Goal: Information Seeking & Learning: Check status

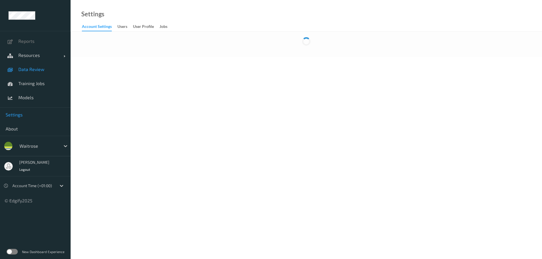
click at [34, 63] on span "Data Review" at bounding box center [41, 70] width 47 height 6
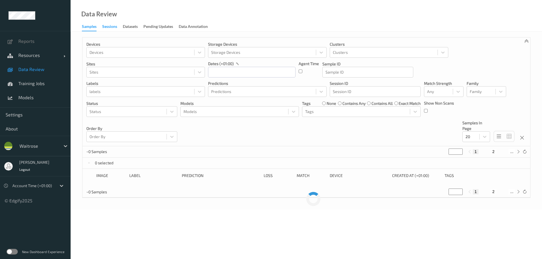
click at [112, 26] on div "Sessions" at bounding box center [109, 27] width 15 height 7
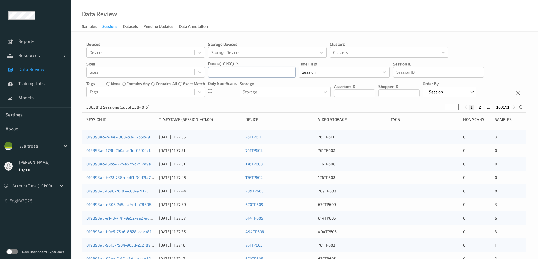
click at [177, 63] on input "text" at bounding box center [252, 72] width 88 height 11
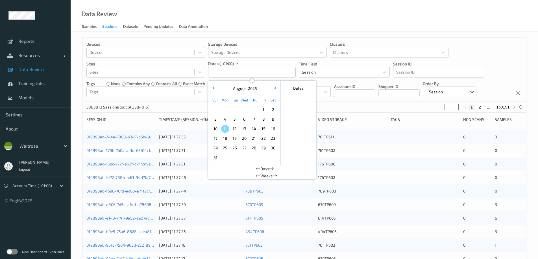
click at [177, 63] on span "4" at bounding box center [225, 119] width 8 height 8
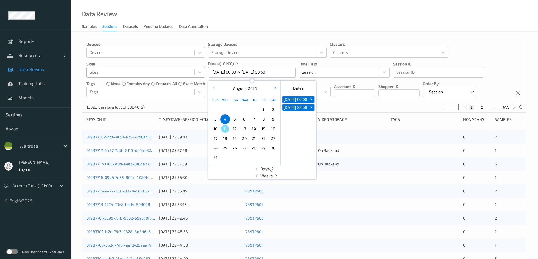
click at [114, 63] on div at bounding box center [141, 72] width 102 height 7
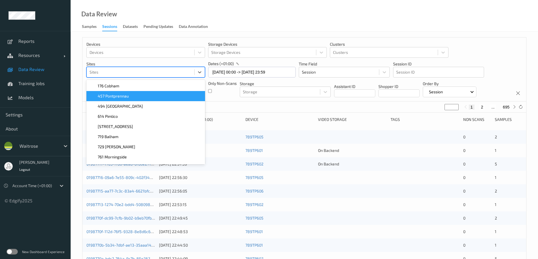
click at [112, 63] on div "457 Pontprennau" at bounding box center [145, 96] width 119 height 10
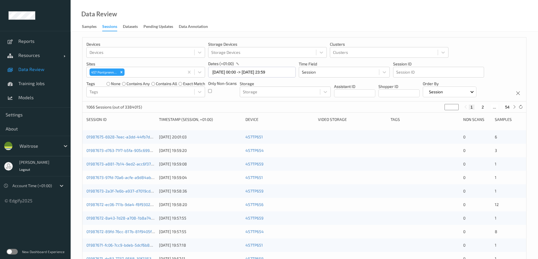
click at [177, 23] on div "Data Review Samples Sessions Datasets Pending Updates Data Annotation" at bounding box center [304, 16] width 467 height 32
click at [177, 63] on input "[DATE] 00:00 -> [DATE] 23:59" at bounding box center [252, 72] width 88 height 11
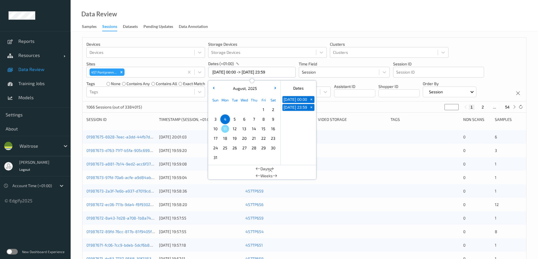
click at [177, 63] on span "3" at bounding box center [215, 119] width 8 height 8
type input "03/08/2025 00:00 -> 03/08/2025 23:59"
click at [177, 16] on div "Data Review Samples Sessions Datasets Pending Updates Data Annotation" at bounding box center [304, 16] width 467 height 32
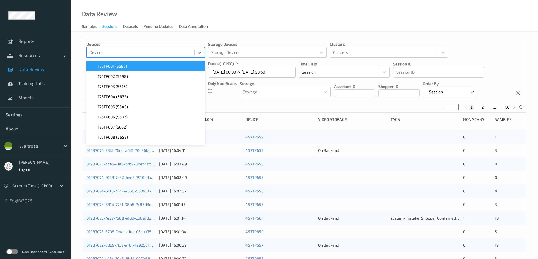
click at [98, 52] on div at bounding box center [141, 52] width 102 height 7
type input "457tp658"
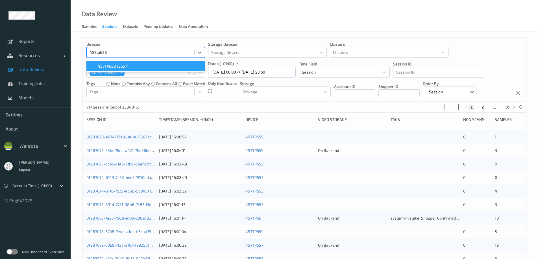
click at [105, 63] on span "457TP658 (5657)" at bounding box center [113, 67] width 31 height 6
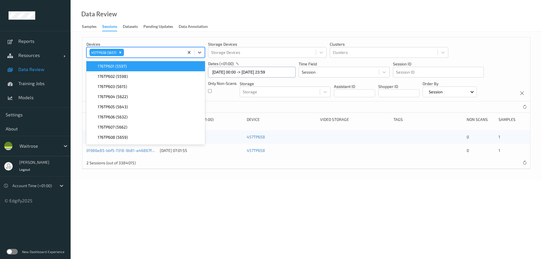
click at [177, 63] on input "03/08/2025 00:00 -> 03/08/2025 23:59" at bounding box center [252, 72] width 88 height 11
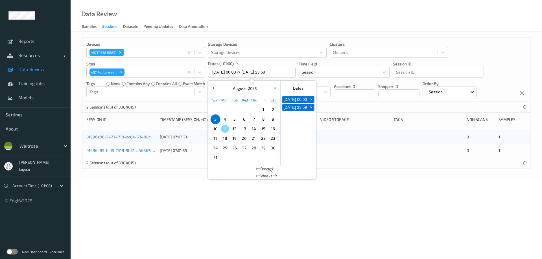
click at [177, 63] on span "10" at bounding box center [215, 129] width 8 height 8
type input "10/08/2025 00:00 -> 10/08/2025 23:59"
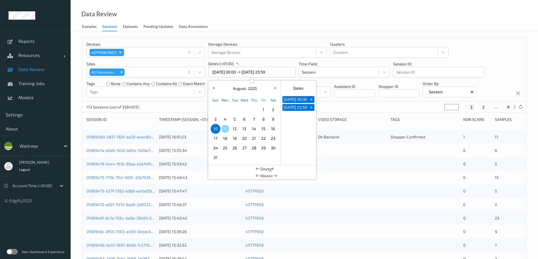
click at [177, 30] on div "Data Review Samples Sessions Datasets Pending Updates Data Annotation" at bounding box center [304, 16] width 467 height 32
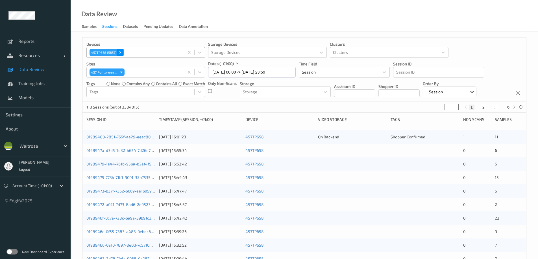
click at [120, 52] on icon "Remove 457TP658 (5657)" at bounding box center [120, 52] width 2 height 2
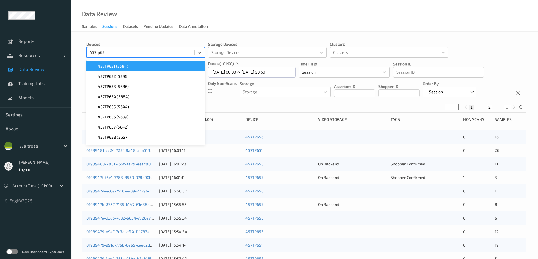
type input "457tp652"
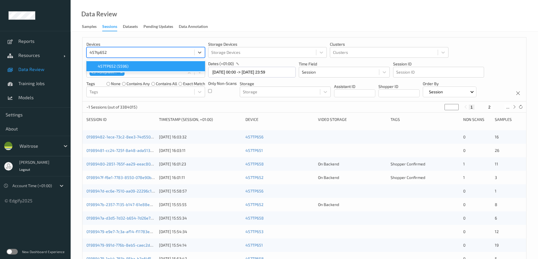
click at [124, 63] on span "457TP652 (5596)" at bounding box center [113, 67] width 31 height 6
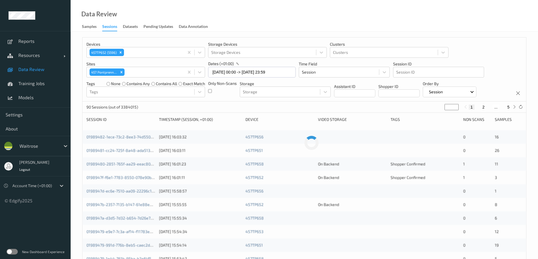
click at [177, 17] on div "Data Review Samples Sessions Datasets Pending Updates Data Annotation" at bounding box center [304, 16] width 467 height 32
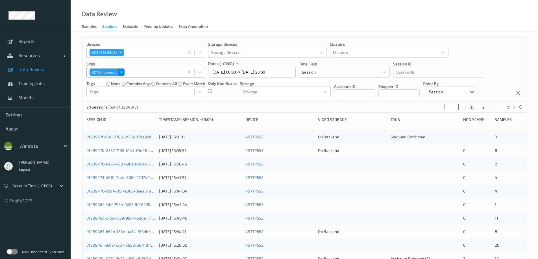
drag, startPoint x: 122, startPoint y: 73, endPoint x: 119, endPoint y: 64, distance: 9.7
click at [122, 63] on icon "Remove 457\9 Pontprennau" at bounding box center [121, 72] width 2 height 2
click at [122, 52] on icon "Remove 457TP652 (5596)" at bounding box center [121, 53] width 4 height 4
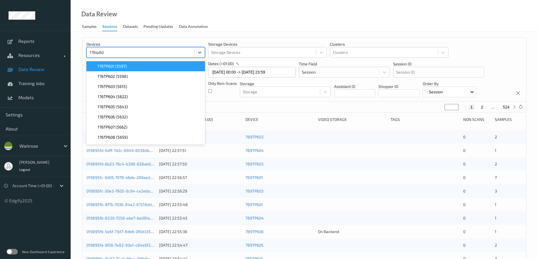
type input "176tp602"
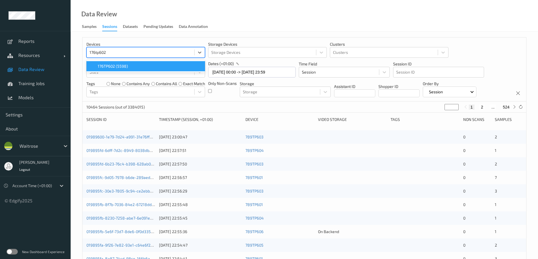
click at [113, 63] on span "176TP602 (5598)" at bounding box center [113, 67] width 30 height 6
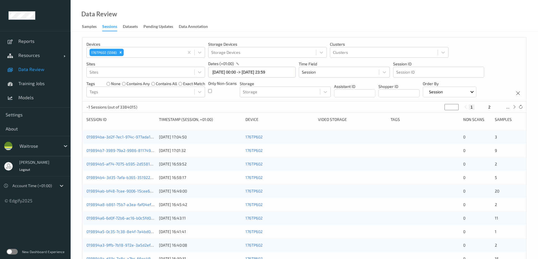
click at [177, 25] on div "Data Review Samples Sessions Datasets Pending Updates Data Annotation" at bounding box center [304, 16] width 467 height 32
click at [177, 63] on input "10/08/2025 00:00 -> 10/08/2025 23:59" at bounding box center [252, 72] width 88 height 11
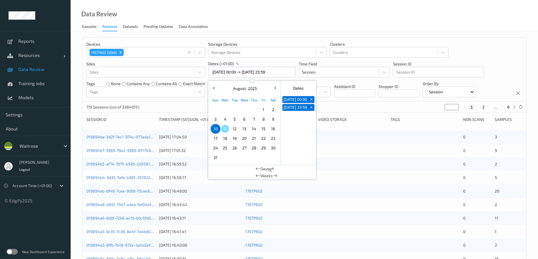
click at [177, 63] on span "9" at bounding box center [273, 119] width 8 height 8
click at [177, 24] on div "Data Review Samples Sessions Datasets Pending Updates Data Annotation" at bounding box center [304, 16] width 467 height 32
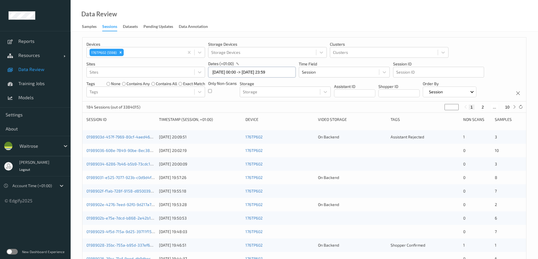
click at [177, 63] on input "09/08/2025 00:00 -> 09/08/2025 23:59" at bounding box center [252, 72] width 88 height 11
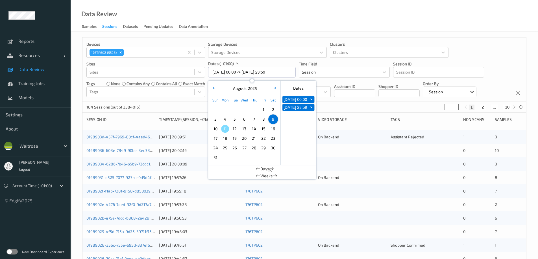
click at [177, 63] on span "8" at bounding box center [263, 119] width 8 height 8
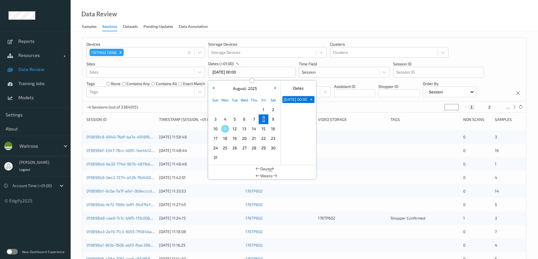
click at [177, 63] on span "8" at bounding box center [263, 119] width 8 height 8
click at [177, 20] on div "Data Review Samples Sessions Datasets Pending Updates Data Annotation" at bounding box center [304, 16] width 467 height 32
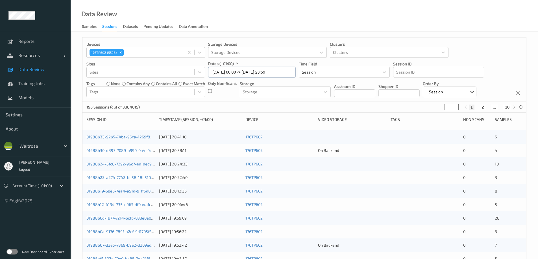
click at [177, 63] on input "08/08/2025 00:00 -> 08/08/2025 23:59" at bounding box center [252, 72] width 88 height 11
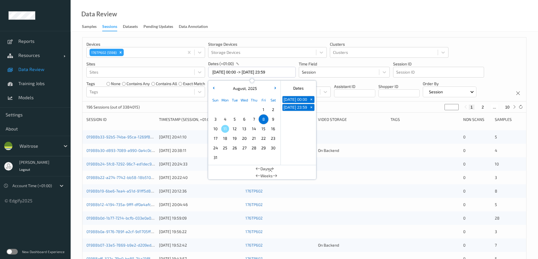
click at [177, 63] on span "11" at bounding box center [225, 129] width 8 height 8
click at [177, 30] on div "Data Review Samples Sessions Datasets Pending Updates Data Annotation" at bounding box center [304, 16] width 467 height 32
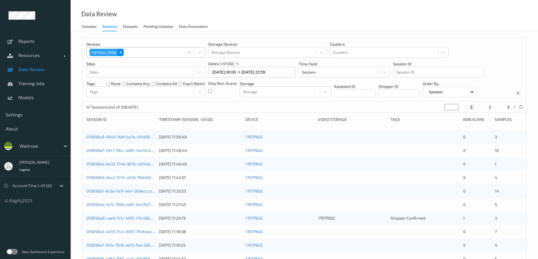
click at [123, 52] on icon "Remove 176TP602 (5598)" at bounding box center [121, 53] width 4 height 4
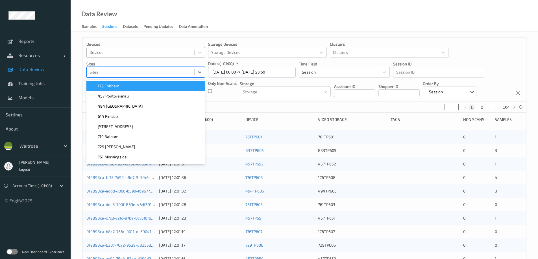
click at [98, 63] on div at bounding box center [141, 72] width 102 height 7
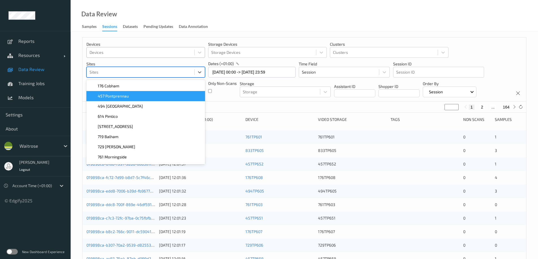
click at [104, 63] on span "457 Pontprennau" at bounding box center [113, 96] width 31 height 6
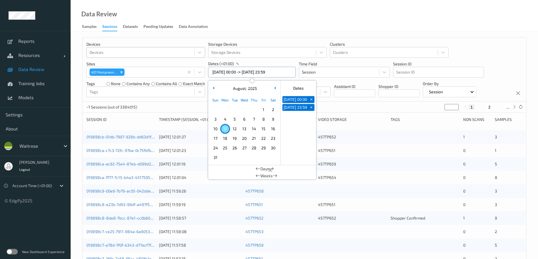
click at [177, 63] on input "11/08/2025 00:00 -> 11/08/2025 23:59" at bounding box center [252, 72] width 88 height 11
click at [177, 63] on span "4" at bounding box center [225, 119] width 8 height 8
click at [177, 24] on div "Data Review Samples Sessions Datasets Pending Updates Data Annotation" at bounding box center [304, 16] width 467 height 32
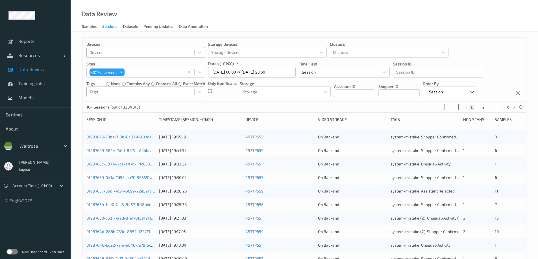
click at [129, 63] on div at bounding box center [141, 92] width 102 height 7
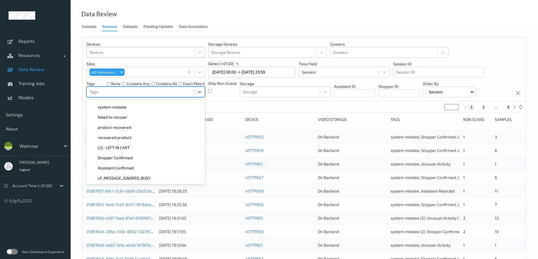
scroll to position [85, 0]
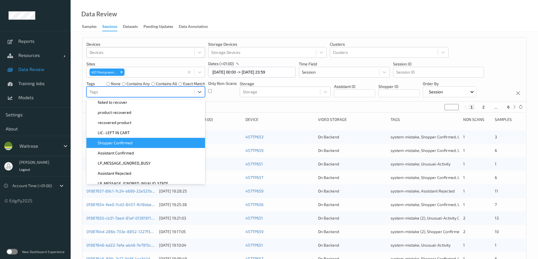
click at [127, 63] on span "Shopper Confirmed" at bounding box center [115, 143] width 35 height 6
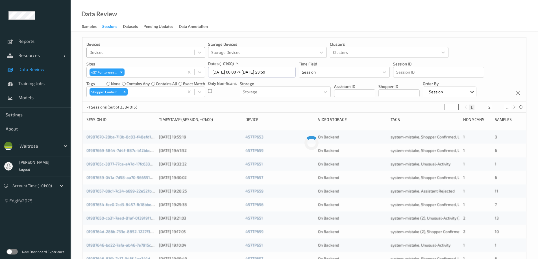
click at [177, 24] on div "Data Review Samples Sessions Datasets Pending Updates Data Annotation" at bounding box center [304, 16] width 467 height 32
click at [123, 63] on icon "Remove Shopper Confirmed" at bounding box center [125, 92] width 4 height 4
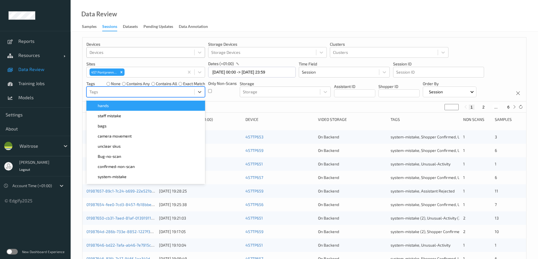
click at [130, 63] on div at bounding box center [141, 92] width 102 height 7
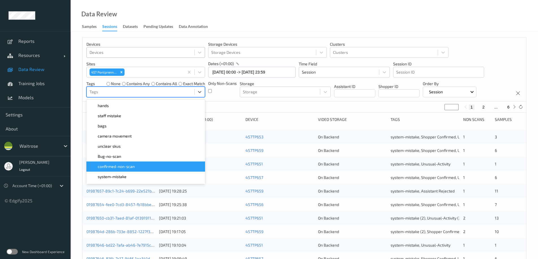
click at [122, 63] on span "confirmed-non-scan" at bounding box center [116, 167] width 37 height 6
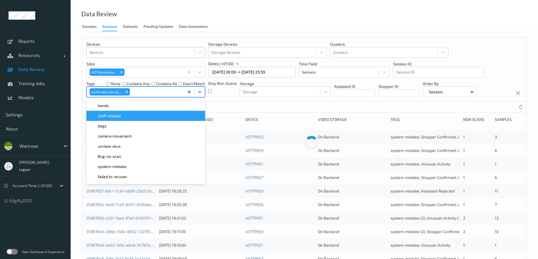
click at [177, 19] on div "Data Review Samples Sessions Datasets Pending Updates Data Annotation" at bounding box center [304, 16] width 467 height 32
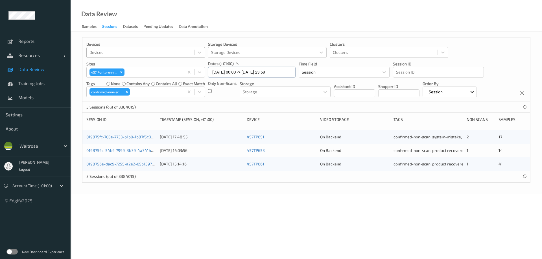
click at [177, 63] on input "04/08/2025 00:00 -> 04/08/2025 23:59" at bounding box center [252, 72] width 88 height 11
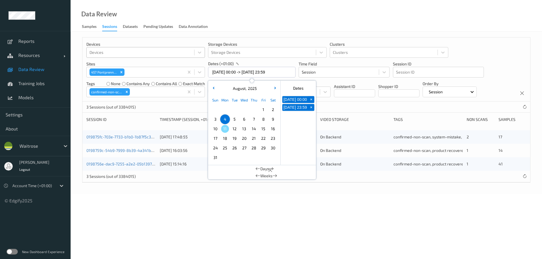
click at [177, 63] on span "5" at bounding box center [235, 119] width 8 height 8
click at [177, 21] on div "Data Review Samples Sessions Datasets Pending Updates Data Annotation" at bounding box center [307, 16] width 472 height 32
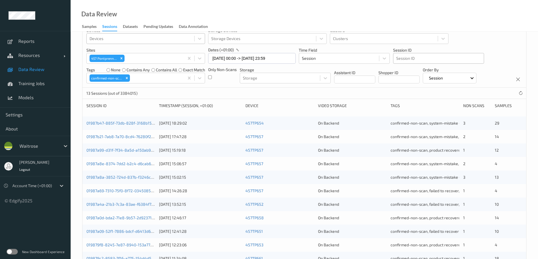
scroll to position [0, 0]
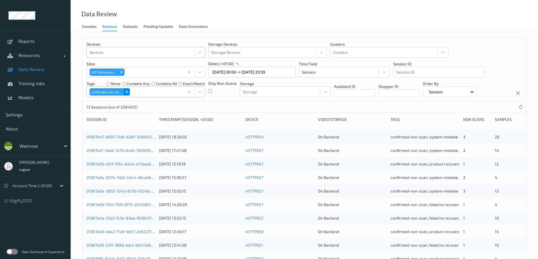
click at [126, 63] on icon "Remove confirmed-non-scan" at bounding box center [127, 92] width 4 height 4
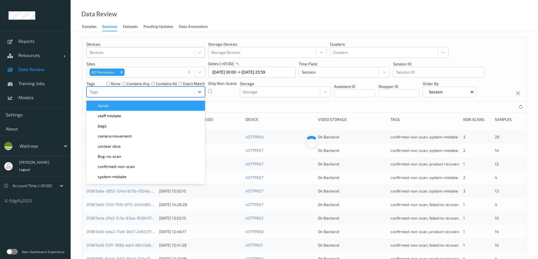
click at [126, 63] on div at bounding box center [141, 92] width 102 height 7
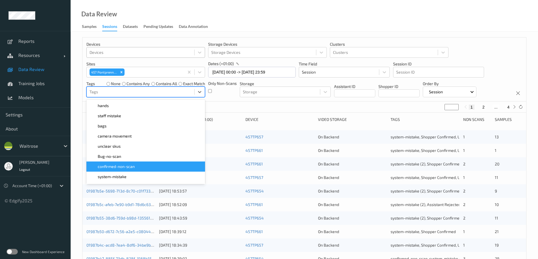
scroll to position [56, 0]
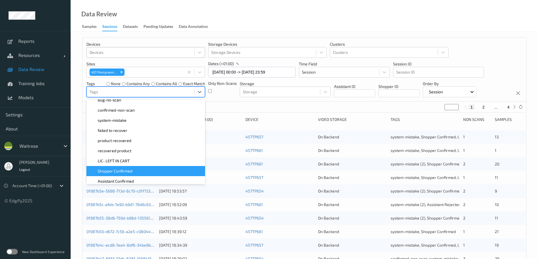
click at [118, 63] on span "Shopper Confirmed" at bounding box center [115, 172] width 35 height 6
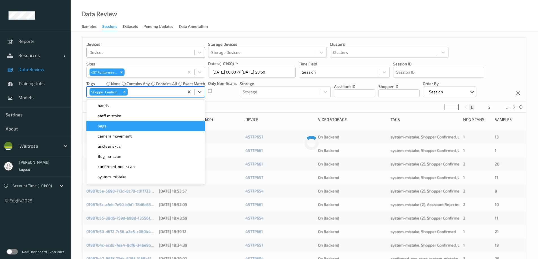
click at [177, 18] on div "Data Review Samples Sessions Datasets Pending Updates Data Annotation" at bounding box center [304, 16] width 467 height 32
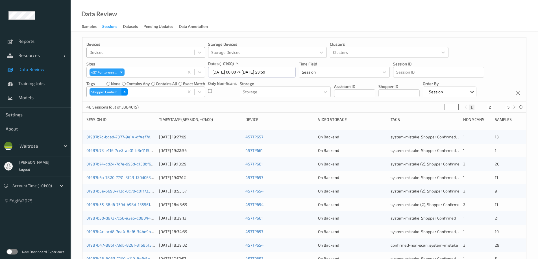
click at [124, 63] on icon "Remove Shopper Confirmed" at bounding box center [125, 92] width 4 height 4
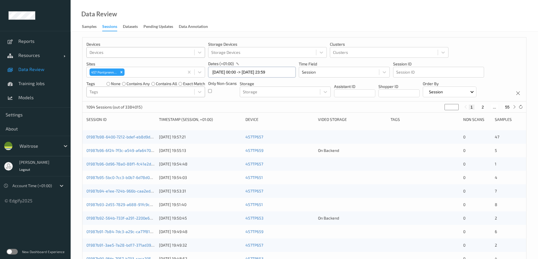
click at [177, 63] on input "05/08/2025 00:00 -> 05/08/2025 23:59" at bounding box center [252, 72] width 88 height 11
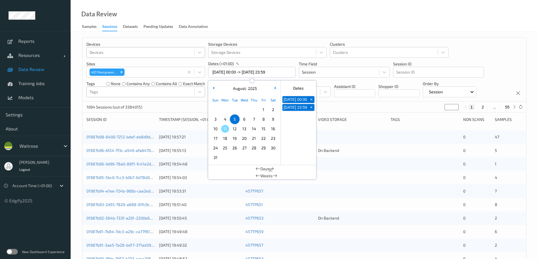
click at [177, 63] on span "6" at bounding box center [244, 119] width 8 height 8
click at [177, 22] on div "Data Review Samples Sessions Datasets Pending Updates Data Annotation" at bounding box center [304, 16] width 467 height 32
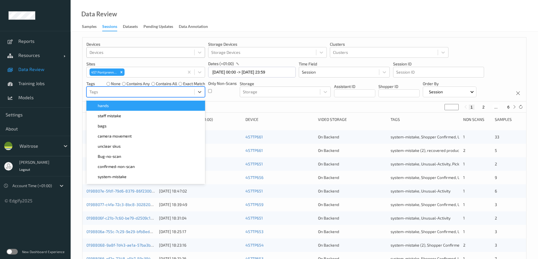
click at [119, 63] on div at bounding box center [141, 92] width 102 height 7
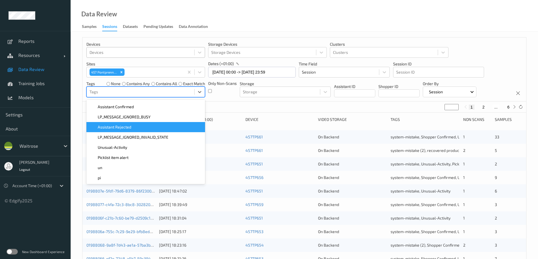
scroll to position [103, 0]
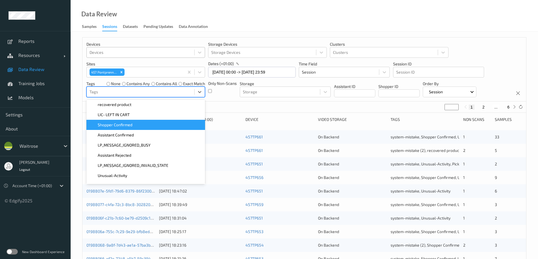
click at [133, 63] on div "Shopper Confirmed" at bounding box center [146, 125] width 112 height 6
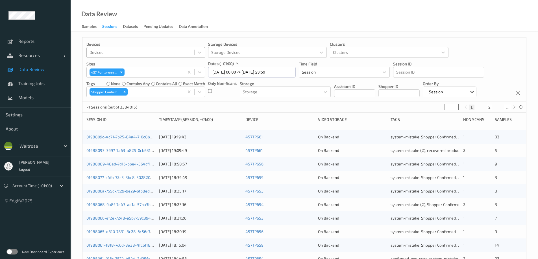
click at [177, 20] on div "Data Review Samples Sessions Datasets Pending Updates Data Annotation" at bounding box center [304, 16] width 467 height 32
click at [125, 63] on icon "Remove Shopper Confirmed" at bounding box center [125, 92] width 2 height 2
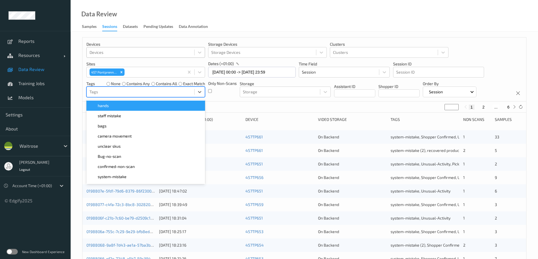
click at [125, 63] on div at bounding box center [141, 92] width 102 height 7
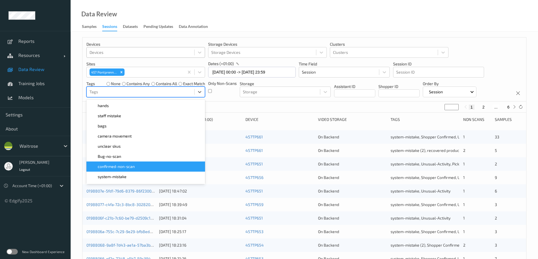
click at [115, 63] on span "confirmed-non-scan" at bounding box center [116, 167] width 37 height 6
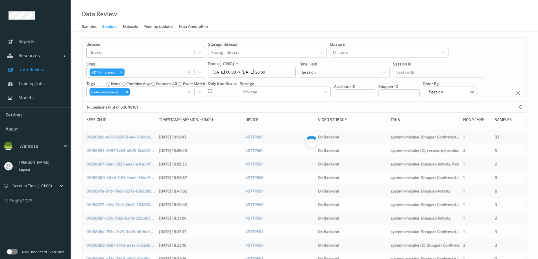
click at [177, 19] on div "Data Review Samples Sessions Datasets Pending Updates Data Annotation" at bounding box center [304, 16] width 467 height 32
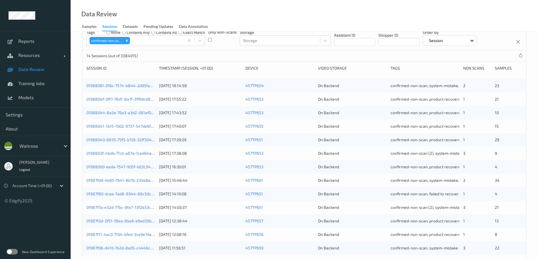
scroll to position [0, 0]
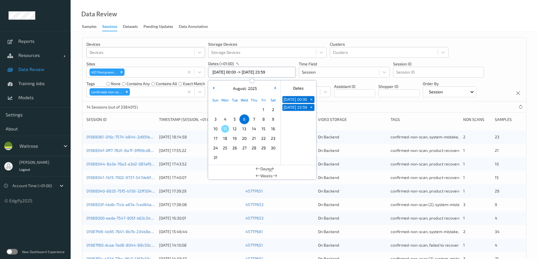
click at [177, 63] on input "06/08/2025 00:00 -> 06/08/2025 23:59" at bounding box center [252, 72] width 88 height 11
click at [177, 63] on span "7" at bounding box center [254, 119] width 8 height 8
click at [177, 18] on div "Data Review Samples Sessions Datasets Pending Updates Data Annotation" at bounding box center [304, 16] width 467 height 32
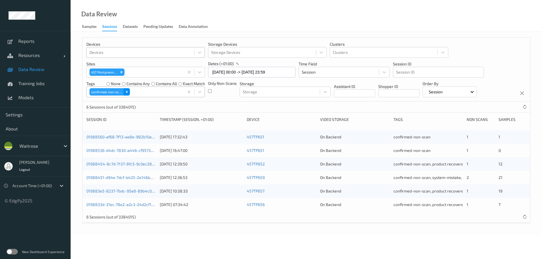
click at [126, 63] on icon "Remove confirmed-non-scan" at bounding box center [127, 92] width 4 height 4
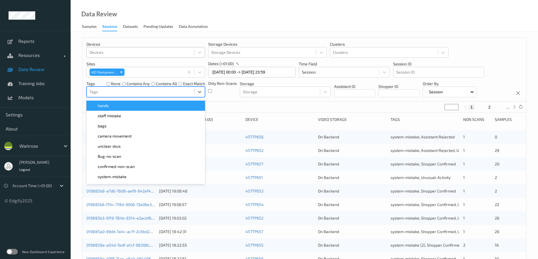
click at [126, 63] on div at bounding box center [141, 92] width 102 height 7
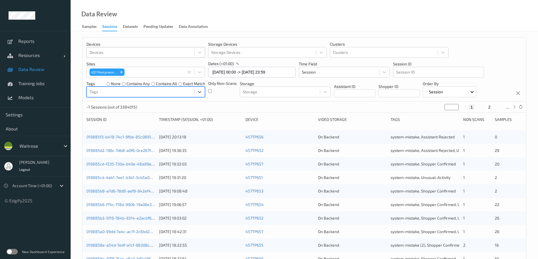
drag, startPoint x: 126, startPoint y: 91, endPoint x: 128, endPoint y: 114, distance: 23.2
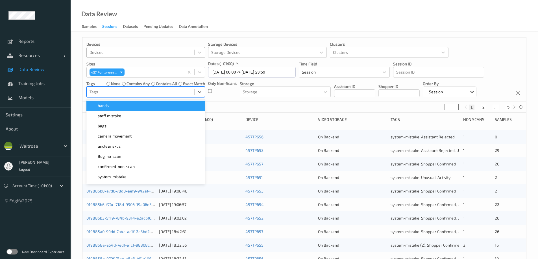
drag, startPoint x: 128, startPoint y: 114, endPoint x: 135, endPoint y: 93, distance: 22.9
click at [135, 63] on div at bounding box center [141, 92] width 102 height 7
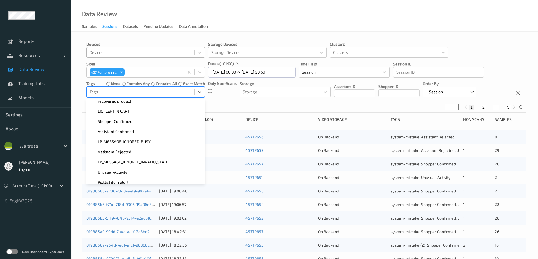
scroll to position [113, 0]
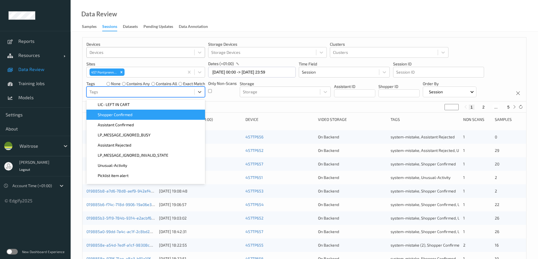
click at [135, 63] on div "Shopper Confirmed" at bounding box center [146, 115] width 112 height 6
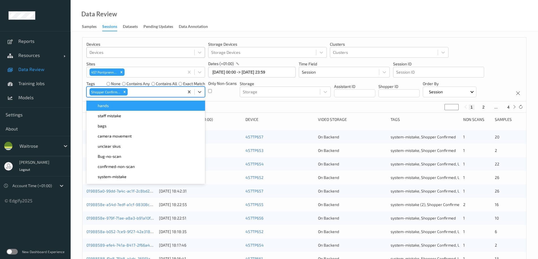
click at [177, 23] on div "Data Review Samples Sessions Datasets Pending Updates Data Annotation" at bounding box center [304, 16] width 467 height 32
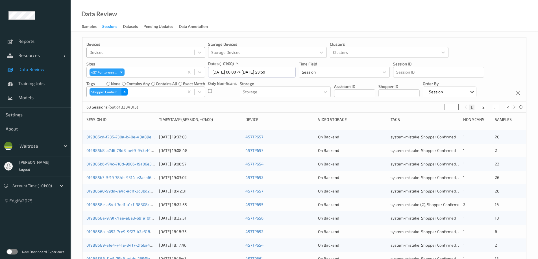
click at [124, 63] on icon "Remove Shopper Confirmed" at bounding box center [125, 92] width 2 height 2
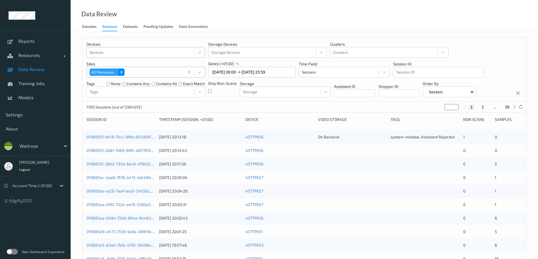
click at [123, 63] on icon "Remove 457\9 Pontprennau" at bounding box center [121, 72] width 4 height 4
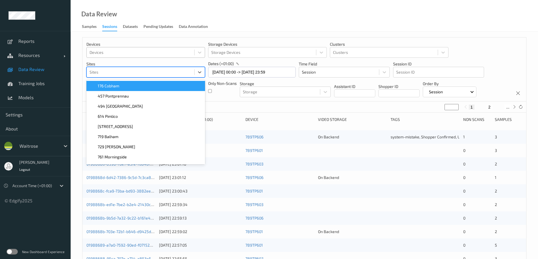
click at [123, 63] on div at bounding box center [141, 72] width 102 height 7
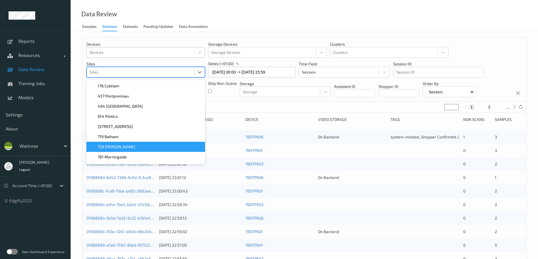
click at [110, 63] on span "729 Wells" at bounding box center [117, 147] width 38 height 6
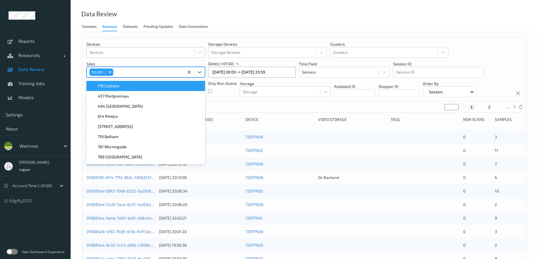
click at [177, 63] on input "07/08/2025 00:00 -> 07/08/2025 23:59" at bounding box center [252, 72] width 88 height 11
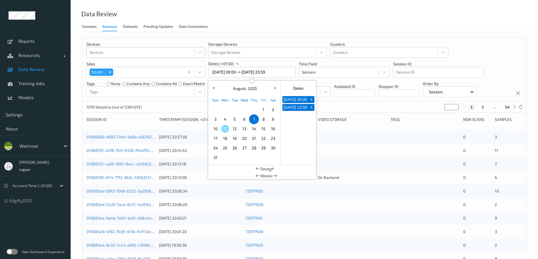
click at [177, 63] on span "4" at bounding box center [225, 119] width 8 height 8
click at [177, 16] on div "Data Review Samples Sessions Datasets Pending Updates Data Annotation" at bounding box center [304, 16] width 467 height 32
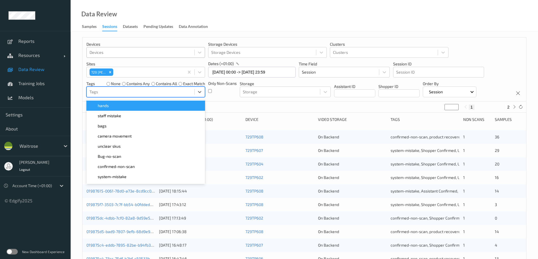
click at [112, 63] on div at bounding box center [141, 92] width 102 height 7
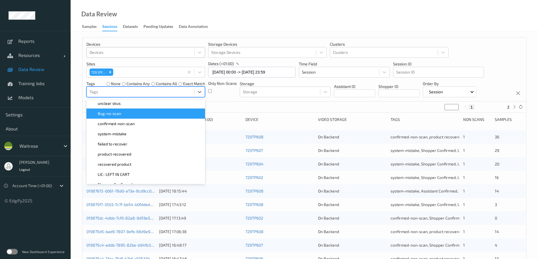
scroll to position [56, 0]
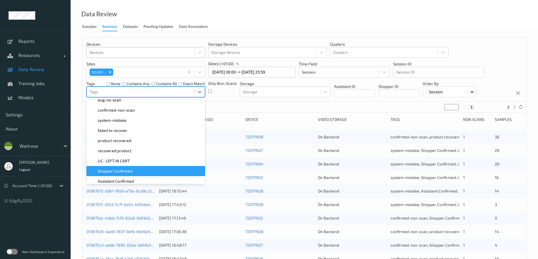
click at [112, 63] on span "Shopper Confirmed" at bounding box center [115, 172] width 35 height 6
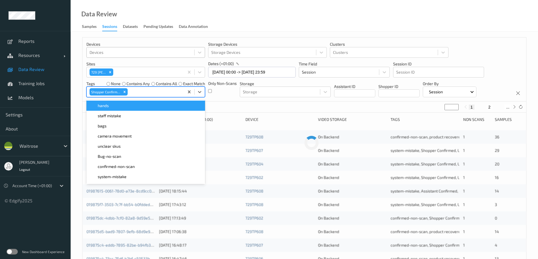
click at [177, 27] on div "Data Review Samples Sessions Datasets Pending Updates Data Annotation" at bounding box center [304, 16] width 467 height 32
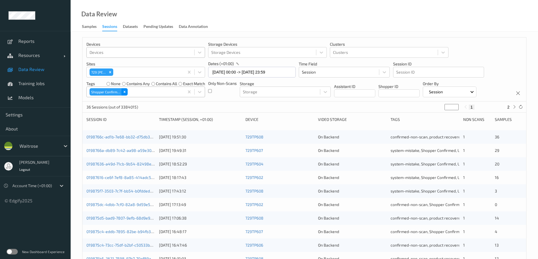
click at [125, 63] on icon "Remove Shopper Confirmed" at bounding box center [125, 92] width 2 height 2
click at [125, 63] on div at bounding box center [141, 92] width 102 height 7
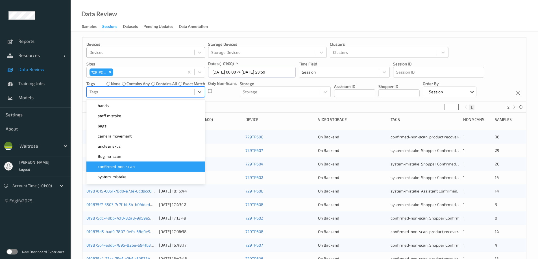
click at [122, 63] on span "confirmed-non-scan" at bounding box center [116, 167] width 37 height 6
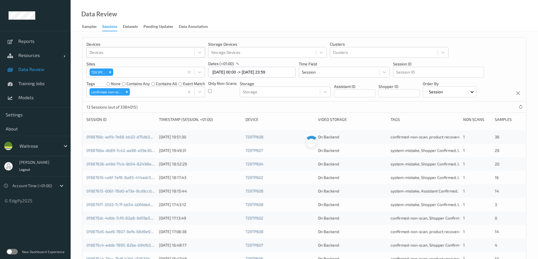
click at [177, 20] on div "Data Review Samples Sessions Datasets Pending Updates Data Annotation" at bounding box center [304, 16] width 467 height 32
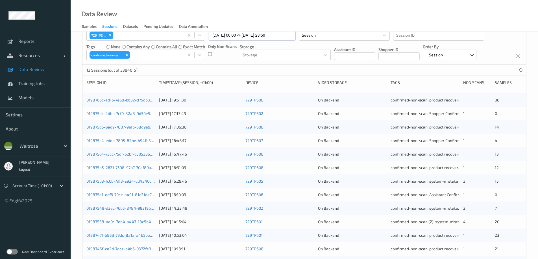
scroll to position [0, 0]
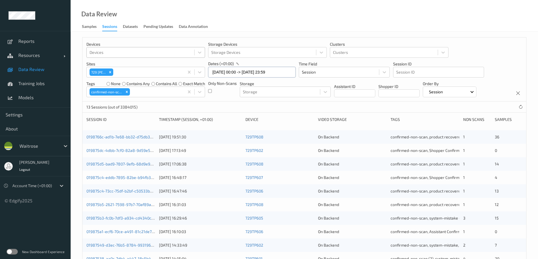
click at [177, 63] on input "04/08/2025 00:00 -> 04/08/2025 23:59" at bounding box center [252, 72] width 88 height 11
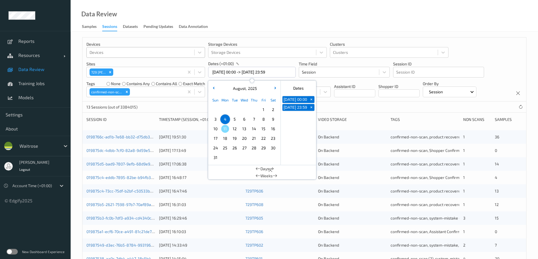
click at [177, 63] on span "5" at bounding box center [235, 119] width 8 height 8
click at [177, 23] on div "Data Review Samples Sessions Datasets Pending Updates Data Annotation" at bounding box center [304, 16] width 467 height 32
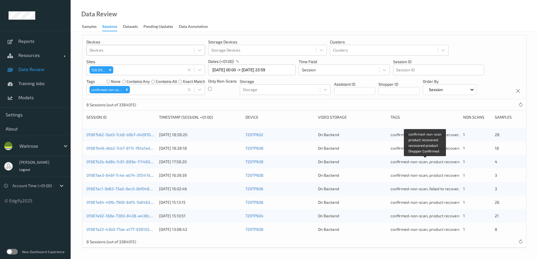
scroll to position [3, 0]
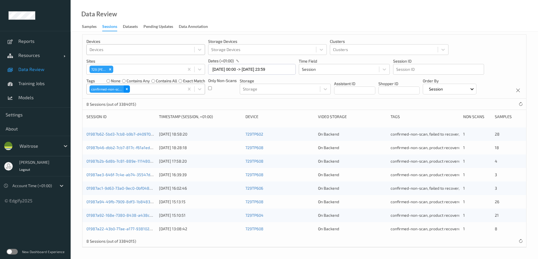
click at [126, 63] on icon "Remove confirmed-non-scan" at bounding box center [127, 89] width 4 height 4
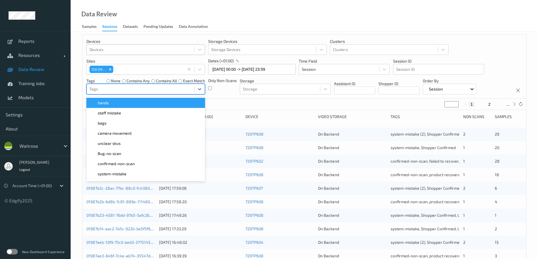
click at [126, 63] on div at bounding box center [141, 89] width 102 height 7
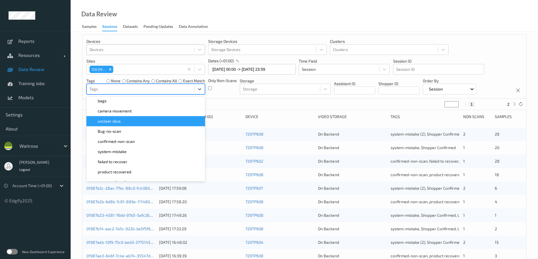
scroll to position [56, 0]
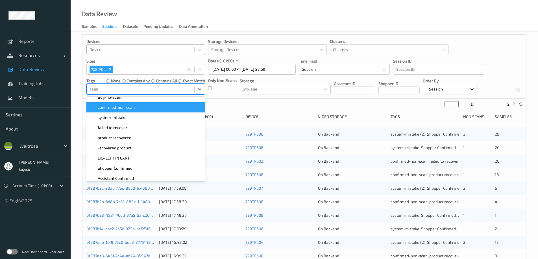
click at [132, 63] on span "confirmed-non-scan" at bounding box center [116, 108] width 37 height 6
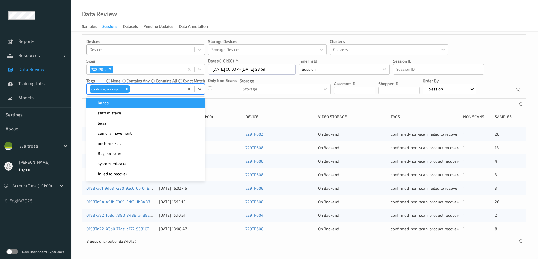
click at [177, 21] on div "Data Review Samples Sessions Datasets Pending Updates Data Annotation" at bounding box center [304, 16] width 467 height 32
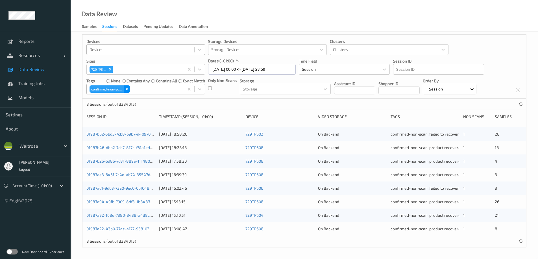
click at [126, 63] on icon "Remove confirmed-non-scan" at bounding box center [127, 89] width 4 height 4
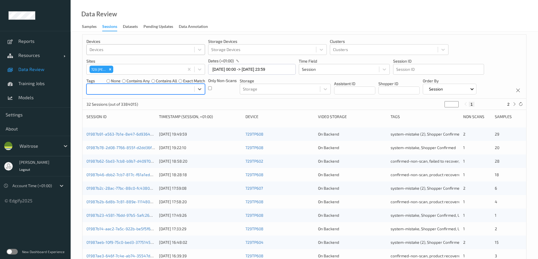
click at [126, 63] on div at bounding box center [141, 89] width 102 height 7
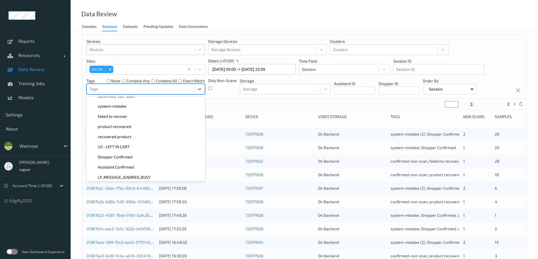
scroll to position [85, 0]
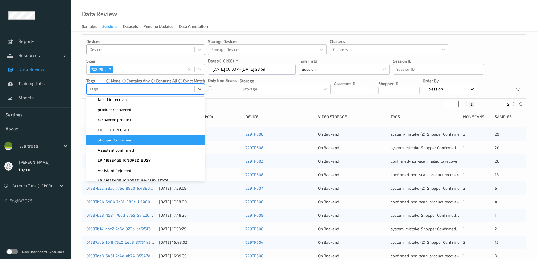
click at [138, 63] on div "Shopper Confirmed" at bounding box center [146, 141] width 112 height 6
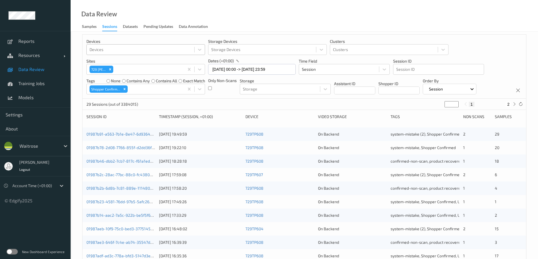
click at [177, 25] on div "Data Review Samples Sessions Datasets Pending Updates Data Annotation" at bounding box center [304, 16] width 467 height 32
click at [125, 63] on icon "Remove Shopper Confirmed" at bounding box center [125, 89] width 4 height 4
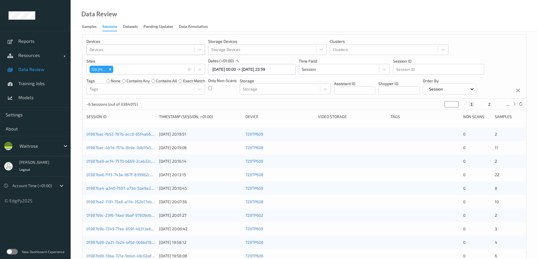
click at [177, 63] on icon at bounding box center [520, 104] width 4 height 4
click at [177, 63] on input "05/08/2025 00:00 -> 05/08/2025 23:59" at bounding box center [252, 69] width 88 height 11
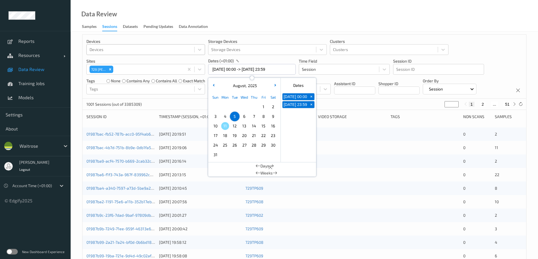
click at [177, 63] on span "6" at bounding box center [244, 117] width 8 height 8
click at [177, 22] on div "Data Review Samples Sessions Datasets Pending Updates Data Annotation" at bounding box center [304, 16] width 467 height 32
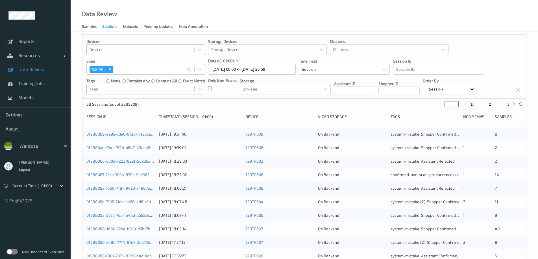
click at [112, 63] on div at bounding box center [141, 89] width 102 height 7
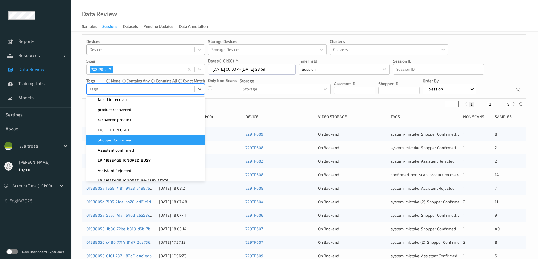
click at [109, 63] on span "Shopper Confirmed" at bounding box center [115, 141] width 35 height 6
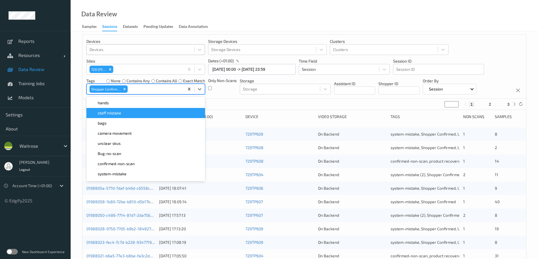
click at [177, 16] on div "Data Review Samples Sessions Datasets Pending Updates Data Annotation" at bounding box center [304, 16] width 467 height 32
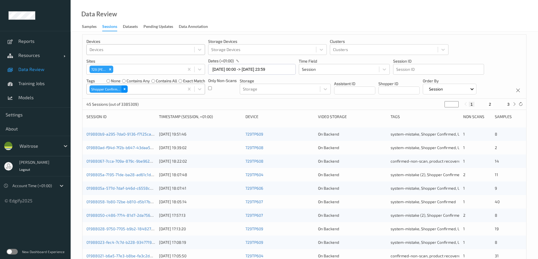
click at [125, 63] on icon "Remove Shopper Confirmed" at bounding box center [125, 89] width 4 height 4
click at [125, 63] on div at bounding box center [141, 89] width 102 height 7
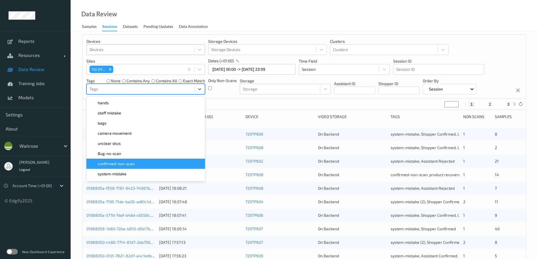
click at [113, 63] on span "confirmed-non-scan" at bounding box center [116, 164] width 37 height 6
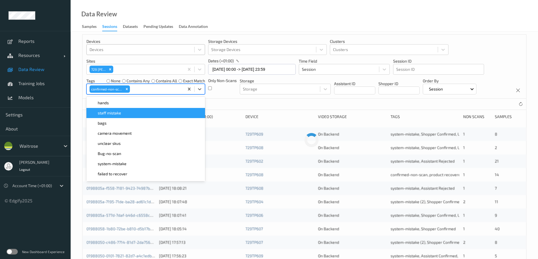
click at [177, 18] on div "Data Review Samples Sessions Datasets Pending Updates Data Annotation" at bounding box center [304, 16] width 467 height 32
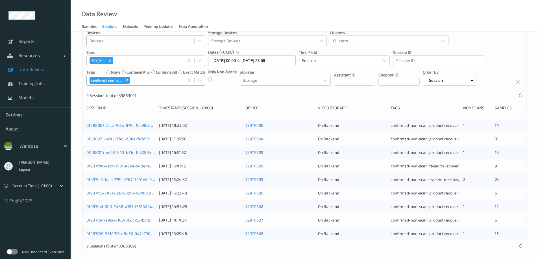
scroll to position [16, 0]
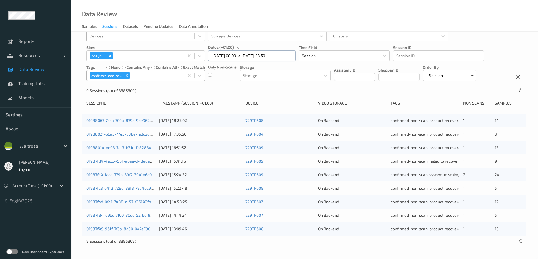
click at [177, 56] on input "06/08/2025 00:00 -> 06/08/2025 23:59" at bounding box center [252, 56] width 88 height 11
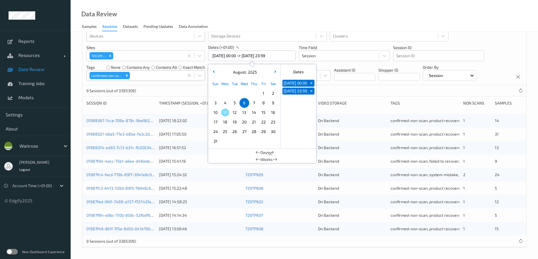
click at [177, 63] on span "7" at bounding box center [254, 103] width 8 height 8
type input "07/08/2025 00:00 -> 07/08/2025 23:59"
click at [177, 19] on div "Data Review Samples Sessions Datasets Pending Updates Data Annotation" at bounding box center [304, 16] width 467 height 32
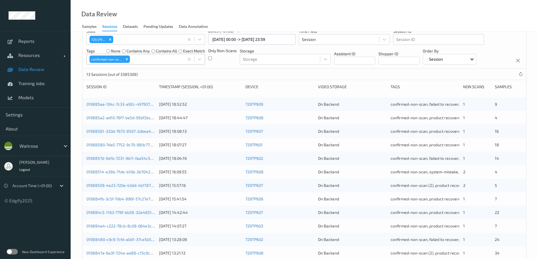
scroll to position [0, 0]
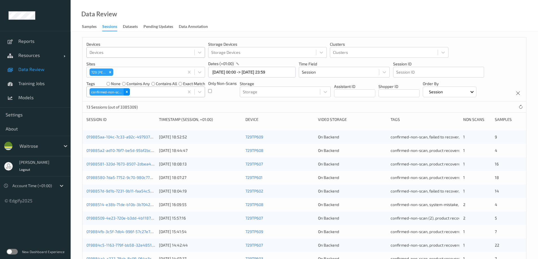
click at [126, 63] on icon "Remove confirmed-non-scan" at bounding box center [127, 92] width 4 height 4
drag, startPoint x: 128, startPoint y: 92, endPoint x: 121, endPoint y: 92, distance: 6.2
click at [121, 63] on div at bounding box center [141, 92] width 102 height 7
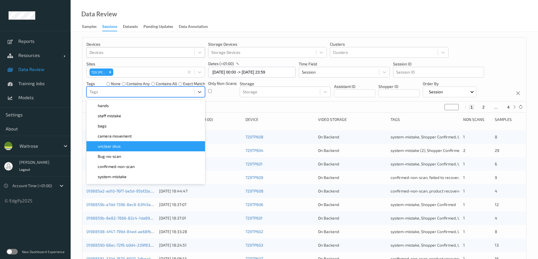
scroll to position [113, 0]
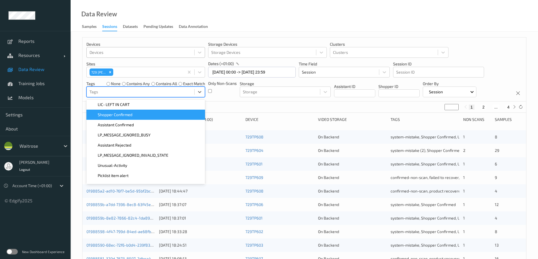
click at [137, 63] on div "Shopper Confirmed" at bounding box center [146, 115] width 112 height 6
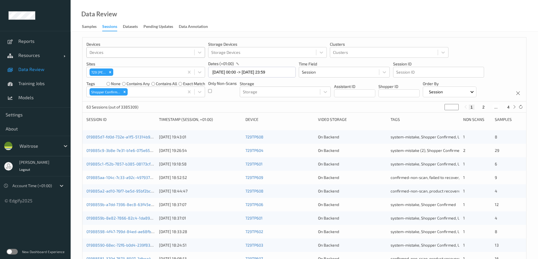
click at [177, 13] on div "Data Review Samples Sessions Datasets Pending Updates Data Annotation" at bounding box center [304, 16] width 467 height 32
click at [125, 63] on icon "Remove Shopper Confirmed" at bounding box center [125, 92] width 4 height 4
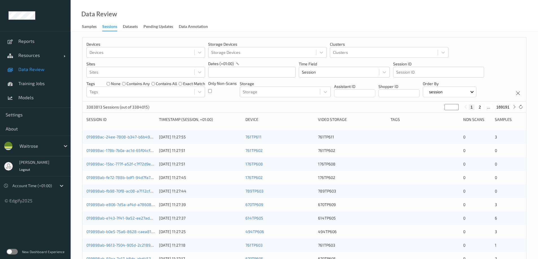
click at [14, 251] on label at bounding box center [11, 252] width 11 height 6
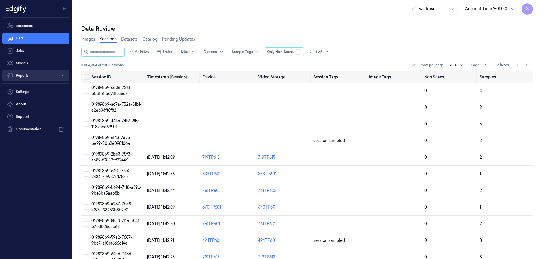
click at [39, 78] on button "Reports" at bounding box center [35, 75] width 67 height 11
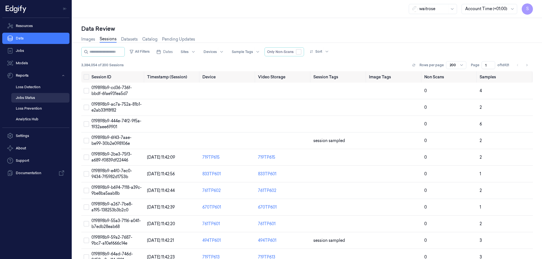
click at [36, 96] on link "Jobs Status" at bounding box center [40, 98] width 58 height 10
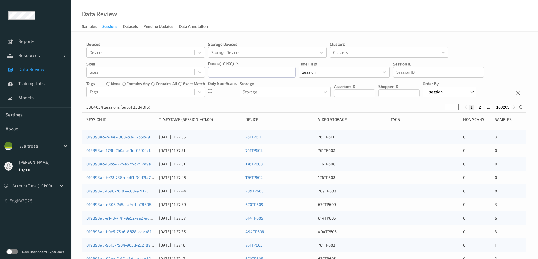
click at [14, 251] on label at bounding box center [11, 252] width 11 height 6
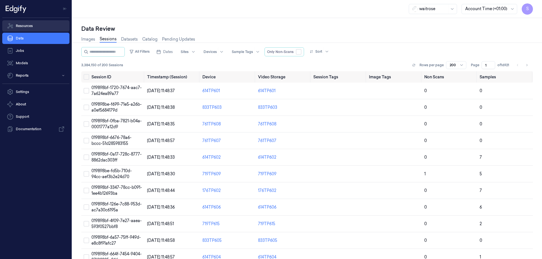
click at [24, 26] on link "Resources" at bounding box center [35, 25] width 67 height 11
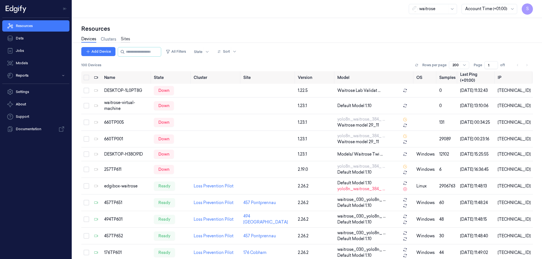
click at [125, 39] on link "Sites" at bounding box center [125, 39] width 9 height 6
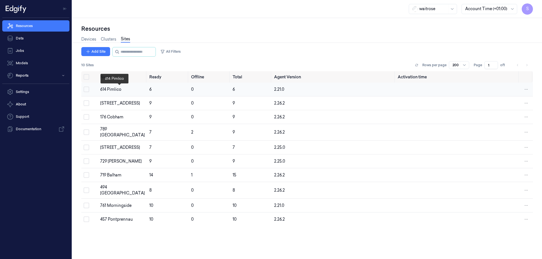
click at [114, 88] on div "614 Pimlico" at bounding box center [122, 90] width 45 height 6
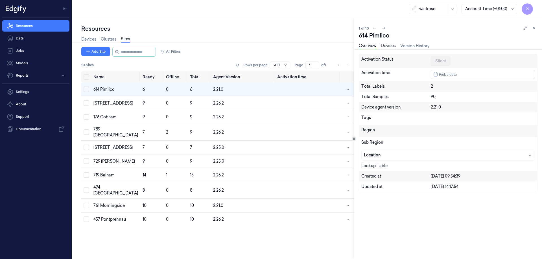
click at [389, 45] on link "Devices" at bounding box center [388, 46] width 15 height 6
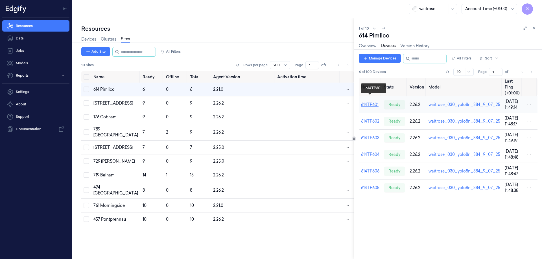
click at [365, 102] on link "614TP601" at bounding box center [370, 104] width 18 height 5
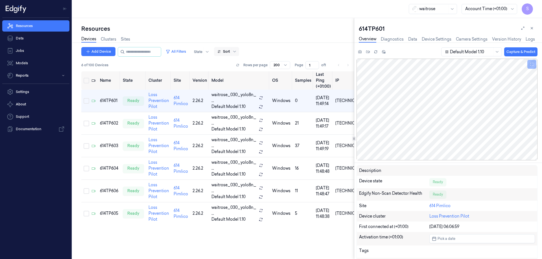
click at [238, 49] on div at bounding box center [234, 51] width 7 height 9
click at [231, 84] on div "Name" at bounding box center [228, 82] width 11 height 6
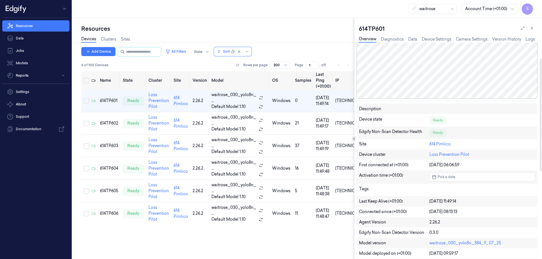
scroll to position [28, 0]
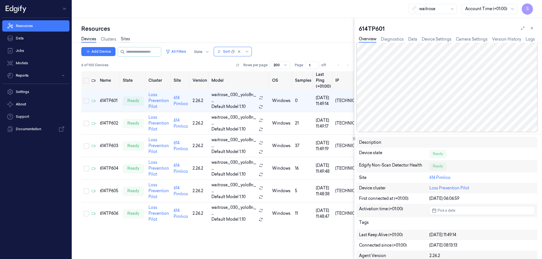
click at [125, 39] on link "Sites" at bounding box center [125, 39] width 9 height 6
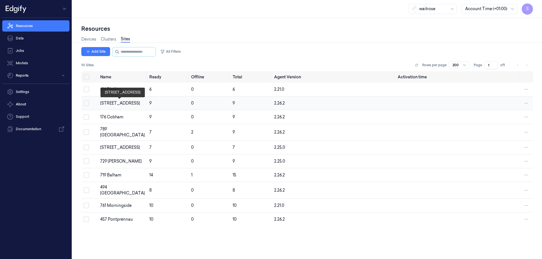
click at [105, 101] on div "[STREET_ADDRESS]" at bounding box center [122, 104] width 45 height 6
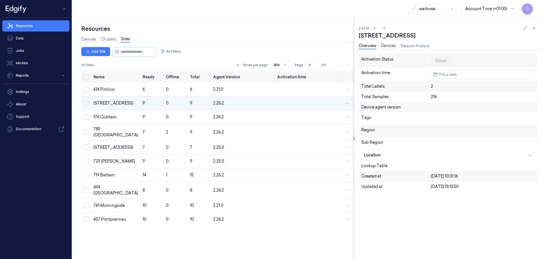
click at [385, 44] on link "Devices" at bounding box center [388, 46] width 15 height 6
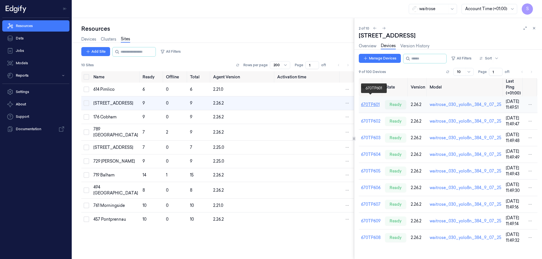
click at [369, 102] on link "670TP601" at bounding box center [370, 104] width 19 height 5
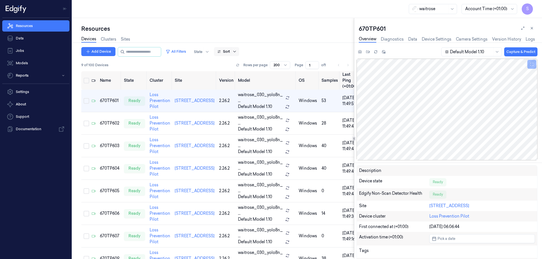
click at [237, 50] on icon at bounding box center [234, 51] width 5 height 5
click at [228, 80] on div "Name" at bounding box center [228, 82] width 11 height 6
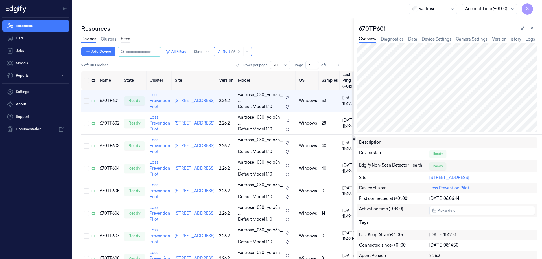
click at [126, 38] on link "Sites" at bounding box center [125, 39] width 9 height 6
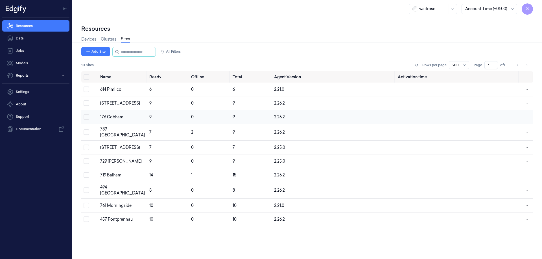
click at [114, 113] on td "176 Cobham" at bounding box center [122, 117] width 49 height 14
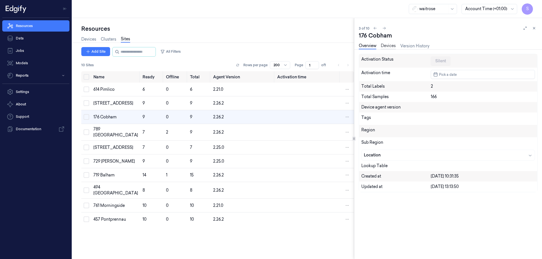
click at [391, 46] on link "Devices" at bounding box center [388, 46] width 15 height 6
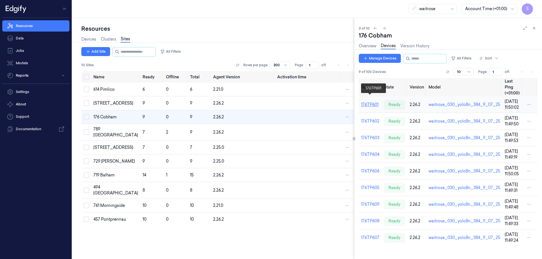
click at [371, 102] on link "176TP601" at bounding box center [370, 104] width 18 height 5
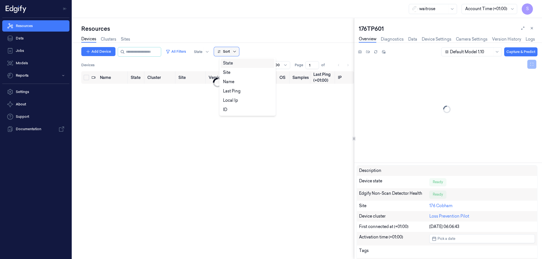
click at [237, 53] on icon at bounding box center [234, 51] width 5 height 5
click at [232, 84] on div "Name" at bounding box center [228, 82] width 11 height 6
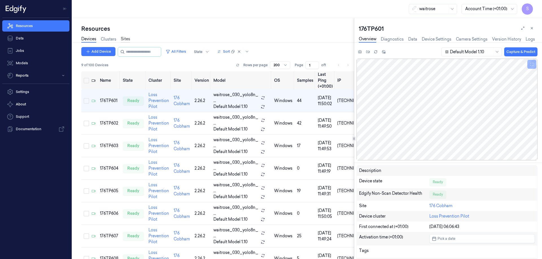
click at [123, 38] on link "Sites" at bounding box center [125, 39] width 9 height 6
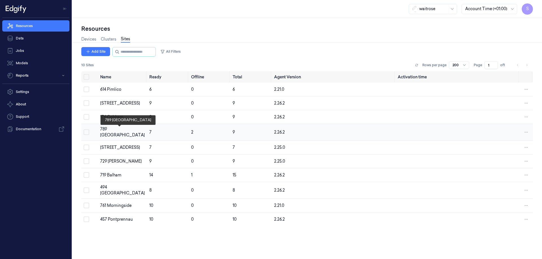
click at [118, 132] on div "789 Vauxhall" at bounding box center [122, 132] width 45 height 12
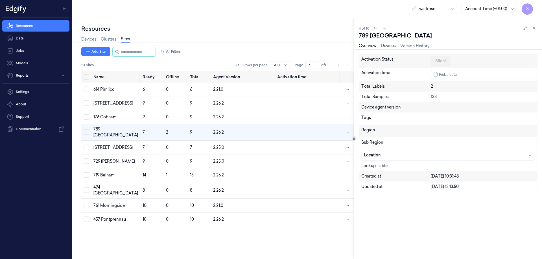
click at [392, 45] on link "Devices" at bounding box center [388, 46] width 15 height 6
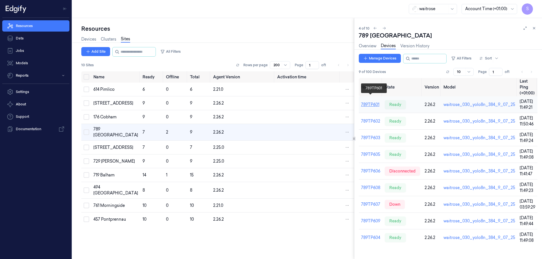
click at [378, 102] on link "789TP601" at bounding box center [370, 104] width 18 height 5
click at [372, 102] on link "789TP601" at bounding box center [370, 104] width 18 height 5
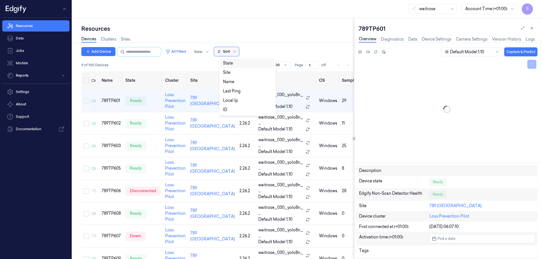
click at [238, 51] on div at bounding box center [235, 51] width 6 height 5
click at [230, 82] on div "Name" at bounding box center [228, 82] width 11 height 6
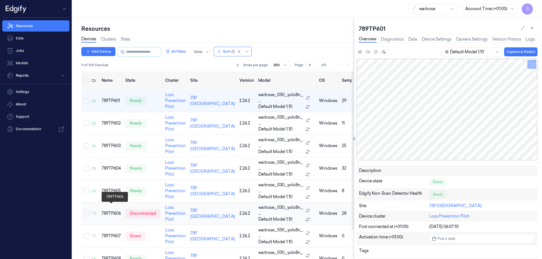
click at [113, 211] on div "789TP606" at bounding box center [111, 214] width 19 height 6
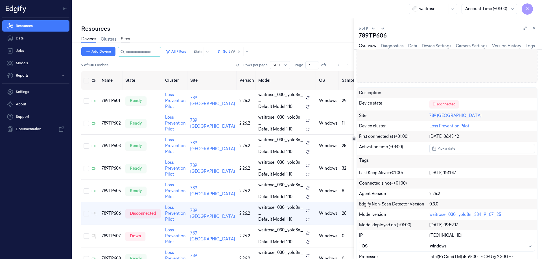
click at [128, 38] on link "Sites" at bounding box center [125, 39] width 9 height 6
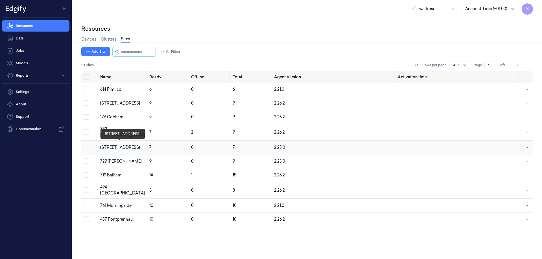
click at [111, 146] on div "833 Trinity Square" at bounding box center [122, 148] width 45 height 6
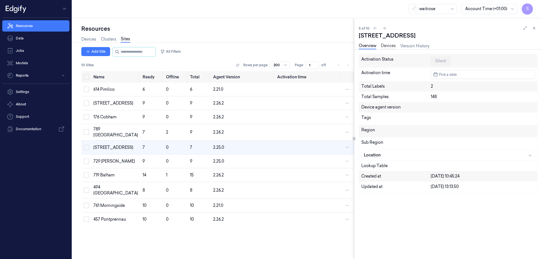
click at [389, 46] on link "Devices" at bounding box center [388, 46] width 15 height 6
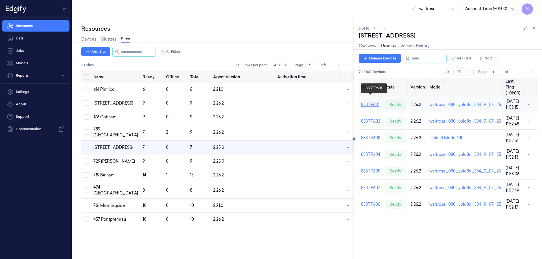
click at [370, 102] on link "833TP601" at bounding box center [370, 104] width 18 height 5
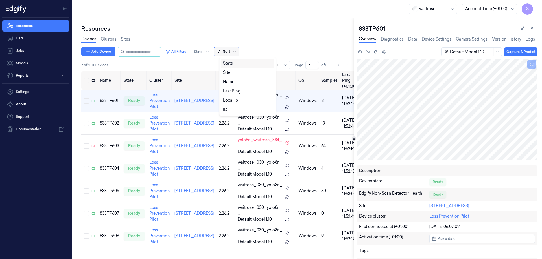
click at [237, 51] on icon at bounding box center [234, 51] width 5 height 5
click at [228, 82] on div "Name" at bounding box center [228, 82] width 11 height 6
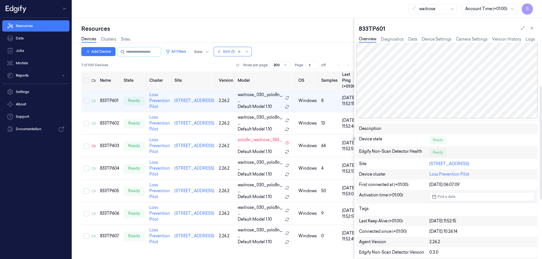
scroll to position [85, 0]
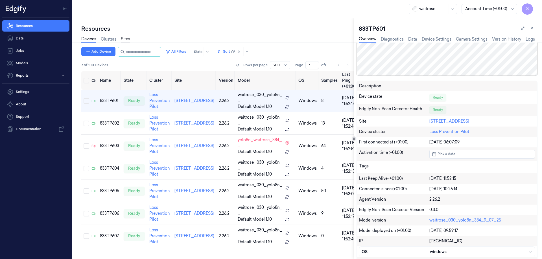
click at [123, 38] on link "Sites" at bounding box center [125, 39] width 9 height 6
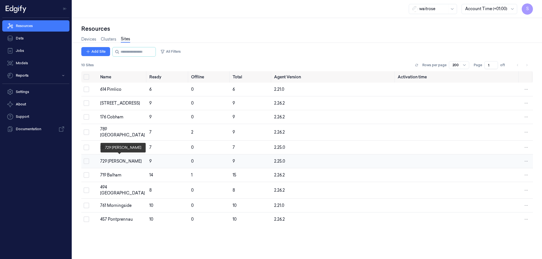
click at [109, 160] on div "729 Wells" at bounding box center [122, 162] width 45 height 6
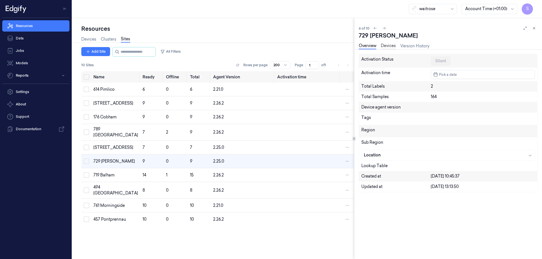
click at [386, 47] on link "Devices" at bounding box center [388, 46] width 15 height 6
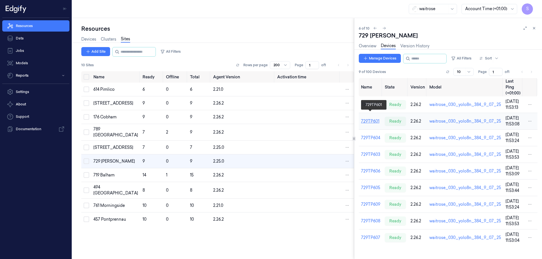
click at [370, 119] on link "729TP601" at bounding box center [370, 121] width 18 height 5
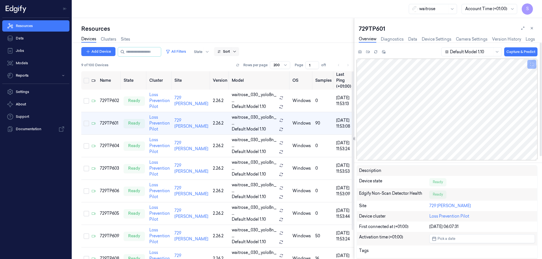
click at [237, 53] on icon at bounding box center [234, 51] width 5 height 5
click at [228, 82] on div "Name" at bounding box center [228, 82] width 11 height 6
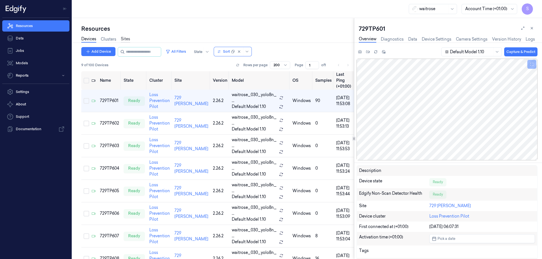
click at [128, 40] on link "Sites" at bounding box center [125, 39] width 9 height 6
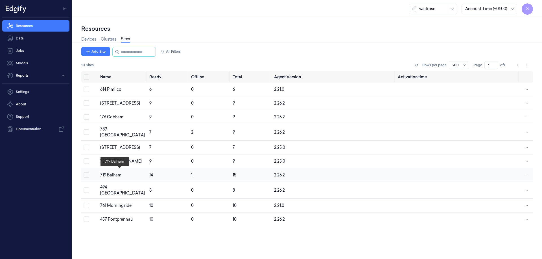
click at [117, 173] on div "719 Balham" at bounding box center [122, 176] width 45 height 6
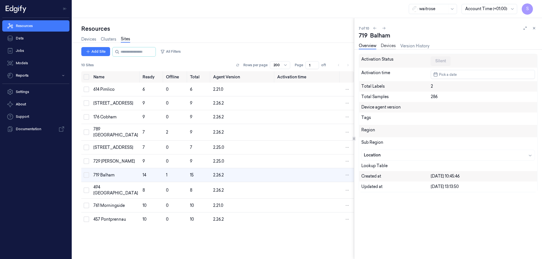
click at [386, 47] on link "Devices" at bounding box center [388, 46] width 15 height 6
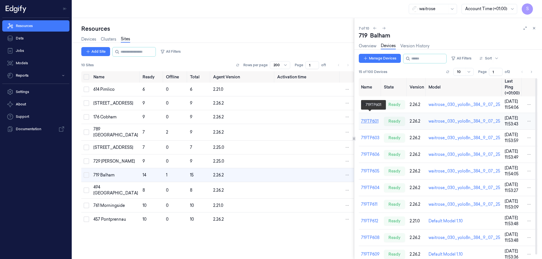
click at [369, 119] on link "719TP601" at bounding box center [370, 121] width 18 height 5
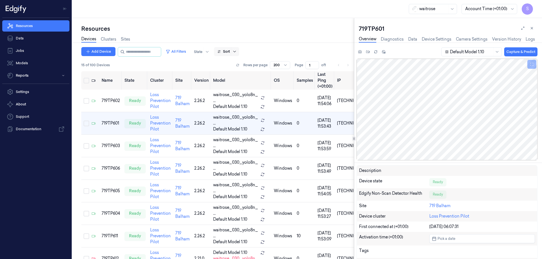
click at [237, 51] on icon at bounding box center [234, 51] width 5 height 5
click at [227, 82] on div "Name" at bounding box center [228, 82] width 11 height 6
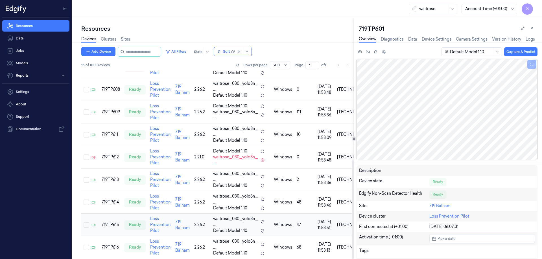
scroll to position [170, 0]
click at [117, 199] on div "719TP614" at bounding box center [111, 202] width 18 height 6
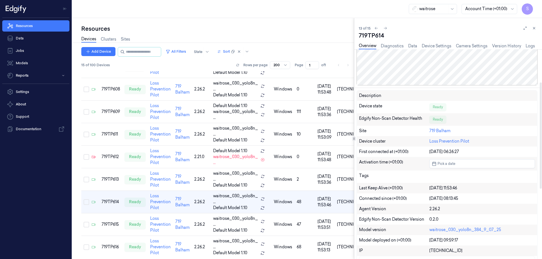
scroll to position [85, 0]
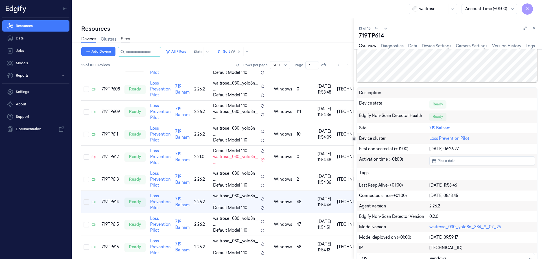
click at [125, 39] on link "Sites" at bounding box center [125, 39] width 9 height 6
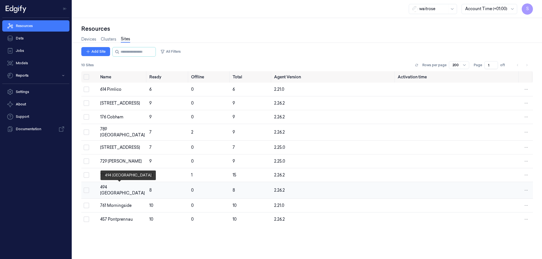
click at [124, 185] on div "494 Altrincham" at bounding box center [122, 191] width 45 height 12
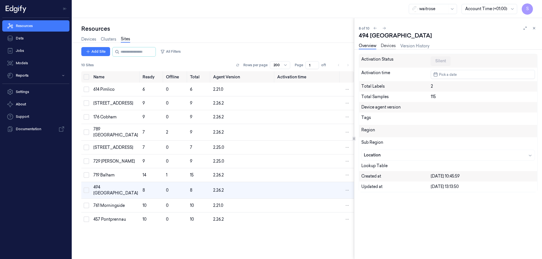
click at [392, 44] on link "Devices" at bounding box center [388, 46] width 15 height 6
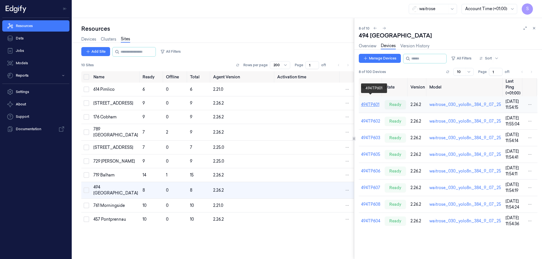
click at [376, 102] on link "494TP601" at bounding box center [370, 104] width 18 height 5
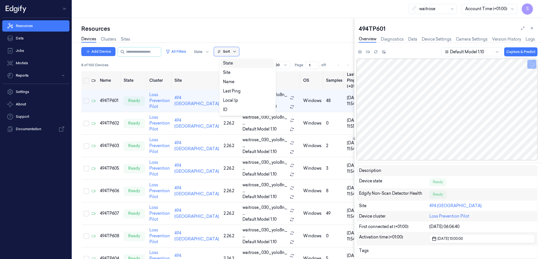
click at [237, 52] on icon at bounding box center [234, 51] width 5 height 5
click at [239, 82] on div "Name" at bounding box center [247, 82] width 49 height 6
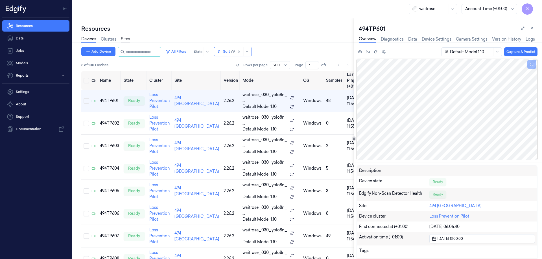
click at [128, 39] on link "Sites" at bounding box center [125, 39] width 9 height 6
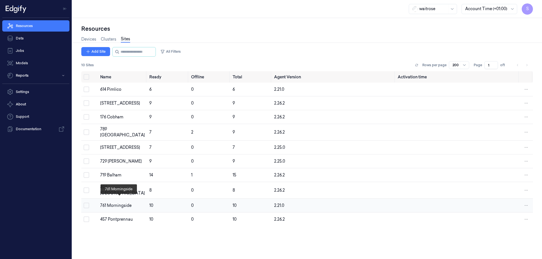
click at [114, 203] on div "761 Morningside" at bounding box center [122, 206] width 45 height 6
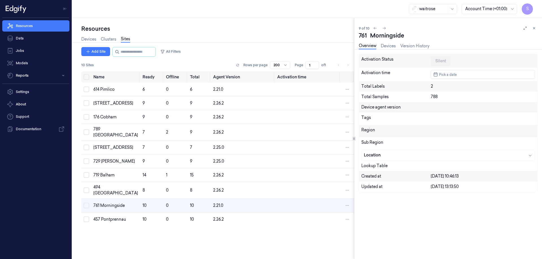
drag, startPoint x: 115, startPoint y: 198, endPoint x: 304, endPoint y: 29, distance: 254.7
click at [253, 36] on div "Devices Clusters Sites" at bounding box center [217, 40] width 273 height 14
click at [397, 47] on div "Overview Devices Version History" at bounding box center [394, 46] width 71 height 6
click at [394, 47] on link "Devices" at bounding box center [388, 46] width 15 height 6
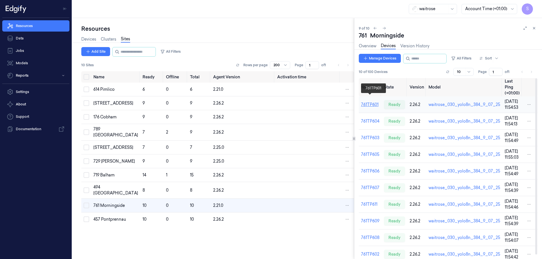
click at [375, 102] on link "761TP601" at bounding box center [370, 104] width 18 height 5
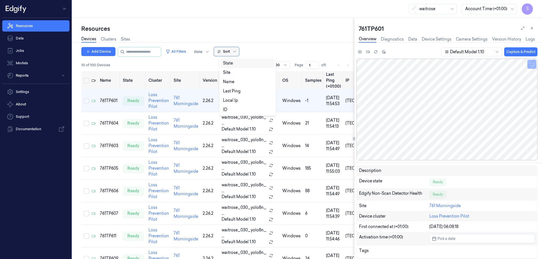
click at [238, 50] on div at bounding box center [235, 51] width 6 height 5
click at [234, 81] on div "Name" at bounding box center [247, 82] width 49 height 6
click at [127, 40] on link "Sites" at bounding box center [125, 39] width 9 height 6
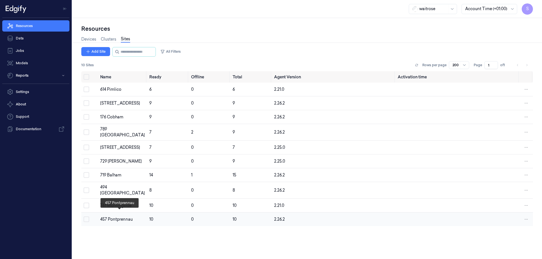
click at [119, 217] on div "457 Pontprennau" at bounding box center [122, 220] width 45 height 6
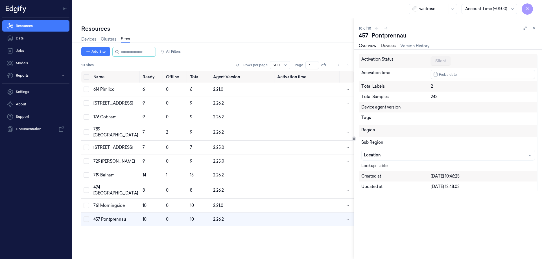
click at [389, 45] on link "Devices" at bounding box center [388, 46] width 15 height 6
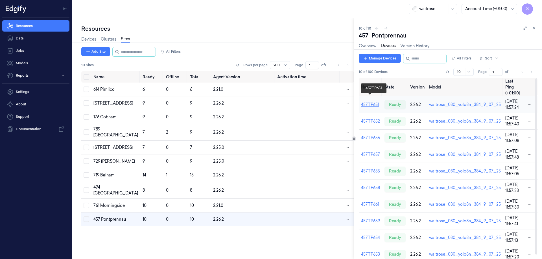
click at [375, 102] on link "457TP651" at bounding box center [370, 104] width 18 height 5
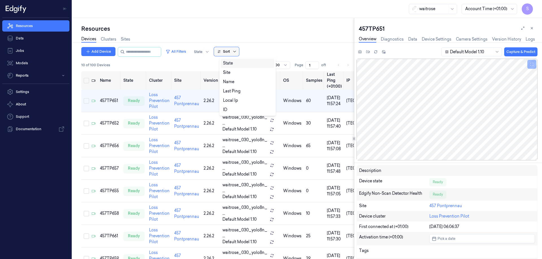
click at [237, 51] on icon at bounding box center [234, 51] width 5 height 5
click at [230, 81] on div "Name" at bounding box center [228, 82] width 11 height 6
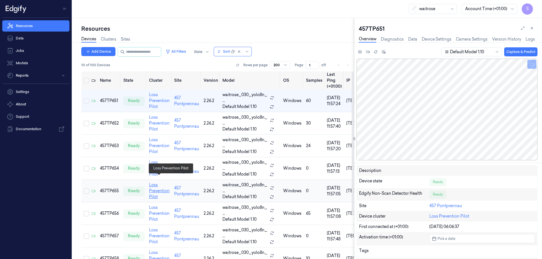
scroll to position [57, 0]
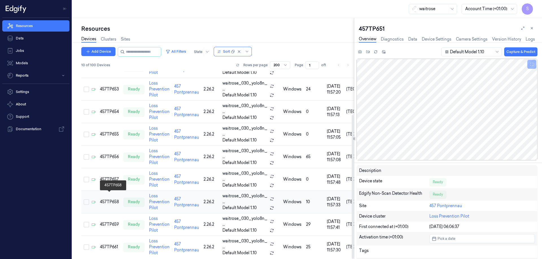
click at [111, 199] on div "457TP658" at bounding box center [109, 202] width 19 height 6
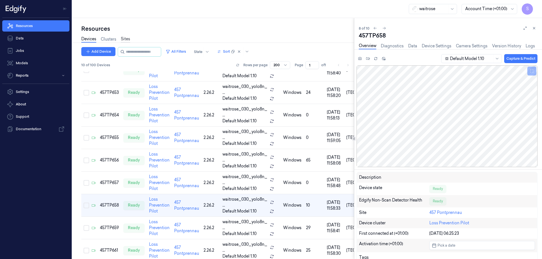
scroll to position [57, 0]
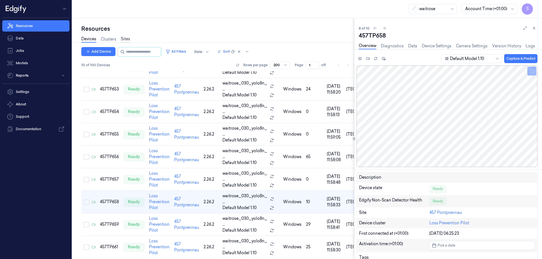
click at [127, 39] on link "Sites" at bounding box center [125, 39] width 9 height 6
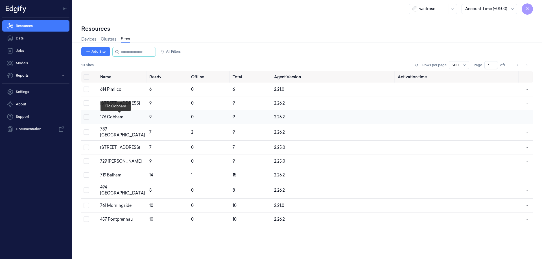
click at [115, 115] on div "176 Cobham" at bounding box center [122, 117] width 45 height 6
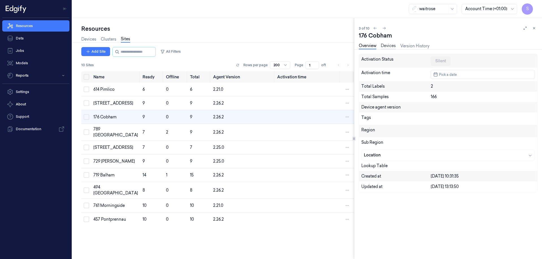
click at [387, 47] on link "Devices" at bounding box center [388, 46] width 15 height 6
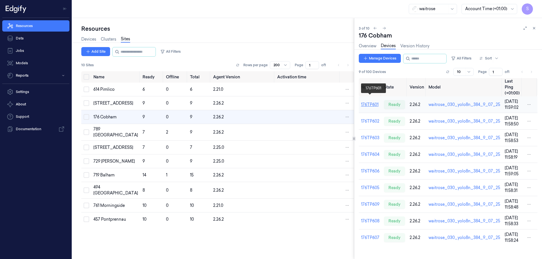
click at [374, 102] on link "176TP601" at bounding box center [370, 104] width 18 height 5
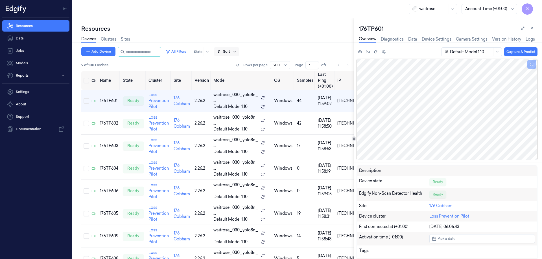
click at [236, 51] on icon at bounding box center [234, 51] width 3 height 1
click at [235, 81] on div "Name" at bounding box center [247, 82] width 49 height 6
click at [109, 121] on div "176TP602" at bounding box center [109, 124] width 18 height 6
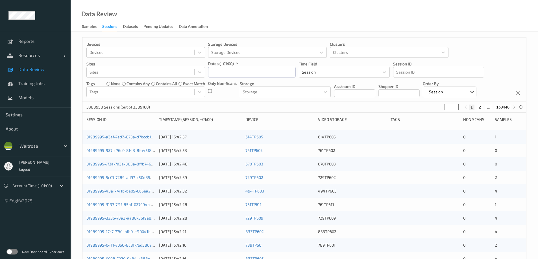
click at [111, 27] on div "Sessions" at bounding box center [109, 28] width 15 height 8
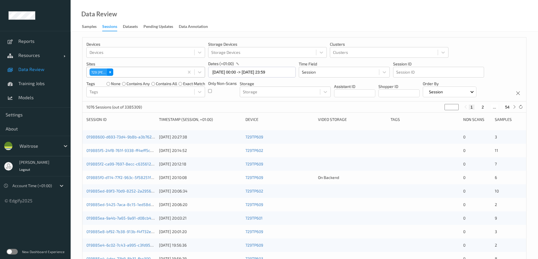
click at [110, 73] on icon "Remove 729\9Wells" at bounding box center [110, 72] width 2 height 2
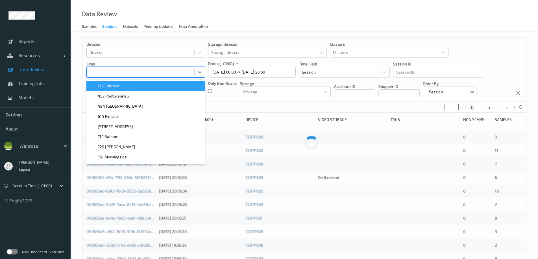
click at [110, 73] on div at bounding box center [141, 72] width 102 height 7
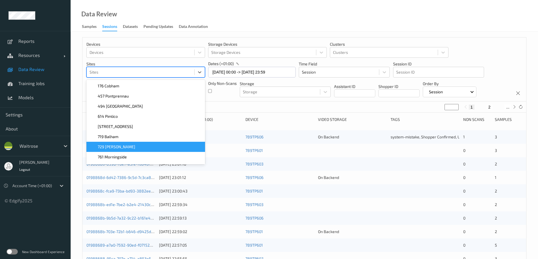
scroll to position [19, 0]
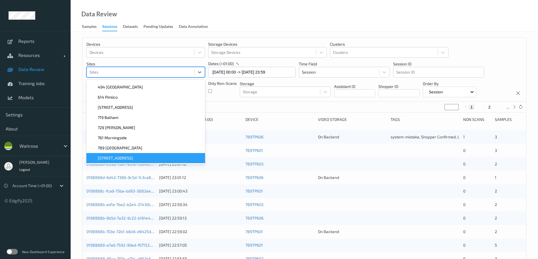
click at [115, 156] on span "[STREET_ADDRESS]" at bounding box center [115, 159] width 35 height 6
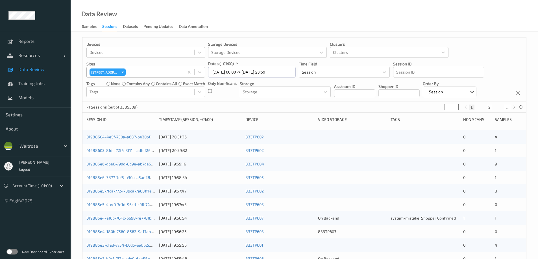
click at [258, 11] on div "Data Review Samples Sessions Datasets Pending Updates Data Annotation" at bounding box center [304, 16] width 467 height 32
click at [260, 69] on input "[DATE] 00:00 -> [DATE] 23:59" at bounding box center [252, 72] width 88 height 11
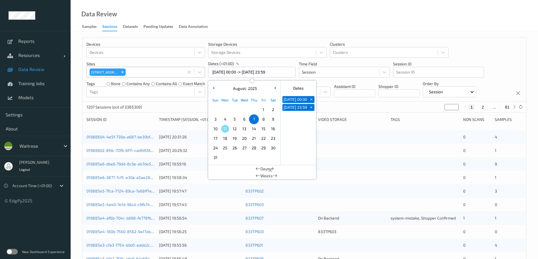
click at [227, 119] on span "4" at bounding box center [225, 119] width 8 height 8
type input "[DATE] 00:00 -> [DATE] 23:59"
click at [298, 21] on div "Data Review Samples Sessions Datasets Pending Updates Data Annotation" at bounding box center [304, 16] width 467 height 32
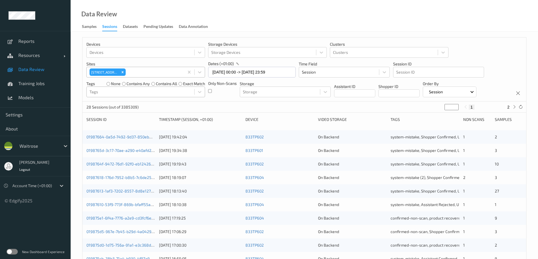
click at [173, 91] on div at bounding box center [141, 92] width 102 height 7
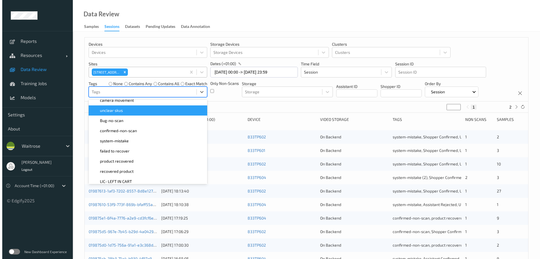
scroll to position [85, 0]
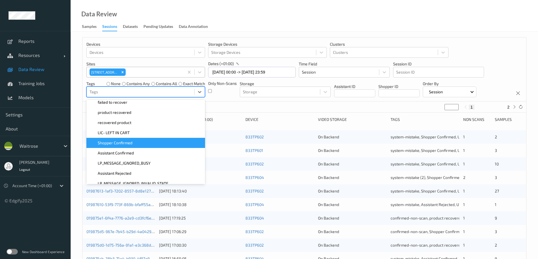
click at [169, 145] on div "Shopper Confirmed" at bounding box center [146, 143] width 112 height 6
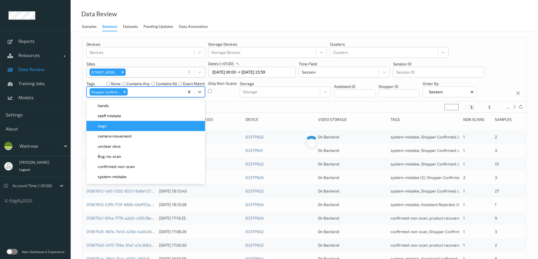
click at [274, 24] on div "Data Review Samples Sessions Datasets Pending Updates Data Annotation" at bounding box center [304, 16] width 467 height 32
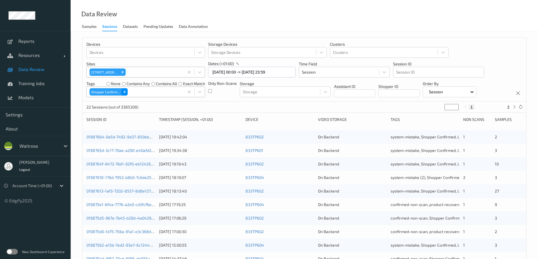
click at [126, 91] on icon "Remove Shopper Confirmed" at bounding box center [125, 92] width 4 height 4
click at [128, 91] on div at bounding box center [141, 92] width 102 height 7
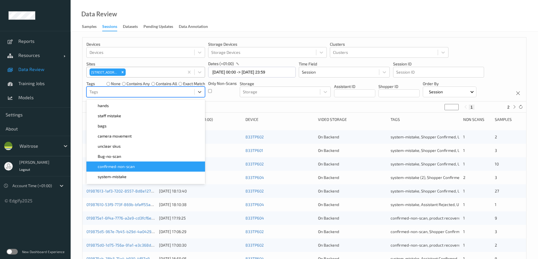
click at [134, 165] on span "confirmed-non-scan" at bounding box center [116, 167] width 37 height 6
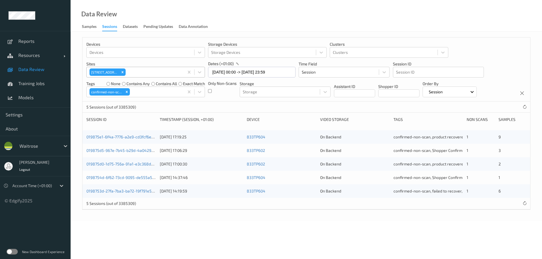
click at [276, 23] on div "Data Review Samples Sessions Datasets Pending Updates Data Annotation" at bounding box center [307, 16] width 472 height 32
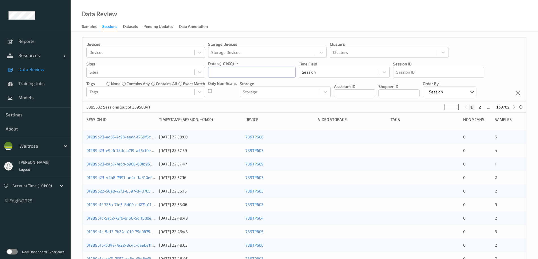
click at [223, 73] on input "text" at bounding box center [252, 72] width 88 height 11
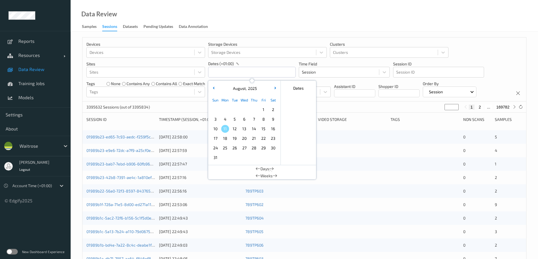
click at [233, 120] on span "5" at bounding box center [235, 119] width 8 height 8
click at [97, 71] on div at bounding box center [141, 72] width 102 height 7
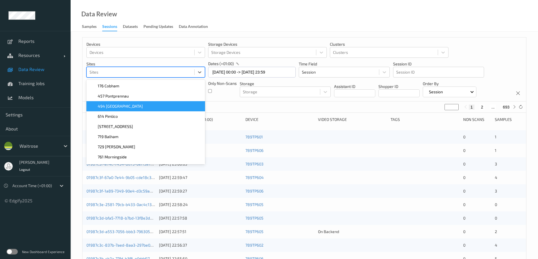
click at [114, 107] on span "494 [GEOGRAPHIC_DATA]" at bounding box center [120, 107] width 45 height 6
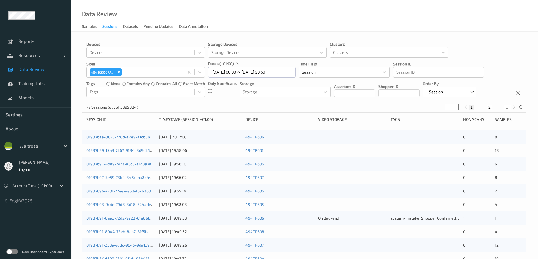
click at [240, 28] on div "Data Review Samples Sessions Datasets Pending Updates Data Annotation" at bounding box center [304, 16] width 467 height 32
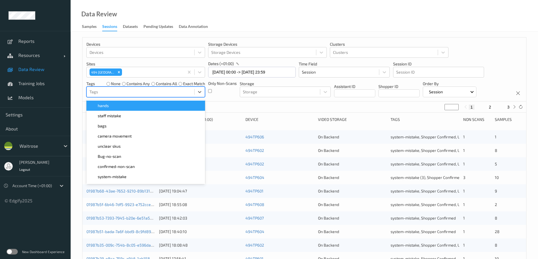
click at [182, 91] on div at bounding box center [141, 92] width 102 height 7
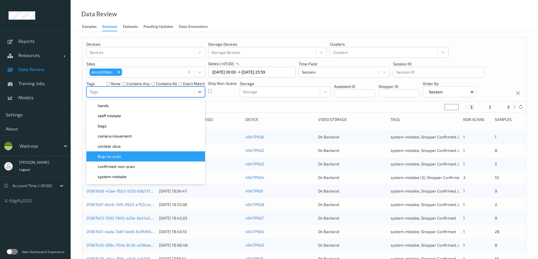
scroll to position [85, 0]
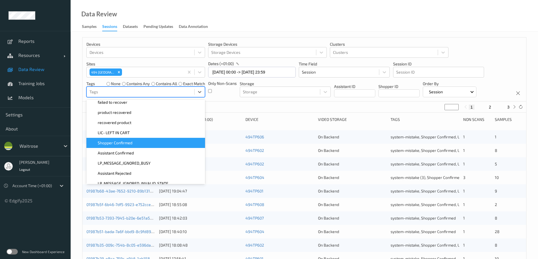
click at [157, 146] on div "Shopper Confirmed" at bounding box center [146, 143] width 112 height 6
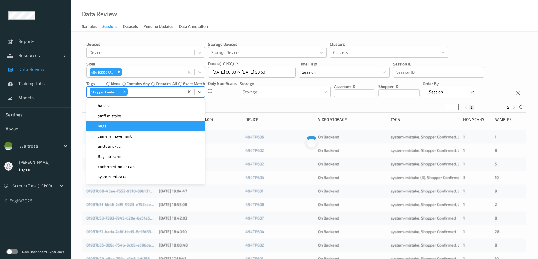
click at [259, 21] on div "Data Review Samples Sessions Datasets Pending Updates Data Annotation" at bounding box center [304, 16] width 467 height 32
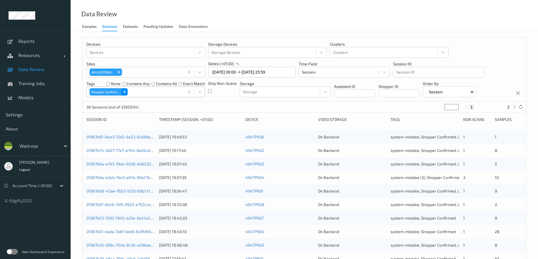
click at [125, 90] on div "Remove Shopper Confirmed" at bounding box center [124, 91] width 6 height 7
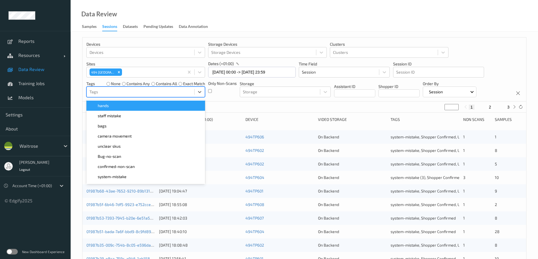
click at [119, 95] on div at bounding box center [141, 92] width 102 height 7
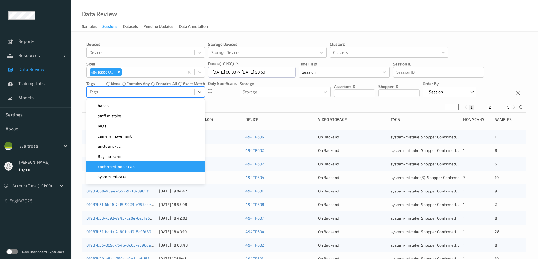
click at [113, 168] on span "confirmed-non-scan" at bounding box center [116, 167] width 37 height 6
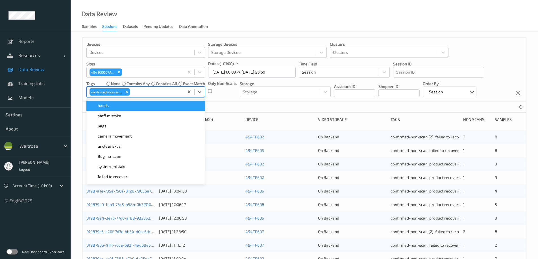
click at [252, 19] on div "Data Review Samples Sessions Datasets Pending Updates Data Annotation" at bounding box center [304, 16] width 467 height 32
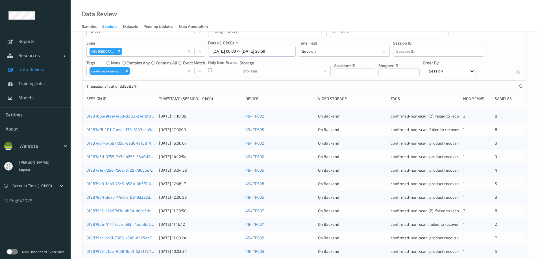
scroll to position [0, 0]
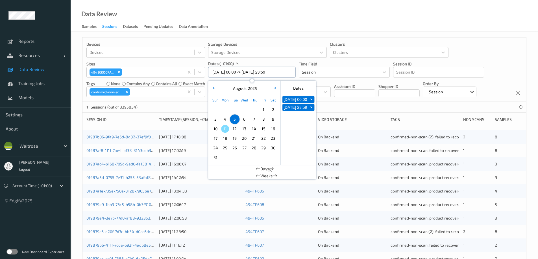
click at [217, 70] on input "[DATE] 00:00 -> [DATE] 23:59" at bounding box center [252, 72] width 88 height 11
click at [243, 120] on span "6" at bounding box center [244, 119] width 8 height 8
click at [243, 119] on span "6" at bounding box center [244, 119] width 8 height 8
click at [233, 17] on div "Data Review Samples Sessions Datasets Pending Updates Data Annotation" at bounding box center [304, 16] width 467 height 32
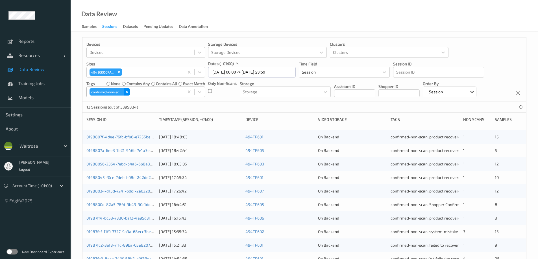
click at [126, 91] on icon "Remove confirmed-non-scan" at bounding box center [127, 92] width 4 height 4
click at [126, 91] on div at bounding box center [141, 92] width 102 height 7
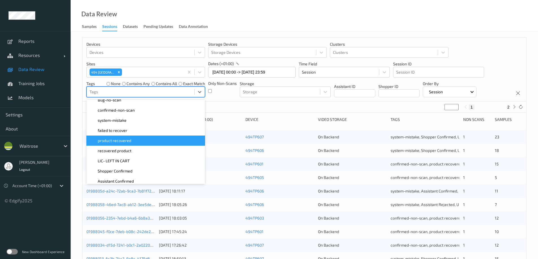
scroll to position [85, 0]
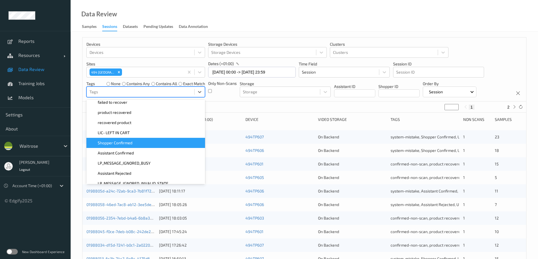
click at [119, 143] on span "Shopper Confirmed" at bounding box center [115, 143] width 35 height 6
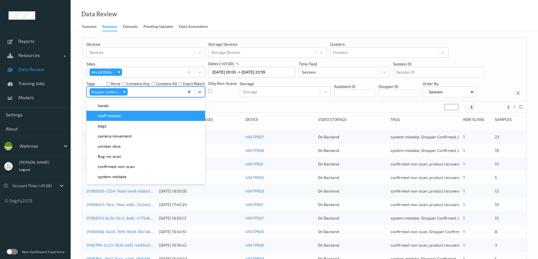
click at [261, 16] on div "Data Review Samples Sessions Datasets Pending Updates Data Annotation" at bounding box center [304, 16] width 467 height 32
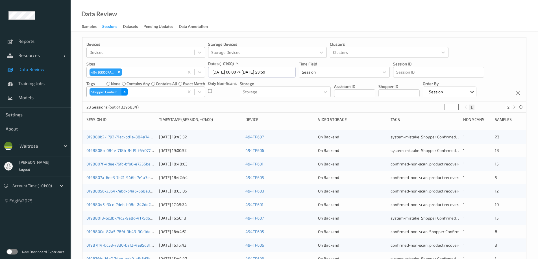
click at [124, 92] on icon "Remove Shopper Confirmed" at bounding box center [125, 92] width 4 height 4
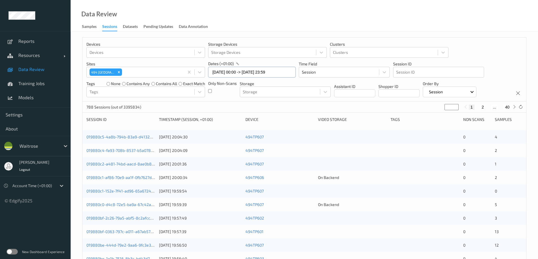
click at [264, 69] on input "06/08/2025 00:00 -> 06/08/2025 23:59" at bounding box center [252, 72] width 88 height 11
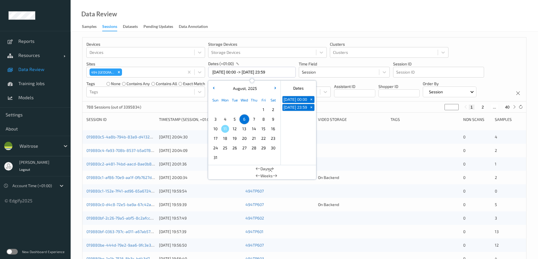
click at [256, 119] on span "7" at bounding box center [254, 119] width 8 height 8
click at [285, 17] on div "Data Review Samples Sessions Datasets Pending Updates Data Annotation" at bounding box center [304, 16] width 467 height 32
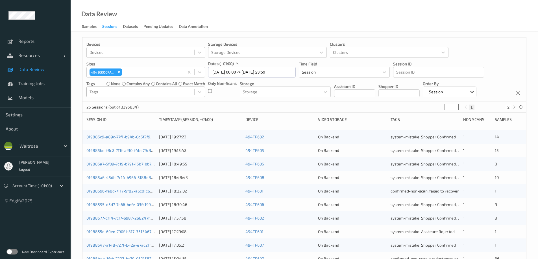
click at [113, 91] on div at bounding box center [141, 92] width 102 height 7
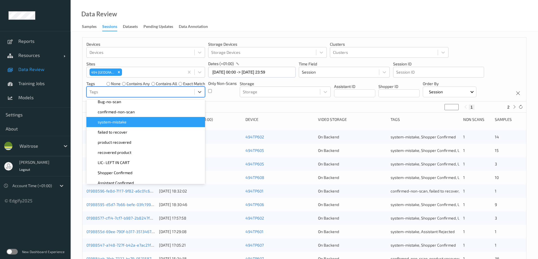
scroll to position [56, 0]
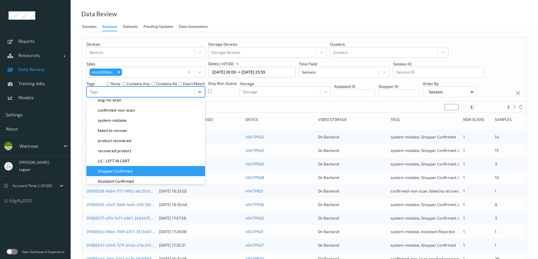
click at [123, 169] on span "Shopper Confirmed" at bounding box center [115, 172] width 35 height 6
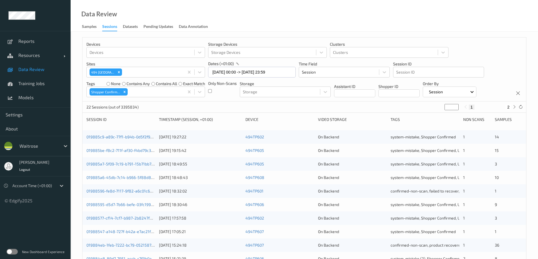
click at [254, 20] on div "Data Review Samples Sessions Datasets Pending Updates Data Annotation" at bounding box center [304, 16] width 467 height 32
click at [125, 90] on icon "Remove Shopper Confirmed" at bounding box center [125, 92] width 4 height 4
click at [124, 95] on div "Tags" at bounding box center [141, 92] width 108 height 9
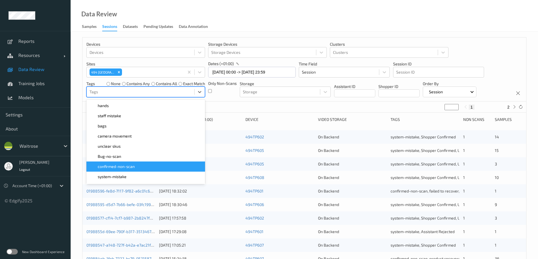
click at [115, 169] on span "confirmed-non-scan" at bounding box center [116, 167] width 37 height 6
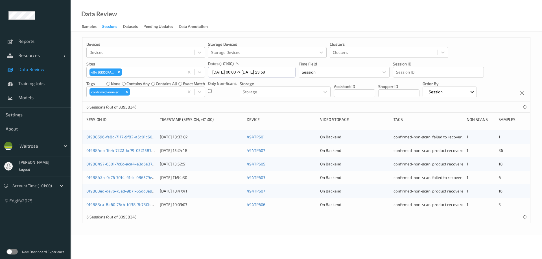
click at [234, 17] on div "Data Review Samples Sessions Datasets Pending Updates Data Annotation" at bounding box center [307, 16] width 472 height 32
click at [225, 72] on input "07/08/2025 00:00 -> 07/08/2025 23:59" at bounding box center [252, 72] width 88 height 11
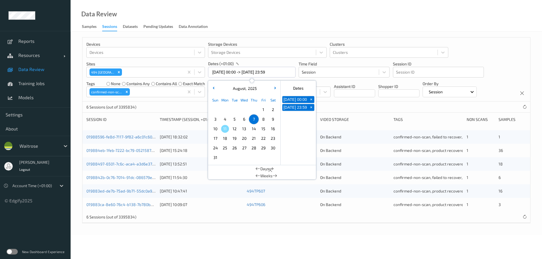
click at [227, 119] on span "4" at bounding box center [225, 119] width 8 height 8
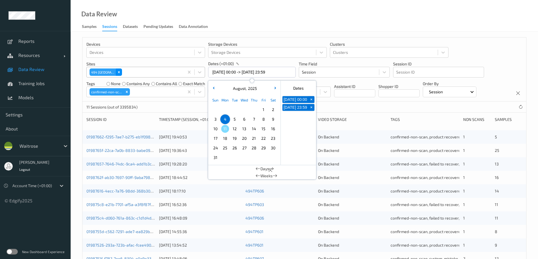
click at [120, 71] on icon "Remove 494 Altrincham" at bounding box center [119, 72] width 4 height 4
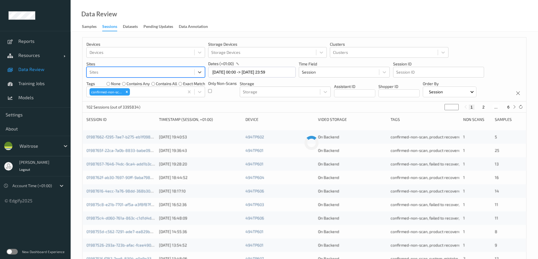
click at [120, 71] on div at bounding box center [141, 72] width 102 height 7
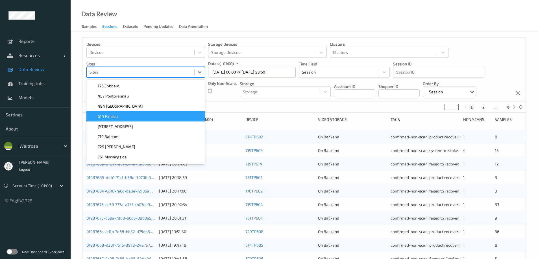
click at [141, 117] on div "614 Pimlico" at bounding box center [146, 117] width 112 height 6
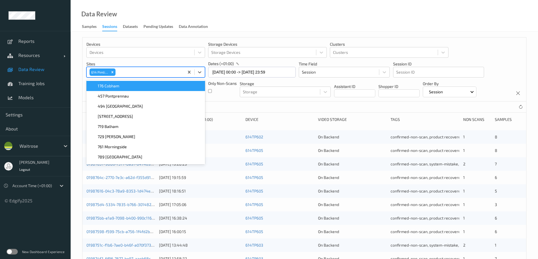
click at [245, 26] on div "Data Review Samples Sessions Datasets Pending Updates Data Annotation" at bounding box center [304, 16] width 467 height 32
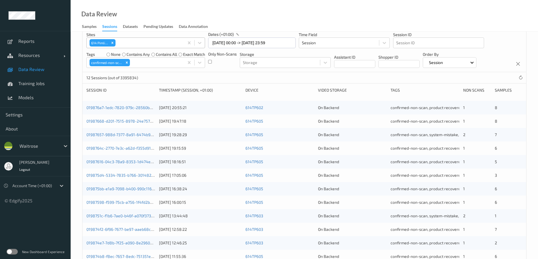
scroll to position [0, 0]
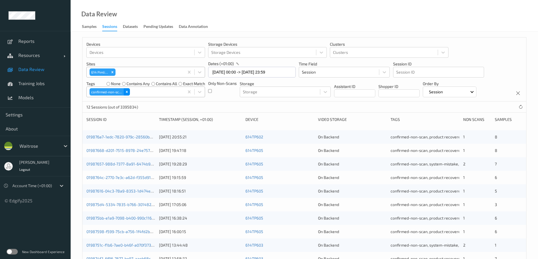
click at [127, 93] on icon "Remove confirmed-non-scan" at bounding box center [127, 92] width 2 height 2
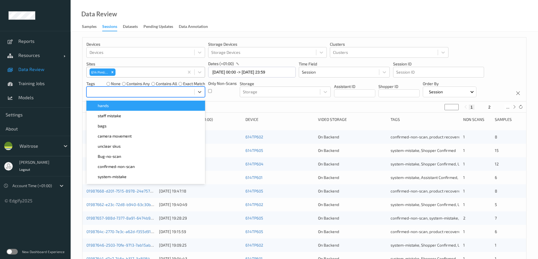
click at [133, 91] on div at bounding box center [141, 92] width 102 height 7
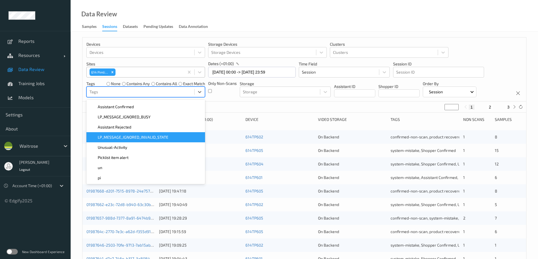
scroll to position [103, 0]
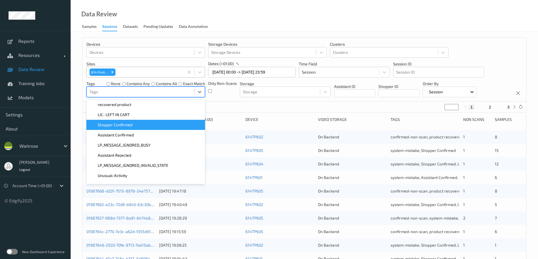
click at [138, 125] on div "Shopper Confirmed" at bounding box center [146, 125] width 112 height 6
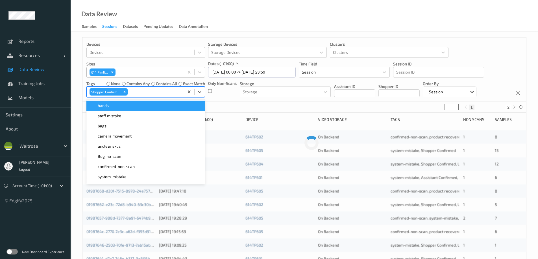
click at [251, 20] on div "Data Review Samples Sessions Datasets Pending Updates Data Annotation" at bounding box center [304, 16] width 467 height 32
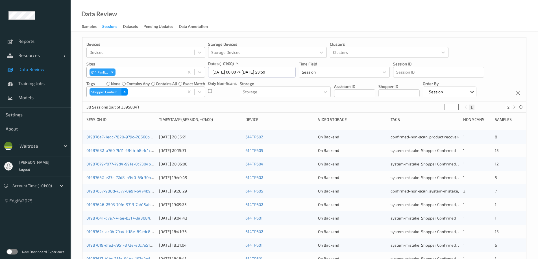
click at [125, 91] on icon "Remove Shopper Confirmed" at bounding box center [125, 92] width 4 height 4
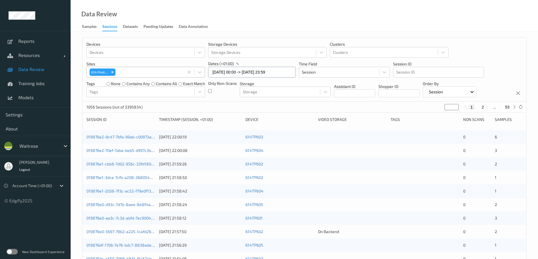
click at [241, 73] on input "04/08/2025 00:00 -> 04/08/2025 23:59" at bounding box center [252, 72] width 88 height 11
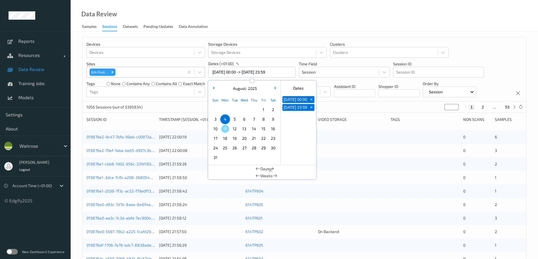
click at [236, 121] on span "5" at bounding box center [235, 119] width 8 height 8
click at [262, 16] on div "Data Review Samples Sessions Datasets Pending Updates Data Annotation" at bounding box center [304, 16] width 467 height 32
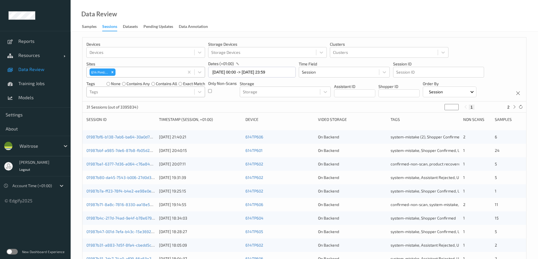
click at [136, 91] on div at bounding box center [141, 92] width 102 height 7
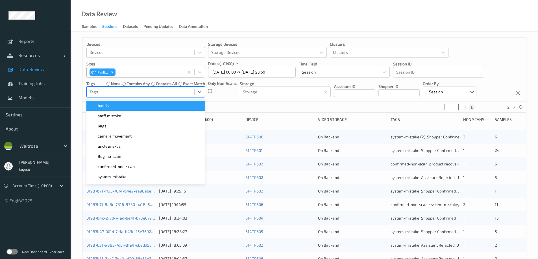
scroll to position [85, 0]
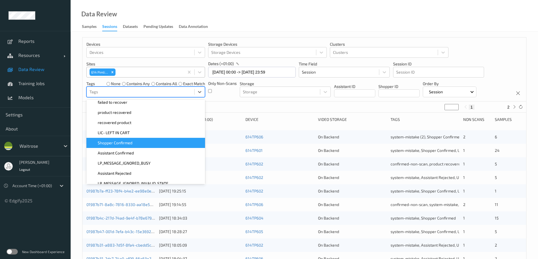
click at [123, 143] on span "Shopper Confirmed" at bounding box center [115, 143] width 35 height 6
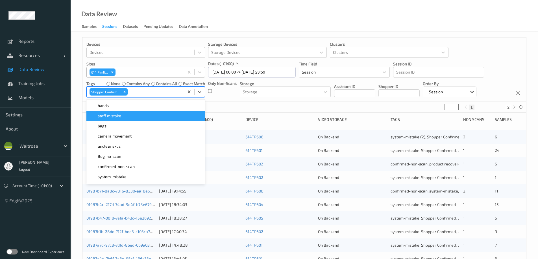
click at [282, 19] on div "Data Review Samples Sessions Datasets Pending Updates Data Annotation" at bounding box center [304, 16] width 467 height 32
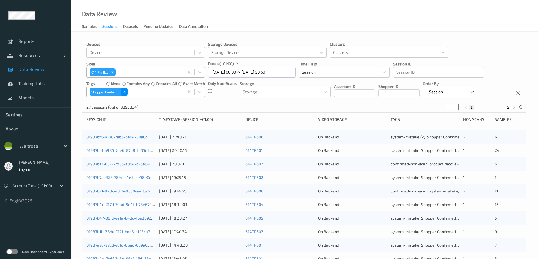
click at [124, 91] on icon "Remove Shopper Confirmed" at bounding box center [125, 92] width 4 height 4
click at [124, 92] on div at bounding box center [141, 92] width 102 height 7
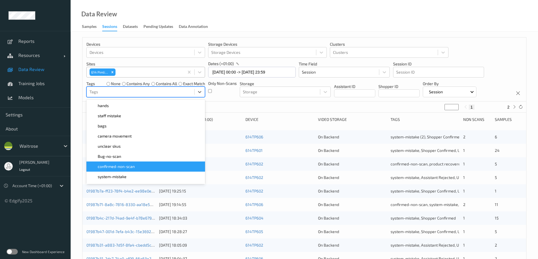
click at [118, 166] on span "confirmed-non-scan" at bounding box center [116, 167] width 37 height 6
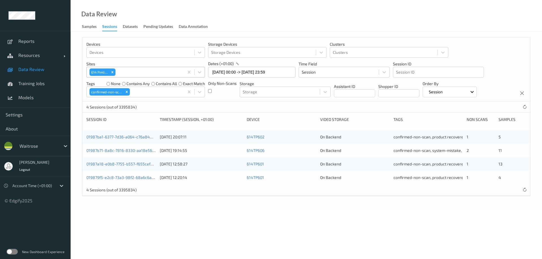
click at [228, 19] on div "Data Review Samples Sessions Datasets Pending Updates Data Annotation" at bounding box center [307, 16] width 472 height 32
click at [221, 71] on input "05/08/2025 00:00 -> 05/08/2025 23:59" at bounding box center [252, 72] width 88 height 11
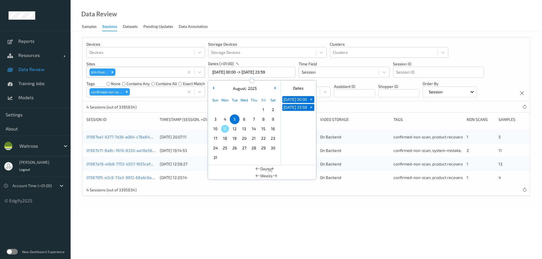
click at [245, 118] on span "6" at bounding box center [244, 119] width 8 height 8
click at [271, 21] on div "Data Review Samples Sessions Datasets Pending Updates Data Annotation" at bounding box center [307, 16] width 472 height 32
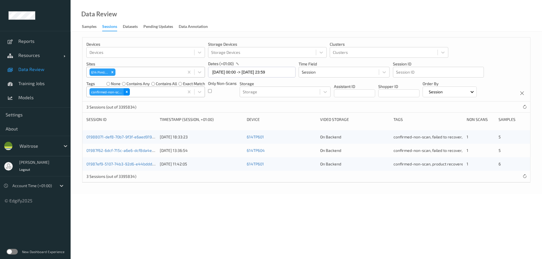
click at [126, 91] on icon "Remove confirmed-non-scan" at bounding box center [127, 92] width 4 height 4
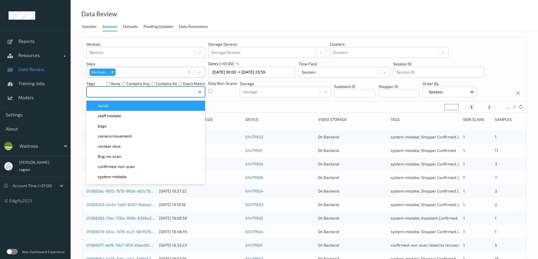
click at [128, 93] on div at bounding box center [141, 92] width 102 height 7
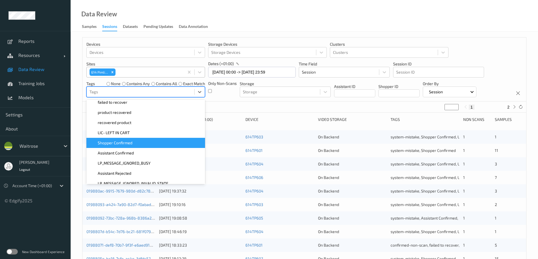
click at [140, 141] on div "Shopper Confirmed" at bounding box center [146, 143] width 112 height 6
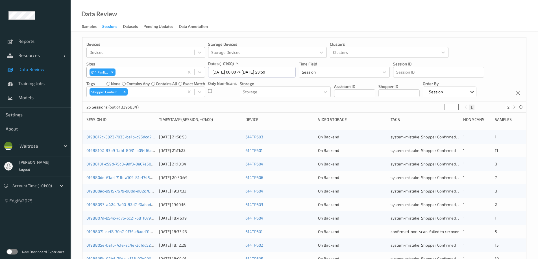
click at [269, 17] on div "Data Review Samples Sessions Datasets Pending Updates Data Annotation" at bounding box center [304, 16] width 467 height 32
click at [125, 92] on icon "Remove Shopper Confirmed" at bounding box center [125, 92] width 2 height 2
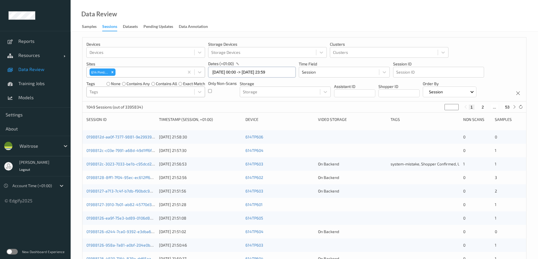
click at [246, 73] on input "06/08/2025 00:00 -> 06/08/2025 23:59" at bounding box center [252, 72] width 88 height 11
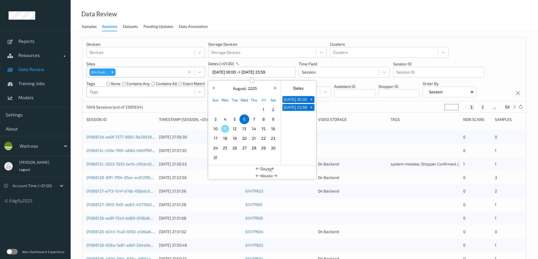
click at [252, 117] on span "7" at bounding box center [254, 119] width 8 height 8
click at [259, 15] on div "Data Review Samples Sessions Datasets Pending Updates Data Annotation" at bounding box center [304, 16] width 467 height 32
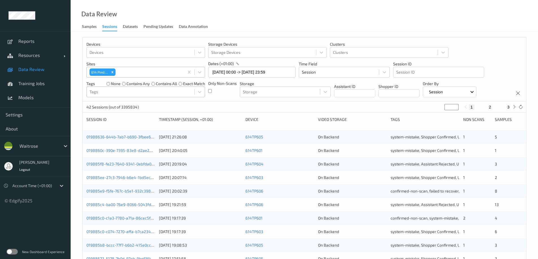
click at [112, 92] on div at bounding box center [141, 92] width 102 height 7
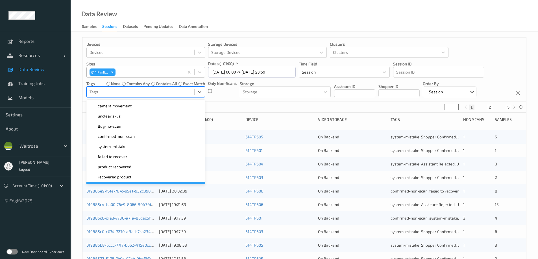
scroll to position [56, 0]
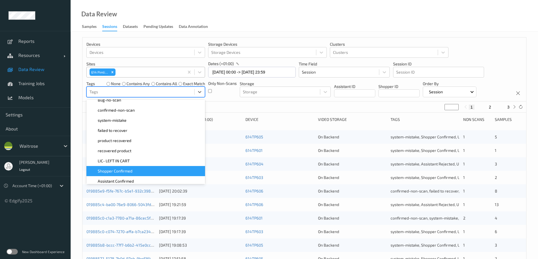
click at [127, 170] on span "Shopper Confirmed" at bounding box center [115, 172] width 35 height 6
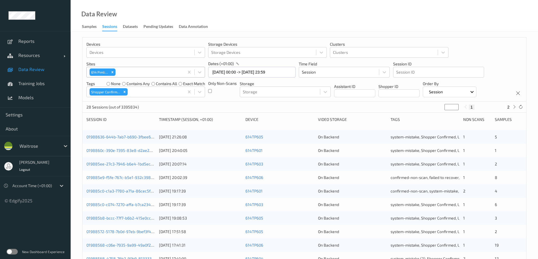
click at [256, 23] on div "Data Review Samples Sessions Datasets Pending Updates Data Annotation" at bounding box center [304, 16] width 467 height 32
click at [124, 91] on icon "Remove Shopper Confirmed" at bounding box center [125, 92] width 2 height 2
click at [128, 91] on div at bounding box center [141, 92] width 102 height 7
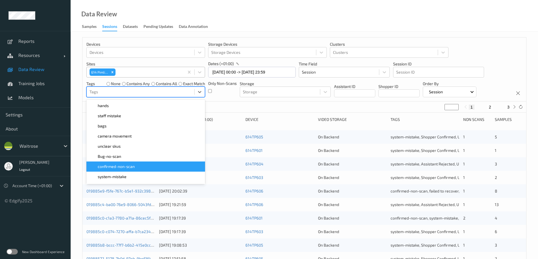
click at [133, 163] on div "confirmed-non-scan" at bounding box center [145, 167] width 119 height 10
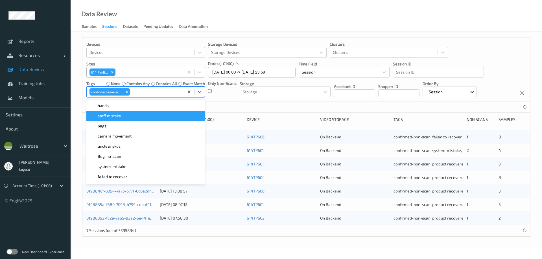
click at [266, 21] on div "Data Review Samples Sessions Datasets Pending Updates Data Annotation" at bounding box center [307, 16] width 472 height 32
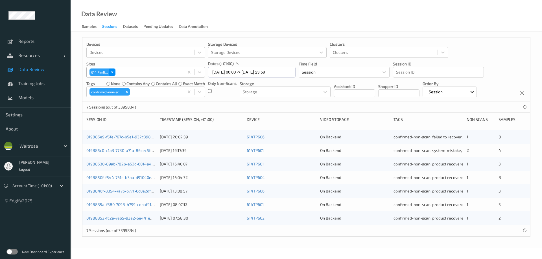
click at [112, 72] on icon "Remove 614 Pimlico" at bounding box center [113, 72] width 2 height 2
click at [112, 72] on div at bounding box center [141, 72] width 102 height 7
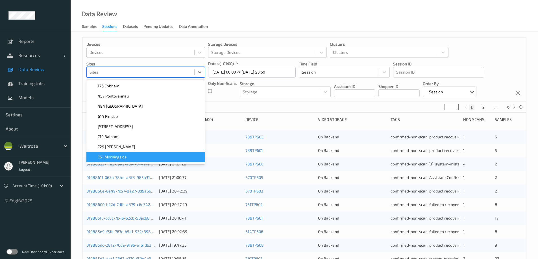
click at [136, 158] on div "761 Morningside" at bounding box center [146, 157] width 112 height 6
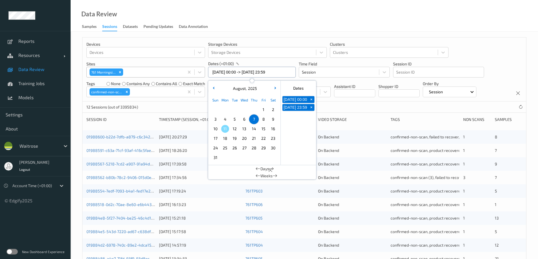
click at [219, 75] on input "07/08/2025 00:00 -> 07/08/2025 23:59" at bounding box center [252, 72] width 88 height 11
click at [223, 119] on span "4" at bounding box center [225, 119] width 8 height 8
click at [251, 19] on div "Data Review Samples Sessions Datasets Pending Updates Data Annotation" at bounding box center [304, 16] width 467 height 32
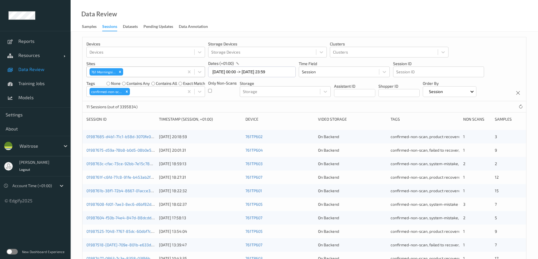
scroll to position [0, 0]
click at [128, 92] on icon "Remove confirmed-non-scan" at bounding box center [127, 92] width 4 height 4
click at [128, 92] on div at bounding box center [141, 92] width 102 height 7
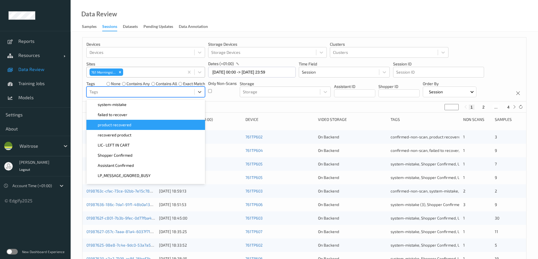
scroll to position [85, 0]
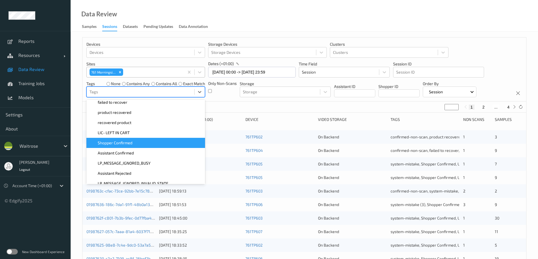
click at [128, 141] on span "Shopper Confirmed" at bounding box center [115, 143] width 35 height 6
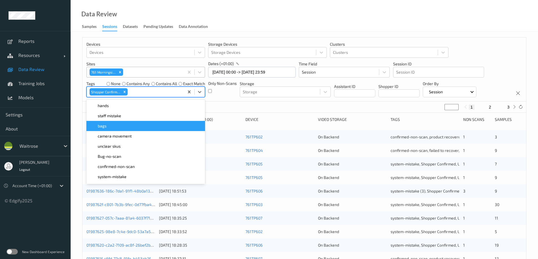
click at [235, 21] on div "Data Review Samples Sessions Datasets Pending Updates Data Annotation" at bounding box center [304, 16] width 467 height 32
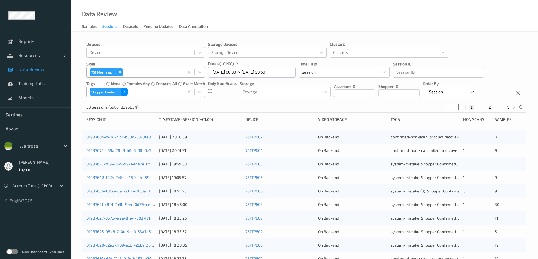
click at [125, 90] on icon "Remove Shopper Confirmed" at bounding box center [125, 92] width 4 height 4
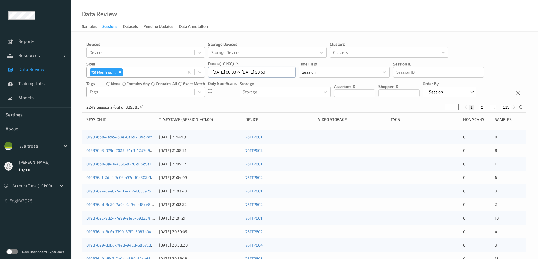
click at [248, 71] on input "04/08/2025 00:00 -> 04/08/2025 23:59" at bounding box center [252, 72] width 88 height 11
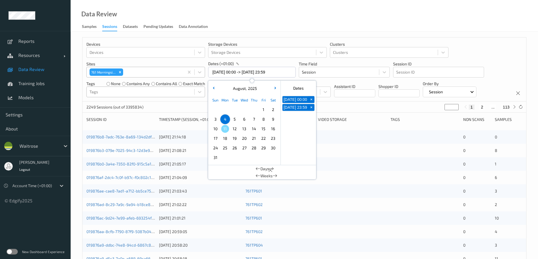
click at [234, 118] on span "5" at bounding box center [235, 119] width 8 height 8
click at [262, 18] on div "Data Review Samples Sessions Datasets Pending Updates Data Annotation" at bounding box center [304, 16] width 467 height 32
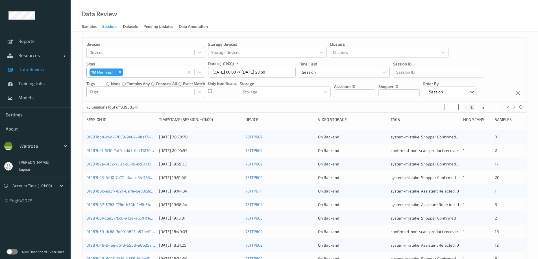
click at [108, 91] on div at bounding box center [141, 92] width 102 height 7
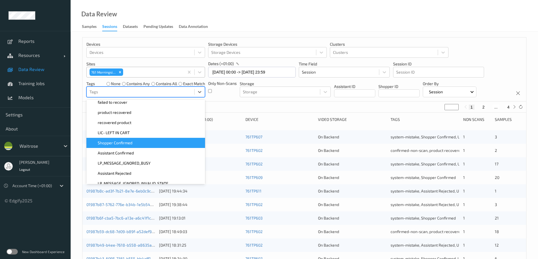
click at [112, 144] on span "Shopper Confirmed" at bounding box center [115, 143] width 35 height 6
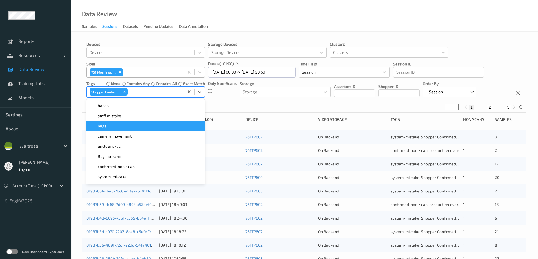
click at [222, 17] on div "Data Review Samples Sessions Datasets Pending Updates Data Annotation" at bounding box center [304, 16] width 467 height 32
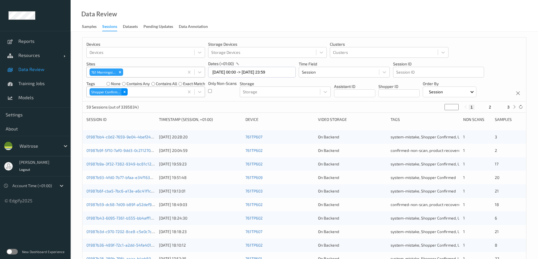
click at [126, 92] on icon "Remove Shopper Confirmed" at bounding box center [125, 92] width 4 height 4
click at [126, 92] on div at bounding box center [141, 92] width 102 height 7
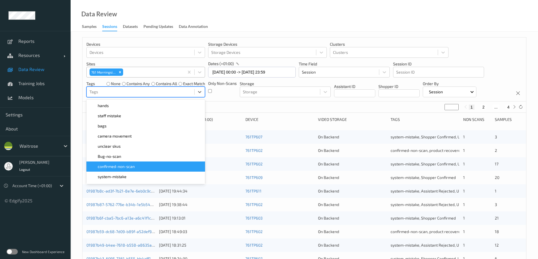
click at [138, 169] on div "confirmed-non-scan" at bounding box center [146, 167] width 112 height 6
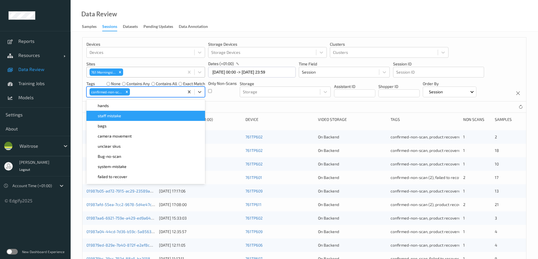
click at [256, 16] on div "Data Review Samples Sessions Datasets Pending Updates Data Annotation" at bounding box center [304, 16] width 467 height 32
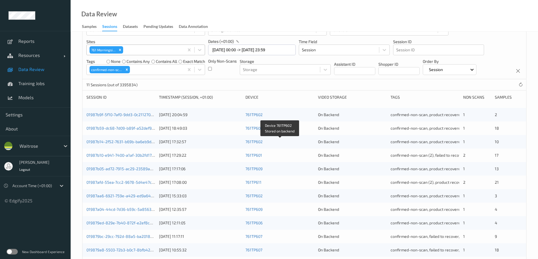
scroll to position [0, 0]
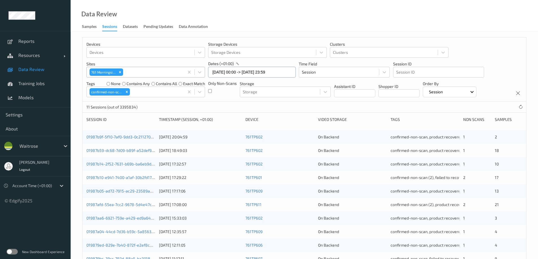
click at [234, 73] on input "05/08/2025 00:00 -> 05/08/2025 23:59" at bounding box center [252, 72] width 88 height 11
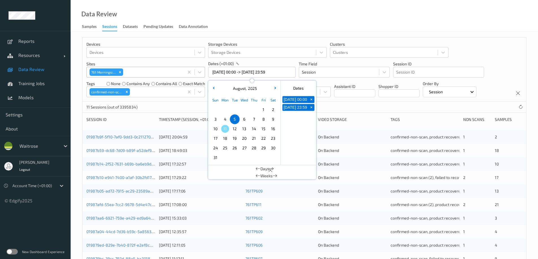
click at [245, 121] on span "6" at bounding box center [244, 119] width 8 height 8
click at [277, 21] on div "Data Review Samples Sessions Datasets Pending Updates Data Annotation" at bounding box center [304, 16] width 467 height 32
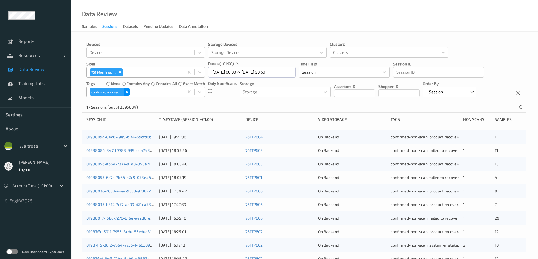
click at [126, 91] on icon "Remove confirmed-non-scan" at bounding box center [127, 92] width 4 height 4
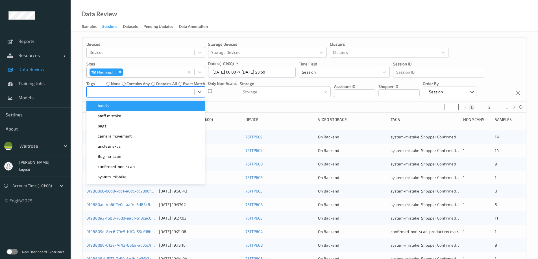
click at [126, 91] on div at bounding box center [141, 92] width 102 height 7
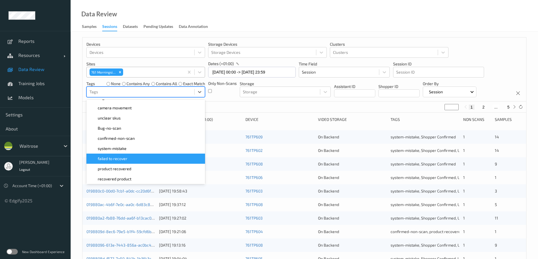
scroll to position [56, 0]
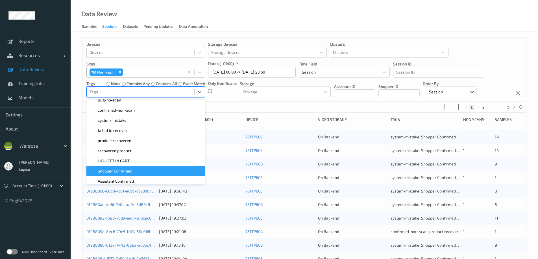
click at [125, 168] on div "Shopper Confirmed" at bounding box center [145, 171] width 119 height 10
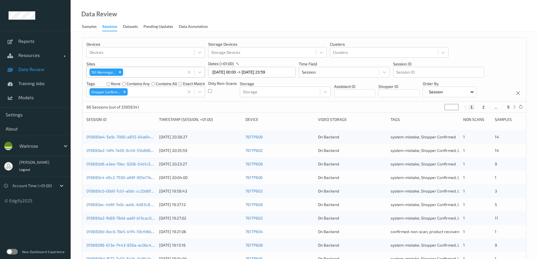
click at [220, 16] on div "Data Review Samples Sessions Datasets Pending Updates Data Annotation" at bounding box center [304, 16] width 467 height 32
click at [125, 90] on icon "Remove Shopper Confirmed" at bounding box center [125, 92] width 4 height 4
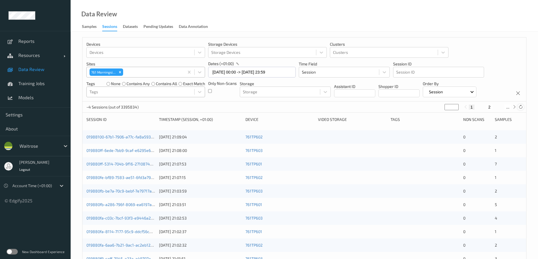
click at [520, 107] on icon at bounding box center [520, 107] width 4 height 4
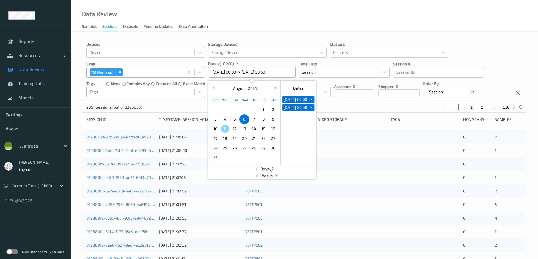
click at [250, 71] on input "06/08/2025 00:00 -> 06/08/2025 23:59" at bounding box center [252, 72] width 88 height 11
click at [252, 120] on span "7" at bounding box center [254, 119] width 8 height 8
click at [285, 19] on div "Data Review Samples Sessions Datasets Pending Updates Data Annotation" at bounding box center [304, 16] width 467 height 32
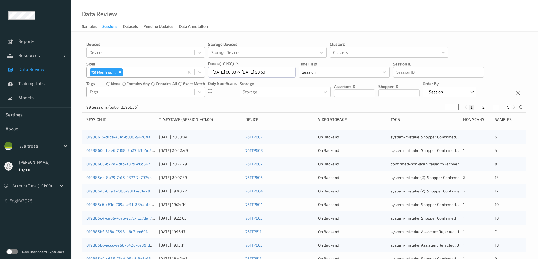
click at [108, 91] on div at bounding box center [141, 92] width 102 height 7
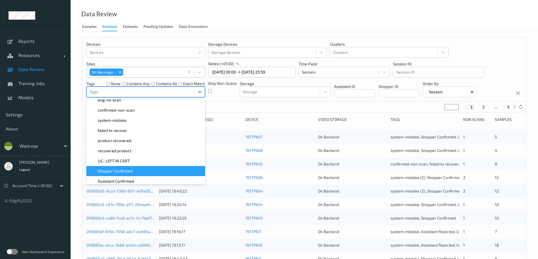
click at [111, 169] on span "Shopper Confirmed" at bounding box center [115, 172] width 35 height 6
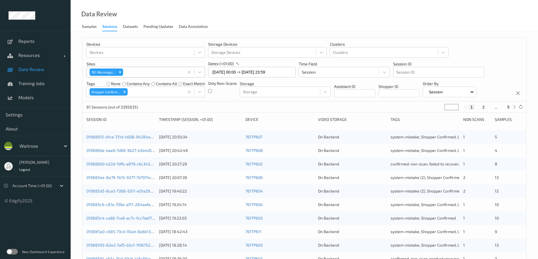
click at [224, 16] on div "Data Review Samples Sessions Datasets Pending Updates Data Annotation" at bounding box center [304, 16] width 467 height 32
click at [123, 91] on icon "Remove Shopper Confirmed" at bounding box center [125, 92] width 4 height 4
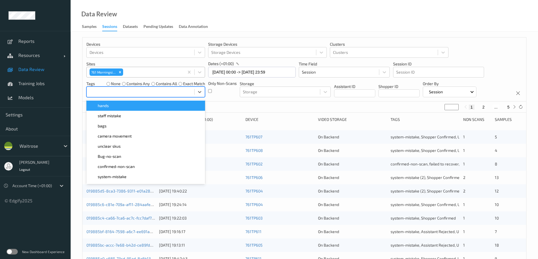
click at [126, 92] on div at bounding box center [141, 92] width 102 height 7
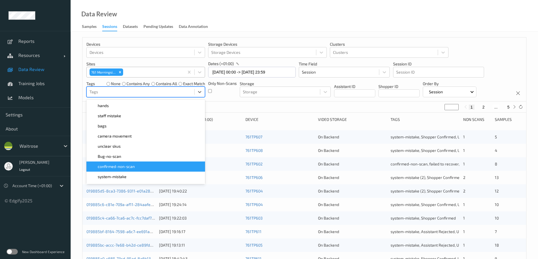
click at [121, 167] on span "confirmed-non-scan" at bounding box center [116, 167] width 37 height 6
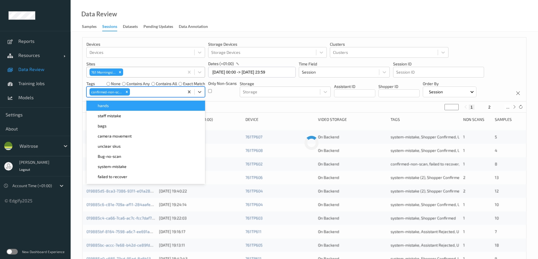
click at [234, 21] on div "Data Review Samples Sessions Datasets Pending Updates Data Annotation" at bounding box center [304, 16] width 467 height 32
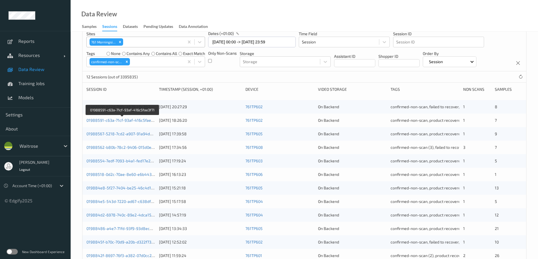
scroll to position [0, 0]
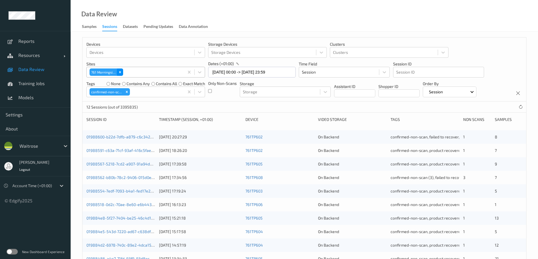
click at [120, 72] on icon "Remove 761\9Morningside" at bounding box center [120, 72] width 4 height 4
click at [120, 72] on div at bounding box center [141, 72] width 102 height 7
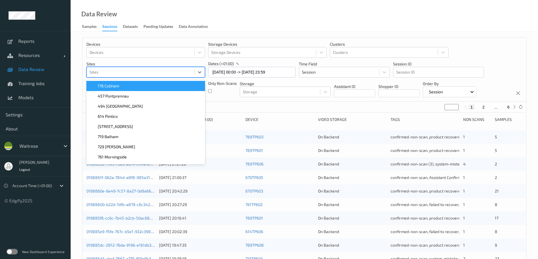
click at [119, 87] on div "176 Cobham" at bounding box center [146, 86] width 112 height 6
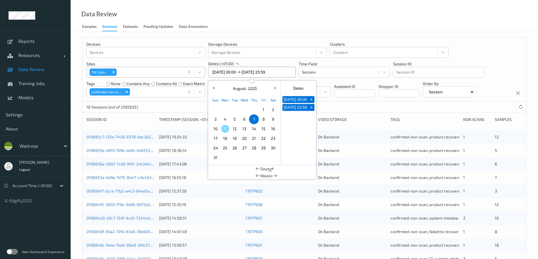
click at [226, 70] on input "07/08/2025 00:00 -> 07/08/2025 23:59" at bounding box center [252, 72] width 88 height 11
click at [222, 120] on span "4" at bounding box center [225, 119] width 8 height 8
click at [237, 19] on div "Data Review Samples Sessions Datasets Pending Updates Data Annotation" at bounding box center [304, 16] width 467 height 32
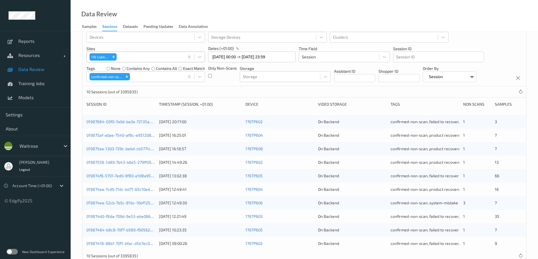
scroll to position [30, 0]
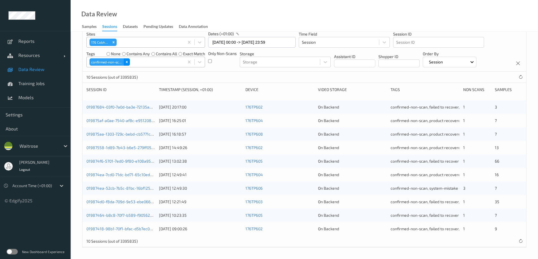
click at [125, 62] on icon "Remove confirmed-non-scan" at bounding box center [127, 62] width 4 height 4
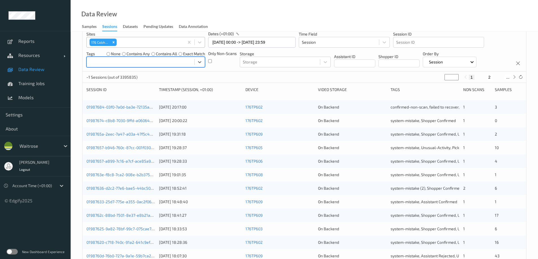
click at [129, 62] on div at bounding box center [141, 62] width 102 height 7
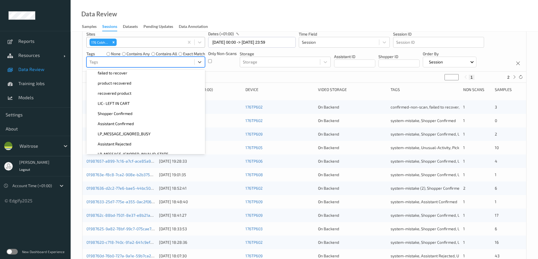
scroll to position [85, 0]
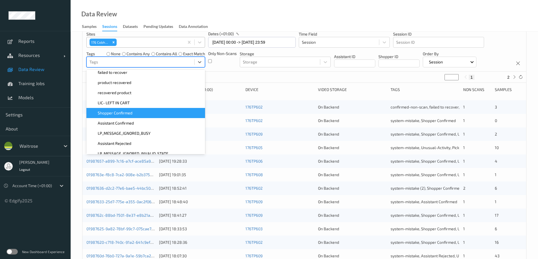
click at [136, 114] on div "Shopper Confirmed" at bounding box center [146, 113] width 112 height 6
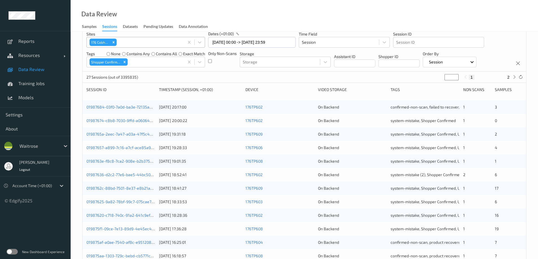
click at [271, 11] on div "Data Review Samples Sessions Datasets Pending Updates Data Annotation" at bounding box center [304, 16] width 467 height 32
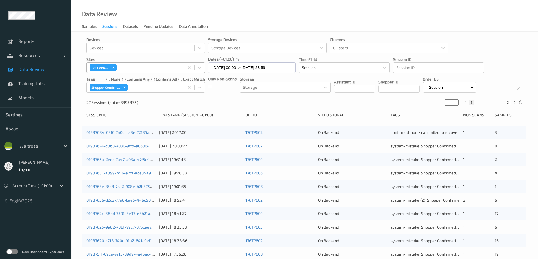
scroll to position [0, 0]
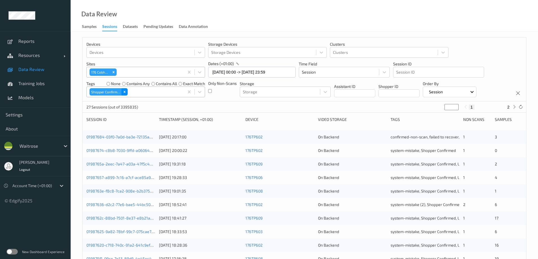
click at [126, 92] on icon "Remove Shopper Confirmed" at bounding box center [125, 92] width 4 height 4
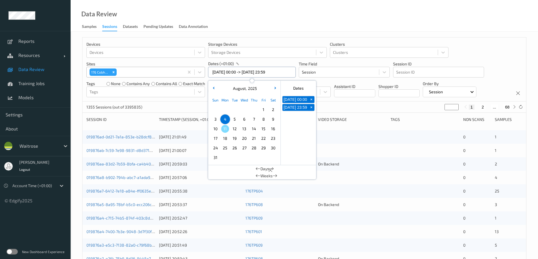
click at [237, 69] on input "04/08/2025 00:00 -> 04/08/2025 23:59" at bounding box center [252, 72] width 88 height 11
click at [235, 117] on span "5" at bounding box center [235, 119] width 8 height 8
click at [234, 117] on span "5" at bounding box center [235, 119] width 8 height 8
click at [273, 24] on div "Data Review Samples Sessions Datasets Pending Updates Data Annotation" at bounding box center [304, 16] width 467 height 32
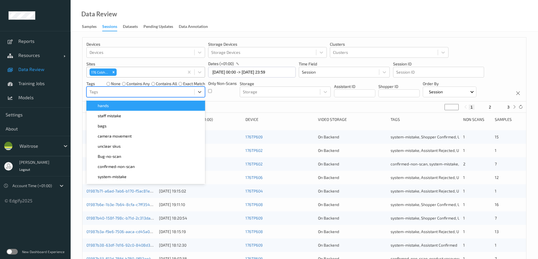
click at [108, 94] on div at bounding box center [141, 92] width 102 height 7
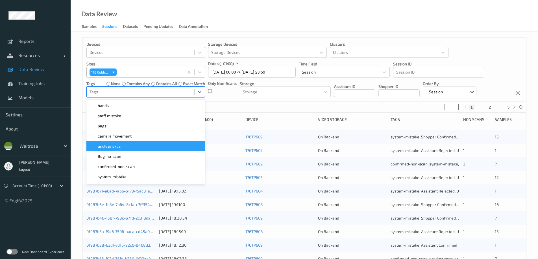
scroll to position [85, 0]
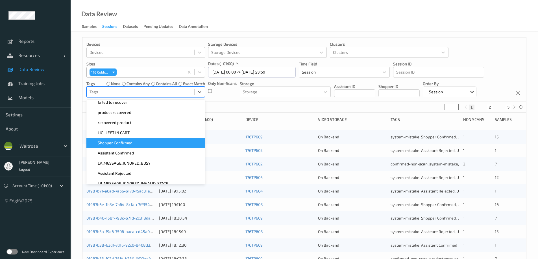
click at [125, 144] on span "Shopper Confirmed" at bounding box center [115, 143] width 35 height 6
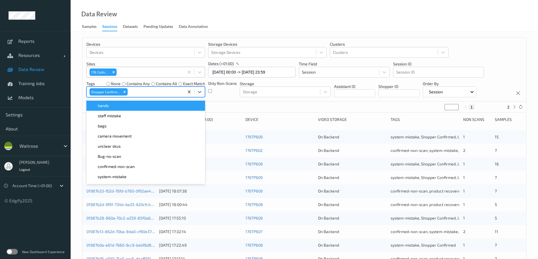
click at [231, 22] on div "Data Review Samples Sessions Datasets Pending Updates Data Annotation" at bounding box center [304, 16] width 467 height 32
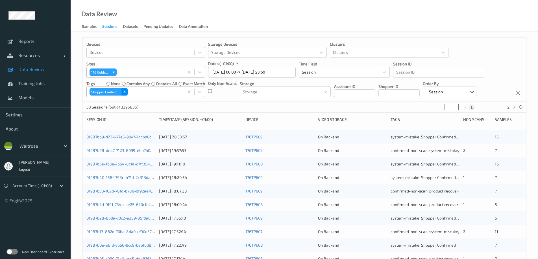
click at [123, 90] on icon "Remove Shopper Confirmed" at bounding box center [125, 92] width 4 height 4
click at [126, 90] on div at bounding box center [141, 92] width 102 height 7
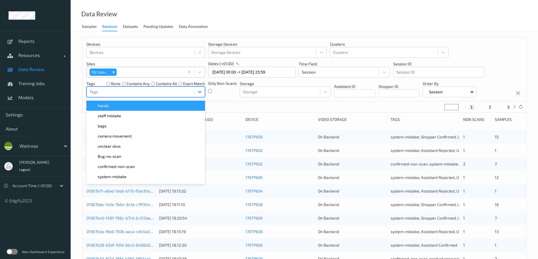
click at [241, 14] on div "Data Review Samples Sessions Datasets Pending Updates Data Annotation" at bounding box center [304, 16] width 467 height 32
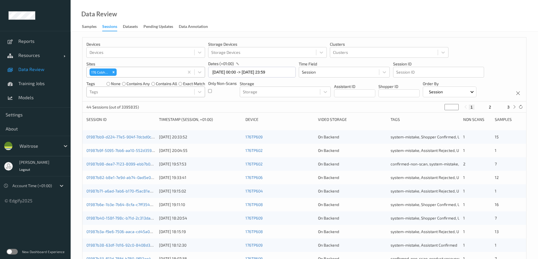
click at [138, 93] on div at bounding box center [141, 92] width 102 height 7
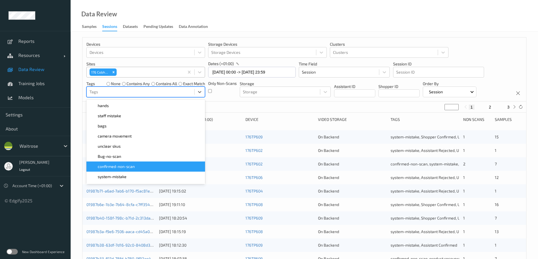
click at [131, 165] on span "confirmed-non-scan" at bounding box center [116, 167] width 37 height 6
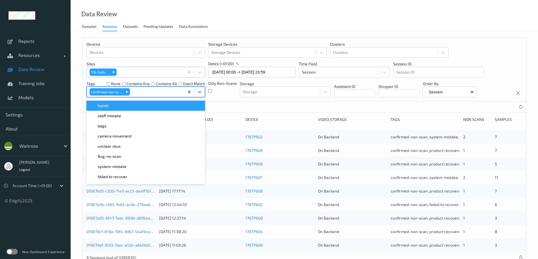
click at [239, 19] on div "Data Review Samples Sessions Datasets Pending Updates Data Annotation" at bounding box center [304, 16] width 467 height 32
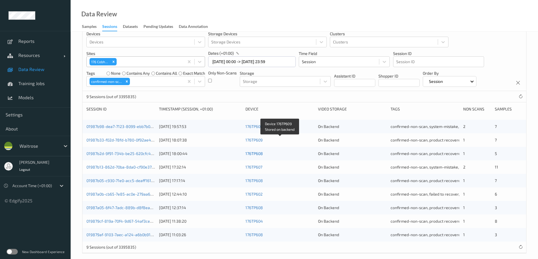
scroll to position [16, 0]
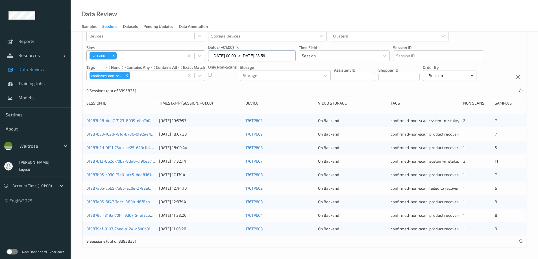
click at [225, 56] on input "05/08/2025 00:00 -> 05/08/2025 23:59" at bounding box center [252, 56] width 88 height 11
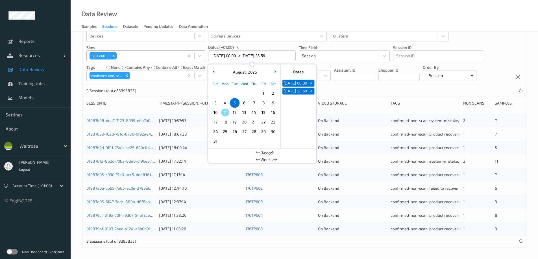
click at [243, 102] on span "6" at bounding box center [244, 103] width 8 height 8
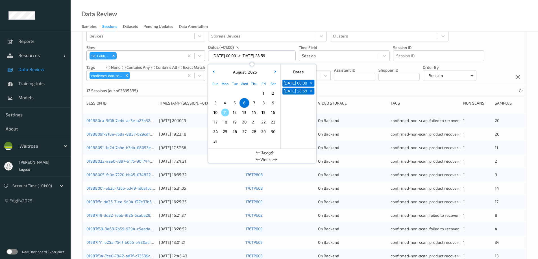
click at [240, 19] on div "Data Review Samples Sessions Datasets Pending Updates Data Annotation" at bounding box center [304, 16] width 467 height 32
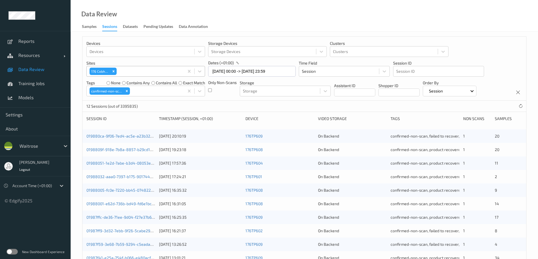
scroll to position [0, 0]
click at [128, 92] on icon "Remove confirmed-non-scan" at bounding box center [127, 92] width 4 height 4
click at [128, 92] on div at bounding box center [141, 92] width 102 height 7
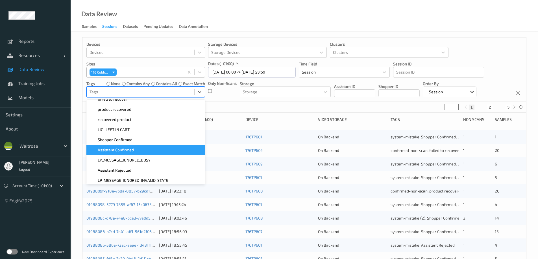
scroll to position [113, 0]
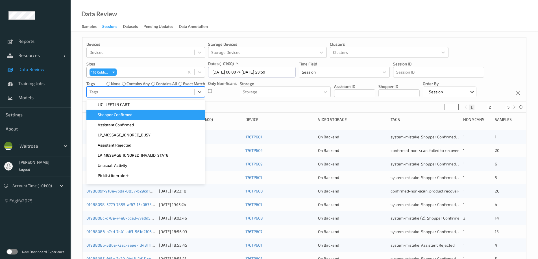
click at [150, 114] on div "Shopper Confirmed" at bounding box center [146, 115] width 112 height 6
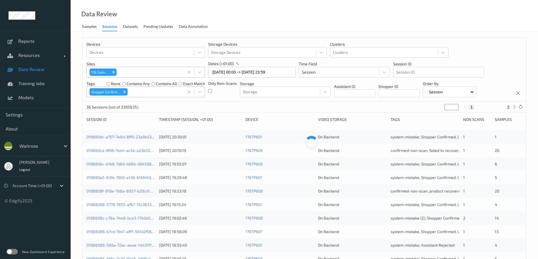
click at [268, 17] on div "Data Review Samples Sessions Datasets Pending Updates Data Annotation" at bounding box center [304, 16] width 467 height 32
click at [125, 92] on icon "Remove Shopper Confirmed" at bounding box center [125, 92] width 2 height 2
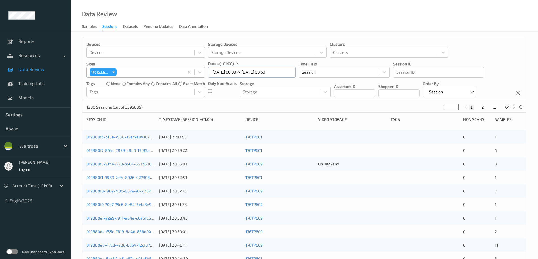
click at [228, 74] on input "06/08/2025 00:00 -> 06/08/2025 23:59" at bounding box center [252, 72] width 88 height 11
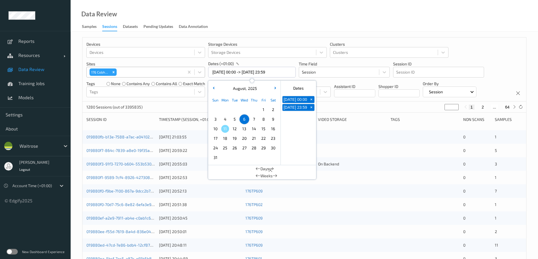
click at [254, 120] on span "7" at bounding box center [254, 119] width 8 height 8
click at [267, 23] on div "Data Review Samples Sessions Datasets Pending Updates Data Annotation" at bounding box center [304, 16] width 467 height 32
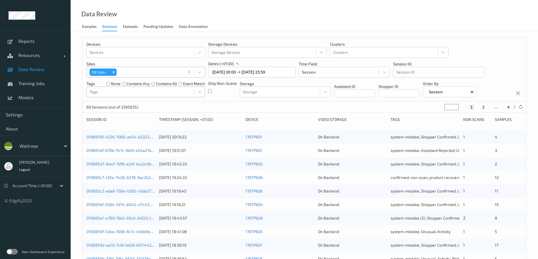
click at [149, 93] on div at bounding box center [141, 92] width 102 height 7
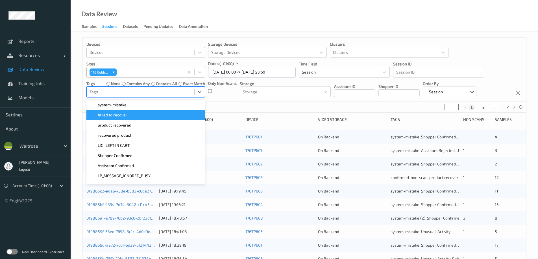
scroll to position [85, 0]
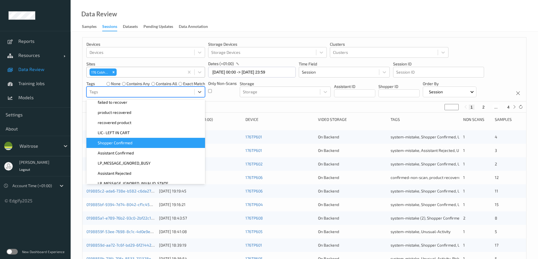
click at [131, 145] on span "Shopper Confirmed" at bounding box center [115, 143] width 35 height 6
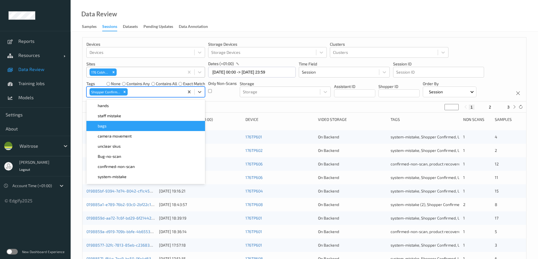
click at [253, 25] on div "Data Review Samples Sessions Datasets Pending Updates Data Annotation" at bounding box center [304, 16] width 467 height 32
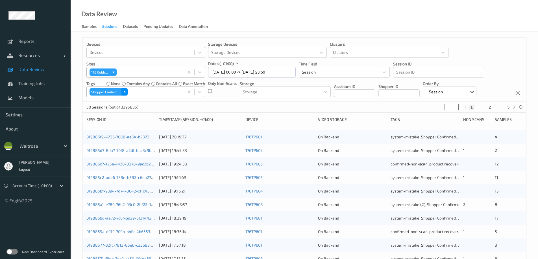
click at [125, 90] on icon "Remove Shopper Confirmed" at bounding box center [125, 92] width 4 height 4
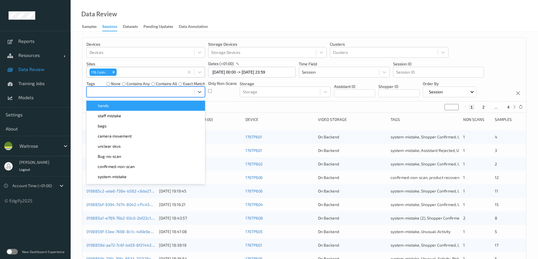
click at [125, 90] on div at bounding box center [141, 92] width 102 height 7
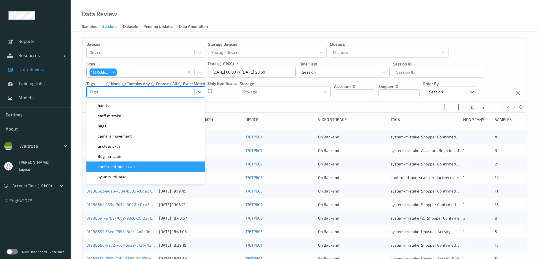
click at [119, 166] on span "confirmed-non-scan" at bounding box center [116, 167] width 37 height 6
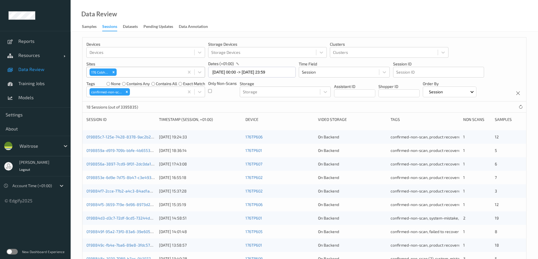
click at [239, 16] on div "Data Review Samples Sessions Datasets Pending Updates Data Annotation" at bounding box center [304, 16] width 467 height 32
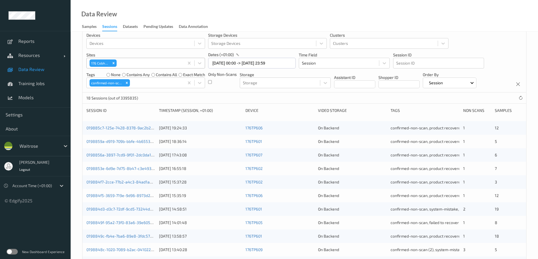
scroll to position [0, 0]
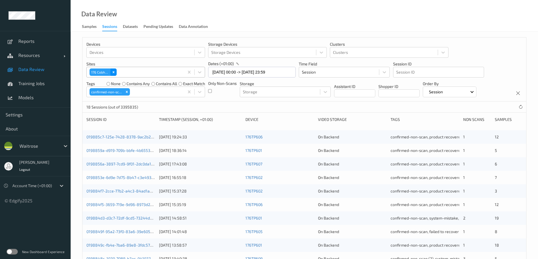
click at [114, 71] on icon "Remove 176 Cobham" at bounding box center [114, 72] width 4 height 4
click at [114, 71] on div at bounding box center [141, 72] width 102 height 7
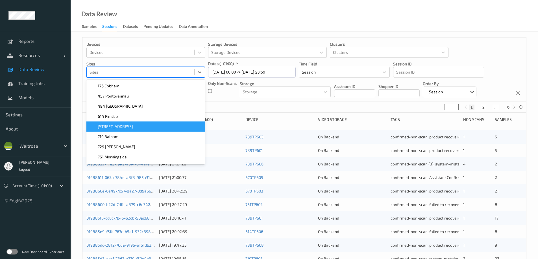
click at [125, 127] on div "670 Mill Hill" at bounding box center [146, 127] width 112 height 6
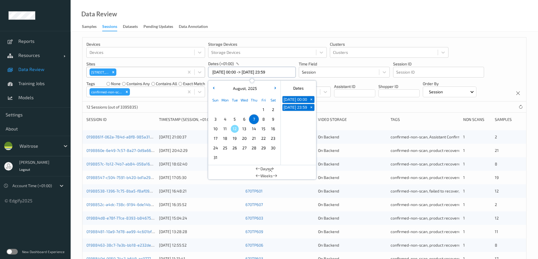
click at [225, 73] on input "07/08/2025 00:00 -> 07/08/2025 23:59" at bounding box center [252, 72] width 88 height 11
click at [225, 118] on span "4" at bounding box center [225, 119] width 8 height 8
click at [272, 16] on div "Data Review Samples Sessions Datasets Pending Updates Data Annotation" at bounding box center [304, 16] width 467 height 32
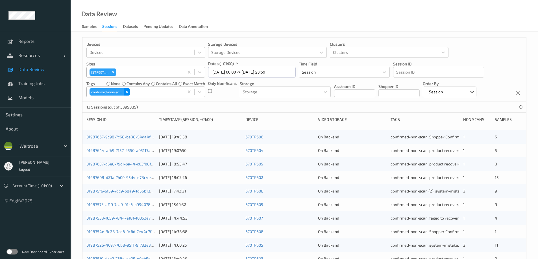
click at [127, 91] on icon "Remove confirmed-non-scan" at bounding box center [127, 92] width 4 height 4
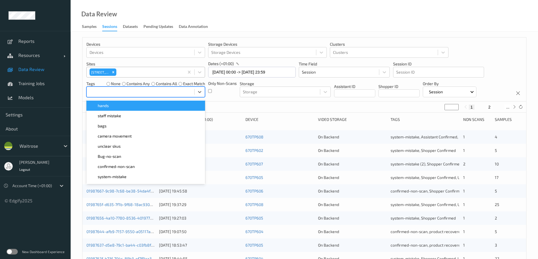
click at [126, 91] on div at bounding box center [141, 92] width 102 height 7
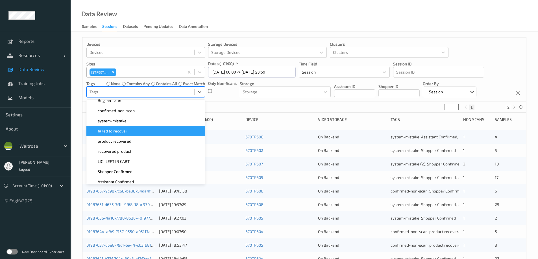
scroll to position [56, 0]
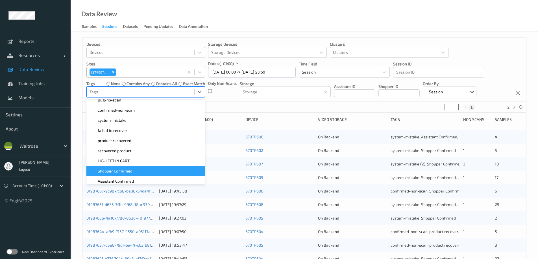
click at [124, 171] on span "Shopper Confirmed" at bounding box center [115, 172] width 35 height 6
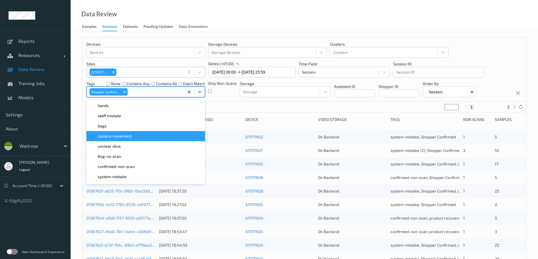
click at [244, 19] on div "Data Review Samples Sessions Datasets Pending Updates Data Annotation" at bounding box center [304, 16] width 467 height 32
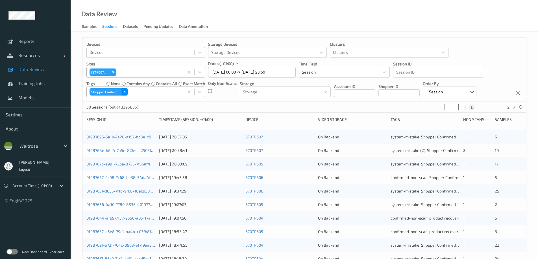
click at [125, 92] on icon "Remove Shopper Confirmed" at bounding box center [125, 92] width 4 height 4
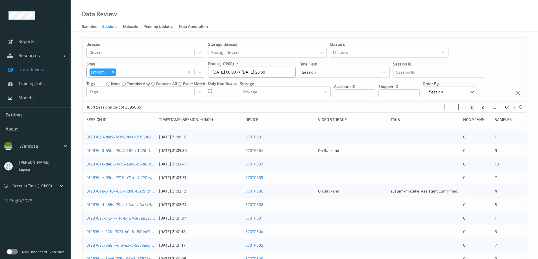
click at [239, 73] on input "04/08/2025 00:00 -> 04/08/2025 23:59" at bounding box center [252, 72] width 88 height 11
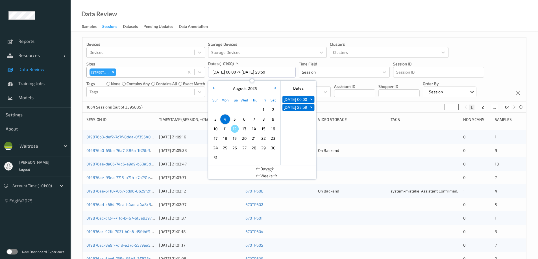
click at [235, 121] on span "5" at bounding box center [235, 119] width 8 height 8
click at [235, 120] on span "5" at bounding box center [235, 119] width 8 height 8
click at [289, 17] on div "Data Review Samples Sessions Datasets Pending Updates Data Annotation" at bounding box center [304, 16] width 467 height 32
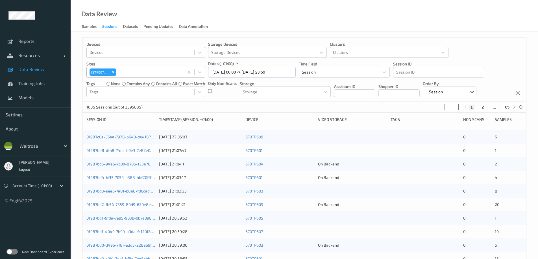
click at [212, 90] on div "Only Non-Scans" at bounding box center [222, 89] width 29 height 17
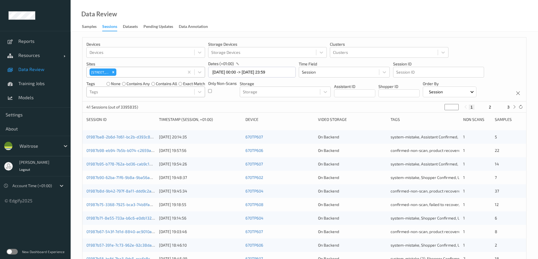
click at [104, 90] on div at bounding box center [141, 92] width 102 height 7
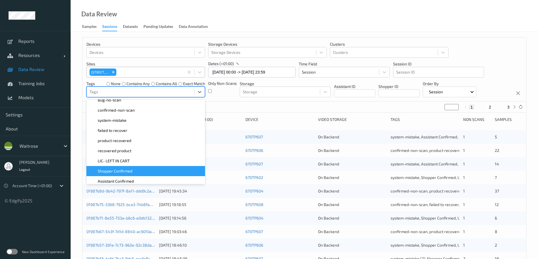
click at [153, 170] on div "Shopper Confirmed" at bounding box center [146, 172] width 112 height 6
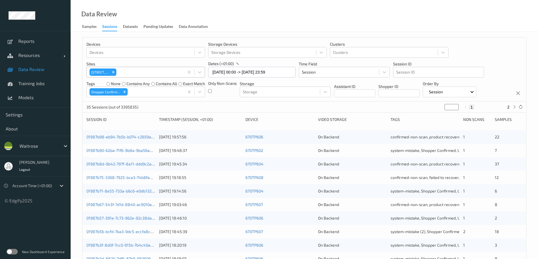
click at [273, 22] on div "Data Review Samples Sessions Datasets Pending Updates Data Annotation" at bounding box center [304, 16] width 467 height 32
click at [125, 92] on icon "Remove Shopper Confirmed" at bounding box center [125, 92] width 4 height 4
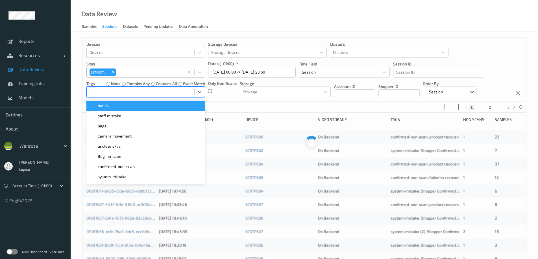
click at [125, 92] on div at bounding box center [141, 92] width 102 height 7
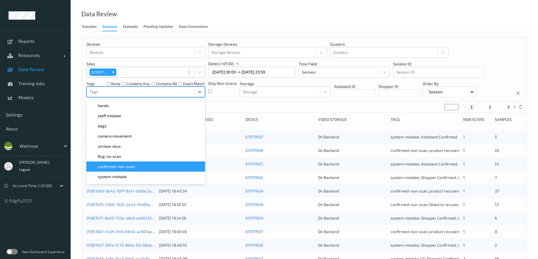
click at [122, 169] on span "confirmed-non-scan" at bounding box center [116, 167] width 37 height 6
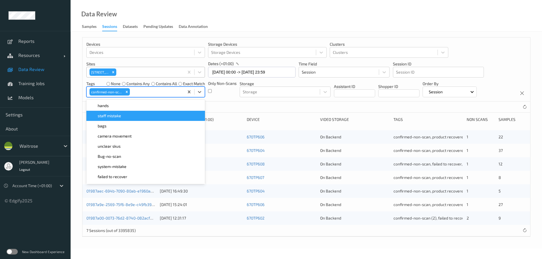
click at [253, 9] on div "Data Review Samples Sessions Datasets Pending Updates Data Annotation" at bounding box center [307, 16] width 472 height 32
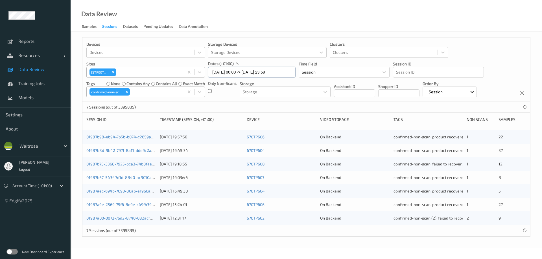
click at [253, 68] on input "05/08/2025 00:00 -> 05/08/2025 23:59" at bounding box center [252, 72] width 88 height 11
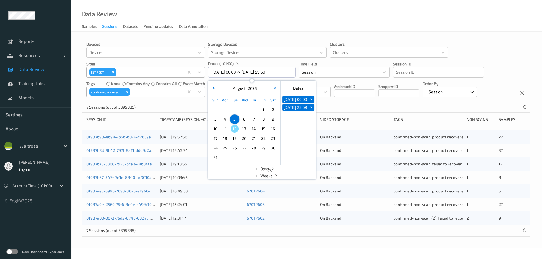
click at [242, 119] on span "6" at bounding box center [244, 119] width 8 height 8
click at [241, 119] on span "6" at bounding box center [244, 119] width 8 height 8
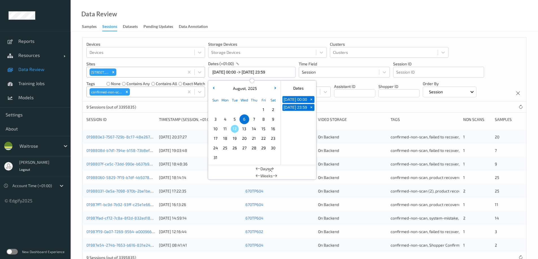
click at [277, 19] on div "Data Review Samples Sessions Datasets Pending Updates Data Annotation" at bounding box center [304, 16] width 467 height 32
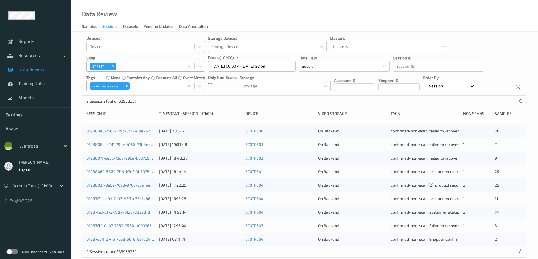
scroll to position [16, 0]
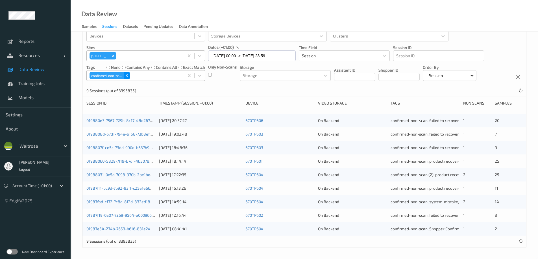
click at [127, 76] on icon "Remove confirmed-non-scan" at bounding box center [127, 76] width 4 height 4
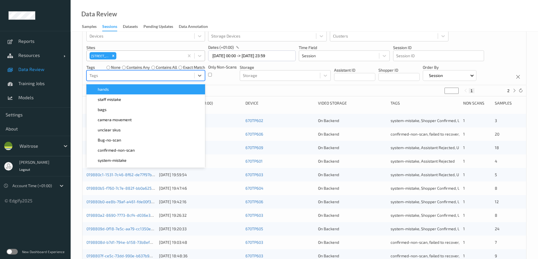
click at [128, 75] on div at bounding box center [141, 75] width 102 height 7
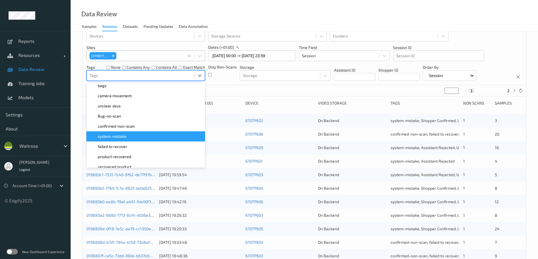
scroll to position [56, 0]
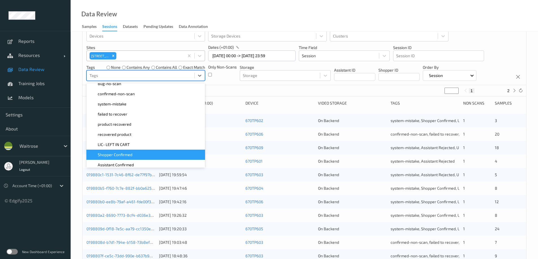
click at [106, 156] on span "Shopper Confirmed" at bounding box center [115, 155] width 35 height 6
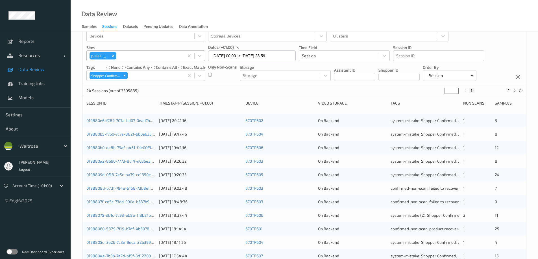
click at [201, 16] on div "Data Review Samples Sessions Datasets Pending Updates Data Annotation" at bounding box center [304, 16] width 467 height 32
drag, startPoint x: 124, startPoint y: 76, endPoint x: 125, endPoint y: 73, distance: 3.6
click at [124, 75] on icon "Remove Shopper Confirmed" at bounding box center [125, 76] width 4 height 4
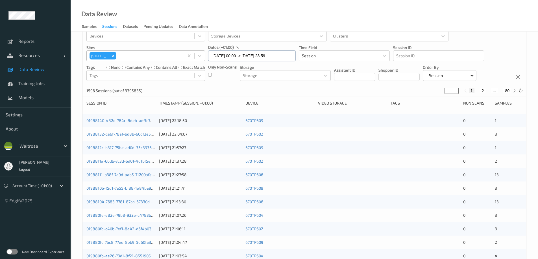
click at [217, 56] on input "06/08/2025 00:00 -> 06/08/2025 23:59" at bounding box center [252, 56] width 88 height 11
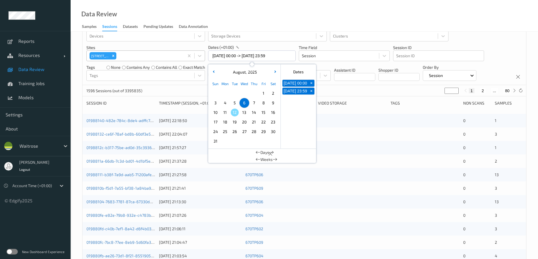
click at [254, 101] on span "7" at bounding box center [254, 103] width 8 height 8
click at [269, 19] on div "Data Review Samples Sessions Datasets Pending Updates Data Annotation" at bounding box center [304, 16] width 467 height 32
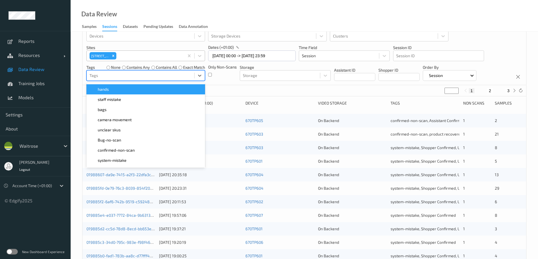
click at [112, 76] on div at bounding box center [141, 75] width 102 height 7
click at [250, 18] on div "Data Review Samples Sessions Datasets Pending Updates Data Annotation" at bounding box center [304, 16] width 467 height 32
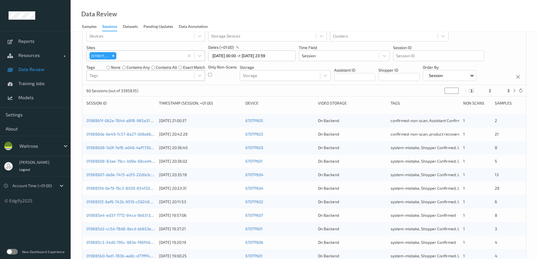
click at [128, 75] on div at bounding box center [141, 75] width 102 height 7
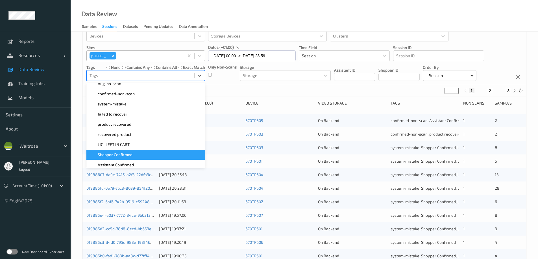
click at [121, 153] on span "Shopper Confirmed" at bounding box center [115, 155] width 35 height 6
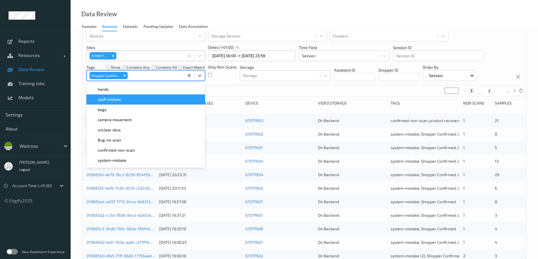
click at [241, 16] on div "Data Review Samples Sessions Datasets Pending Updates Data Annotation" at bounding box center [304, 16] width 467 height 32
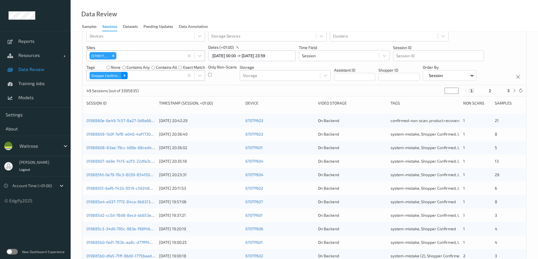
click at [125, 75] on icon "Remove Shopper Confirmed" at bounding box center [125, 76] width 2 height 2
click at [125, 75] on div at bounding box center [141, 75] width 102 height 7
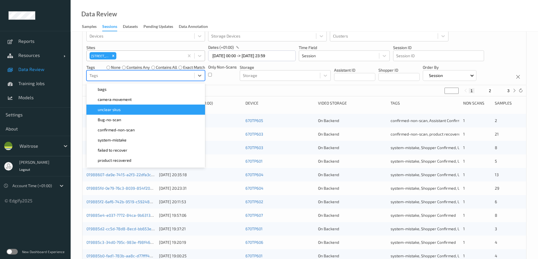
scroll to position [28, 0]
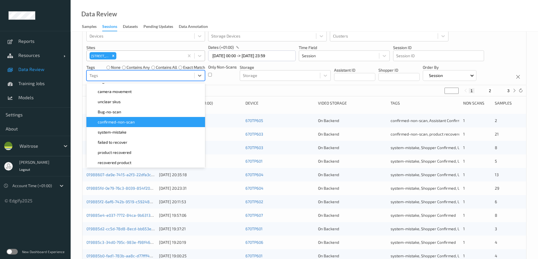
click at [131, 121] on span "confirmed-non-scan" at bounding box center [116, 122] width 37 height 6
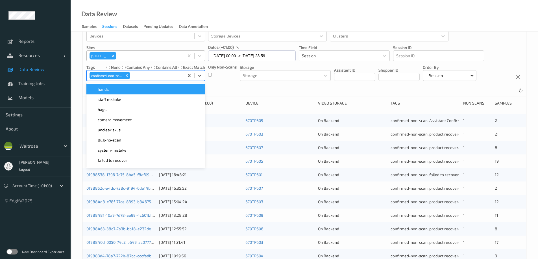
click at [237, 23] on div "Data Review Samples Sessions Datasets Pending Updates Data Annotation" at bounding box center [304, 16] width 467 height 32
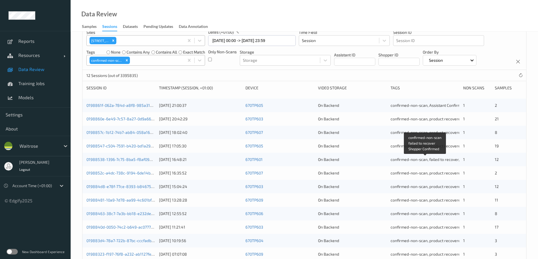
scroll to position [0, 0]
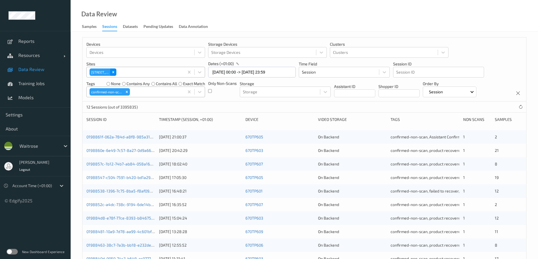
click at [114, 72] on icon "Remove 670 Mill Hill" at bounding box center [113, 72] width 4 height 4
click at [114, 73] on div at bounding box center [141, 72] width 102 height 7
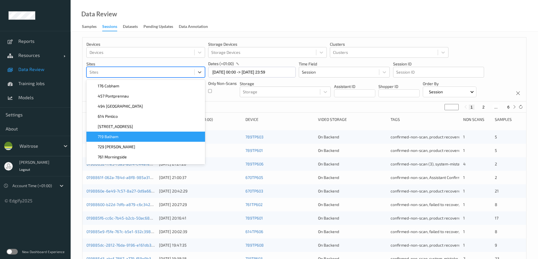
click at [124, 136] on div "719 Balham" at bounding box center [146, 137] width 112 height 6
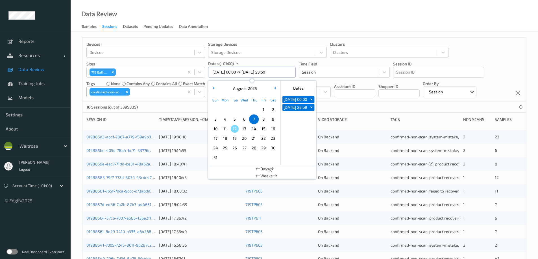
click at [229, 72] on input "07/08/2025 00:00 -> 07/08/2025 23:59" at bounding box center [252, 72] width 88 height 11
click at [224, 121] on span "4" at bounding box center [225, 119] width 8 height 8
click at [255, 22] on div "Data Review Samples Sessions Datasets Pending Updates Data Annotation" at bounding box center [304, 16] width 467 height 32
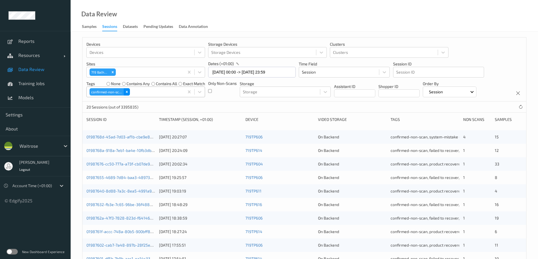
click at [127, 91] on icon "Remove confirmed-non-scan" at bounding box center [127, 92] width 4 height 4
click at [129, 92] on div at bounding box center [141, 92] width 102 height 7
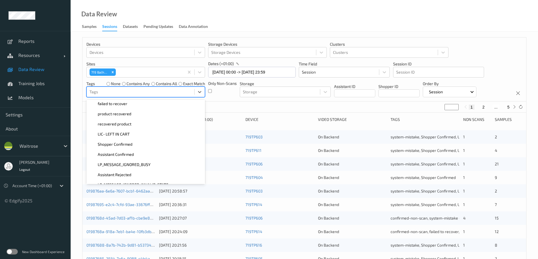
scroll to position [85, 0]
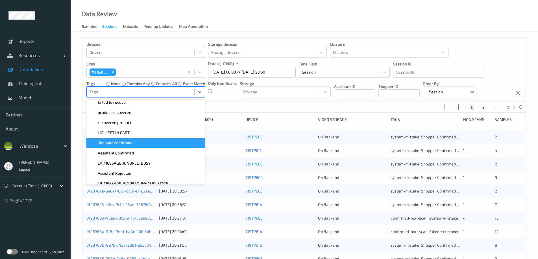
click at [131, 142] on span "Shopper Confirmed" at bounding box center [115, 143] width 35 height 6
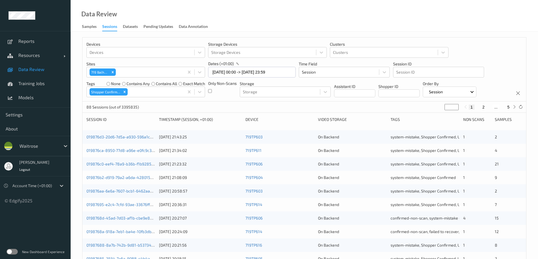
click at [247, 21] on div "Data Review Samples Sessions Datasets Pending Updates Data Annotation" at bounding box center [304, 16] width 467 height 32
click at [124, 91] on icon "Remove Shopper Confirmed" at bounding box center [125, 92] width 4 height 4
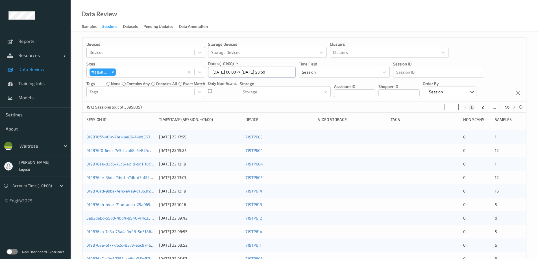
click at [224, 73] on input "04/08/2025 00:00 -> 04/08/2025 23:59" at bounding box center [252, 72] width 88 height 11
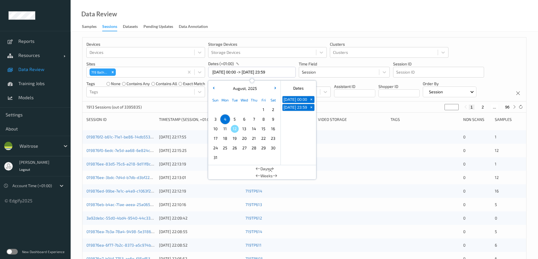
click at [235, 119] on span "5" at bounding box center [235, 119] width 8 height 8
click at [280, 21] on div "Data Review Samples Sessions Datasets Pending Updates Data Annotation" at bounding box center [304, 16] width 467 height 32
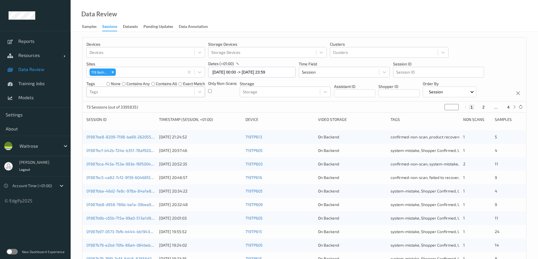
click at [130, 89] on div at bounding box center [141, 92] width 102 height 7
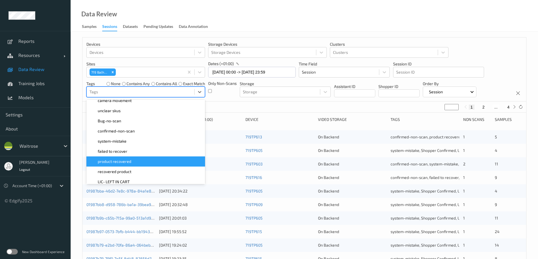
scroll to position [56, 0]
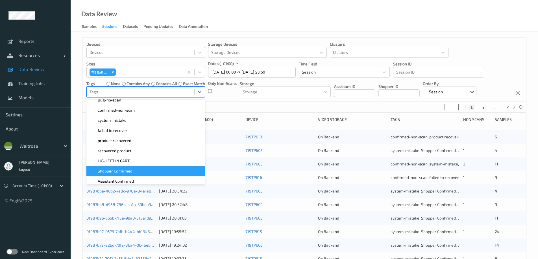
click at [129, 169] on span "Shopper Confirmed" at bounding box center [115, 172] width 35 height 6
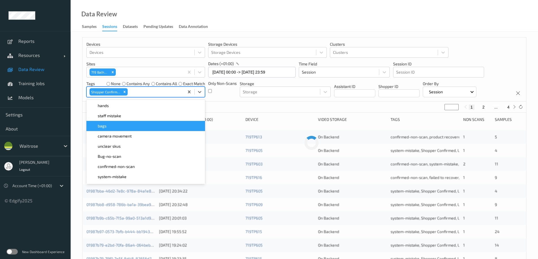
click at [253, 21] on div "Data Review Samples Sessions Datasets Pending Updates Data Annotation" at bounding box center [304, 16] width 467 height 32
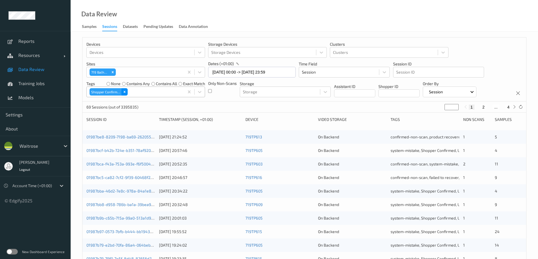
click at [126, 91] on div "Remove Shopper Confirmed" at bounding box center [124, 91] width 6 height 7
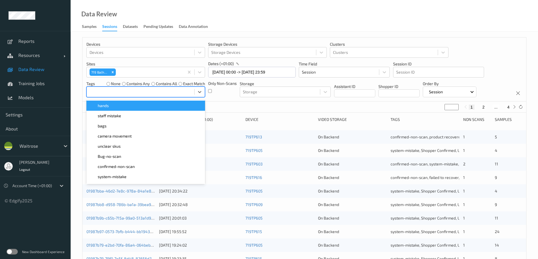
click at [126, 91] on div at bounding box center [141, 92] width 102 height 7
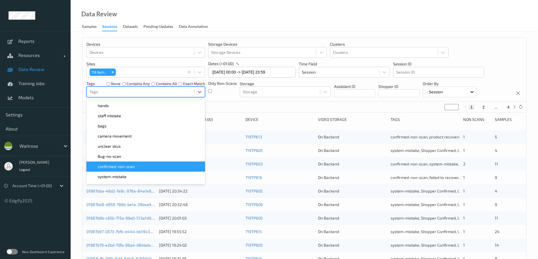
click at [118, 168] on span "confirmed-non-scan" at bounding box center [116, 167] width 37 height 6
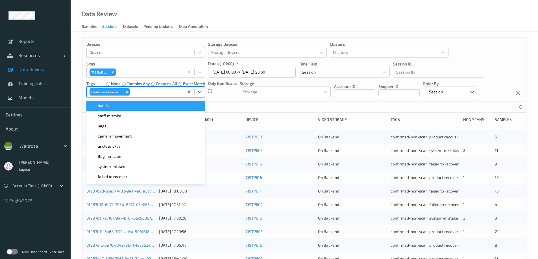
click at [256, 21] on div "Data Review Samples Sessions Datasets Pending Updates Data Annotation" at bounding box center [304, 16] width 467 height 32
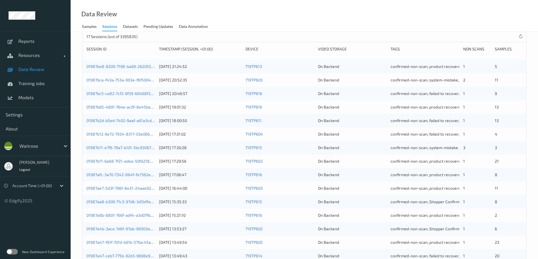
scroll to position [0, 0]
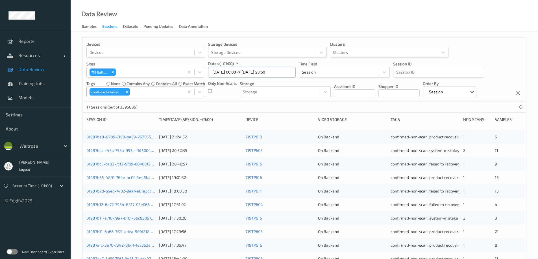
click at [255, 73] on input "05/08/2025 00:00 -> 05/08/2025 23:59" at bounding box center [252, 72] width 88 height 11
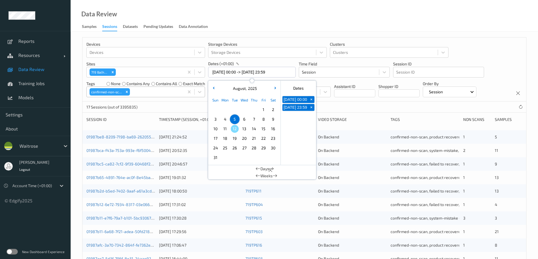
click at [242, 117] on span "6" at bounding box center [244, 119] width 8 height 8
click at [270, 29] on div "Data Review Samples Sessions Datasets Pending Updates Data Annotation" at bounding box center [304, 16] width 467 height 32
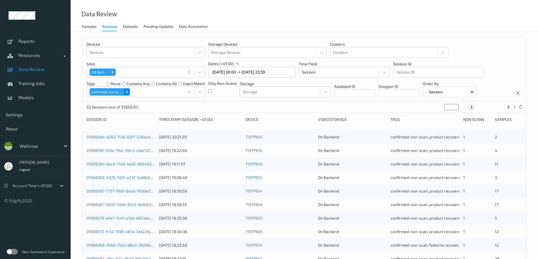
click at [129, 91] on div "Remove confirmed-non-scan" at bounding box center [127, 91] width 6 height 7
click at [129, 92] on div at bounding box center [141, 92] width 102 height 7
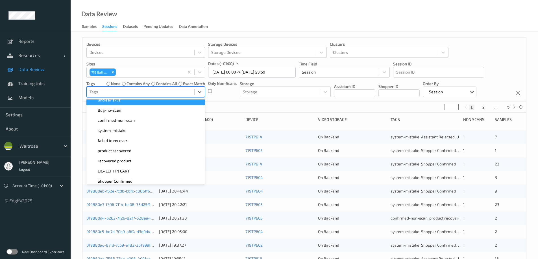
scroll to position [56, 0]
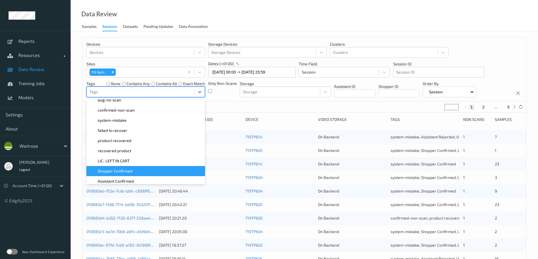
click at [116, 173] on span "Shopper Confirmed" at bounding box center [115, 172] width 35 height 6
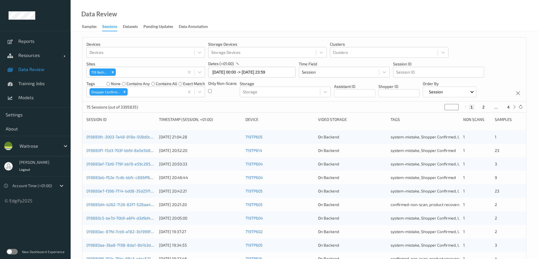
click at [277, 27] on div "Data Review Samples Sessions Datasets Pending Updates Data Annotation" at bounding box center [304, 16] width 467 height 32
click at [124, 93] on icon "Remove Shopper Confirmed" at bounding box center [125, 92] width 2 height 2
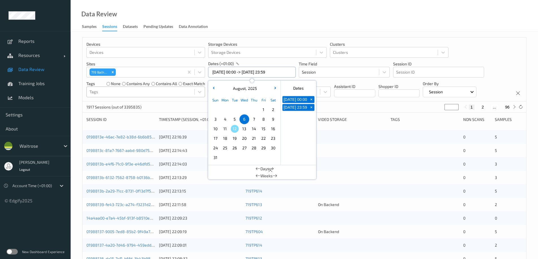
drag, startPoint x: 223, startPoint y: 72, endPoint x: 291, endPoint y: 128, distance: 88.7
click at [223, 72] on input "06/08/2025 00:00 -> 06/08/2025 23:59" at bounding box center [252, 72] width 88 height 11
click at [252, 121] on span "7" at bounding box center [254, 119] width 8 height 8
click at [262, 25] on div "Data Review Samples Sessions Datasets Pending Updates Data Annotation" at bounding box center [304, 16] width 467 height 32
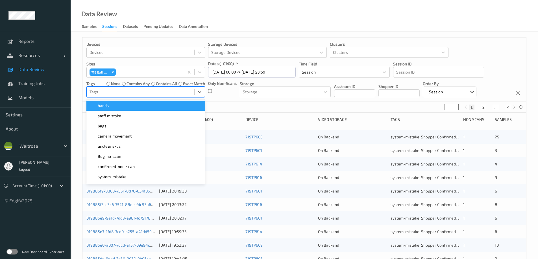
click at [131, 91] on div at bounding box center [141, 92] width 102 height 7
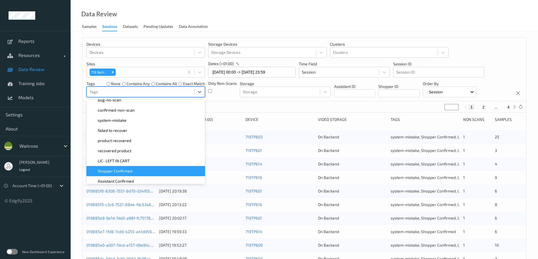
click at [112, 173] on span "Shopper Confirmed" at bounding box center [115, 172] width 35 height 6
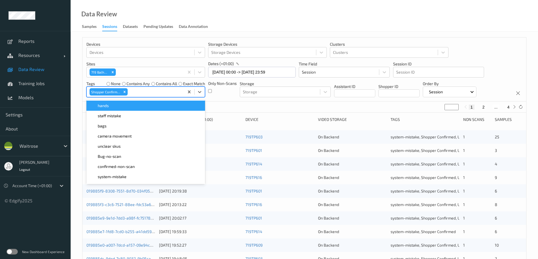
click at [263, 25] on div "Data Review Samples Sessions Datasets Pending Updates Data Annotation" at bounding box center [304, 16] width 467 height 32
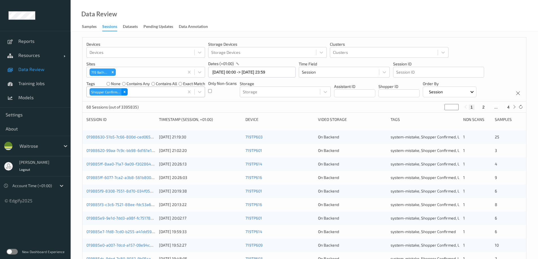
click at [124, 91] on icon "Remove Shopper Confirmed" at bounding box center [125, 92] width 4 height 4
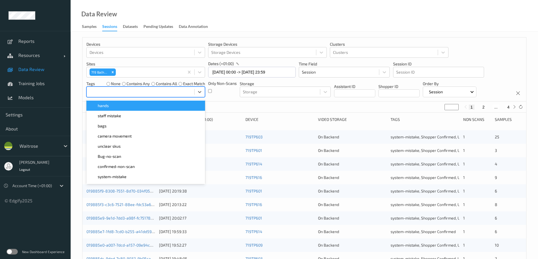
click at [124, 91] on div at bounding box center [141, 92] width 102 height 7
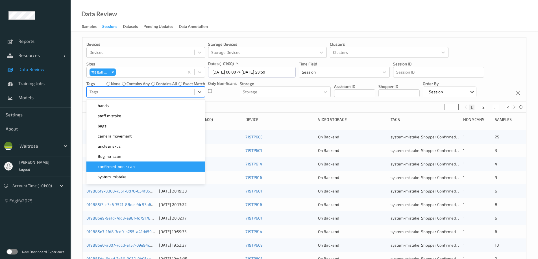
click at [126, 167] on span "confirmed-non-scan" at bounding box center [116, 167] width 37 height 6
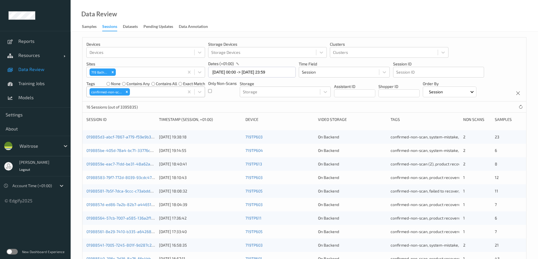
click at [267, 22] on div "Data Review Samples Sessions Datasets Pending Updates Data Annotation" at bounding box center [304, 16] width 467 height 32
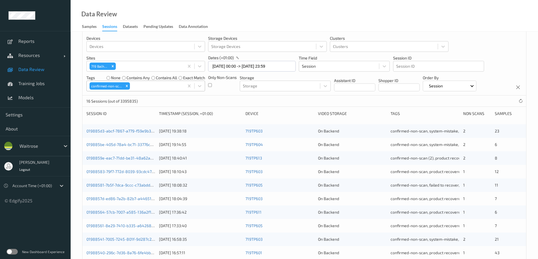
scroll to position [0, 0]
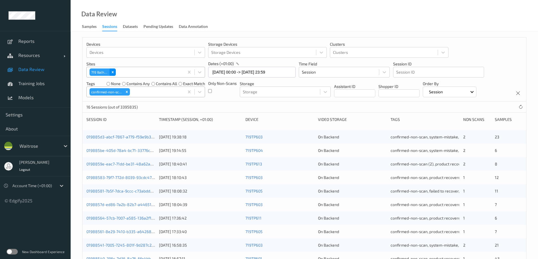
click at [113, 72] on icon "Remove 719\9Balham" at bounding box center [113, 72] width 2 height 2
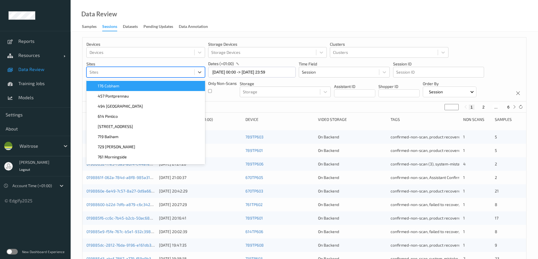
click at [113, 72] on div at bounding box center [141, 72] width 102 height 7
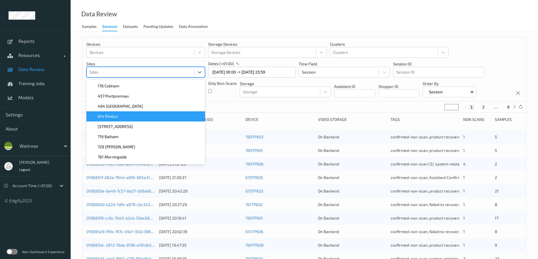
scroll to position [19, 0]
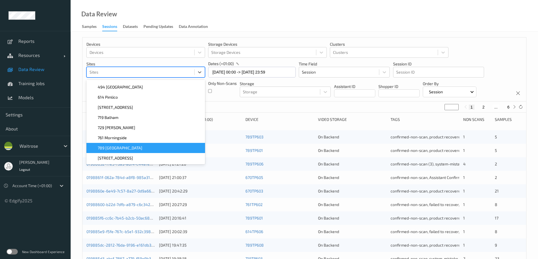
click at [110, 148] on span "789 Vauxhall" at bounding box center [120, 148] width 45 height 6
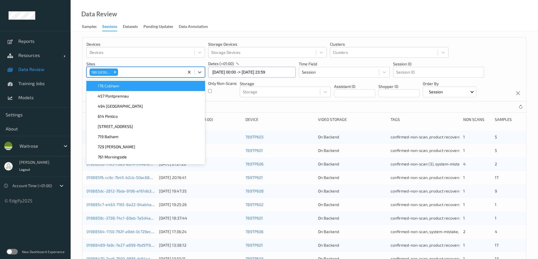
click at [223, 73] on input "07/08/2025 00:00 -> 07/08/2025 23:59" at bounding box center [252, 72] width 88 height 11
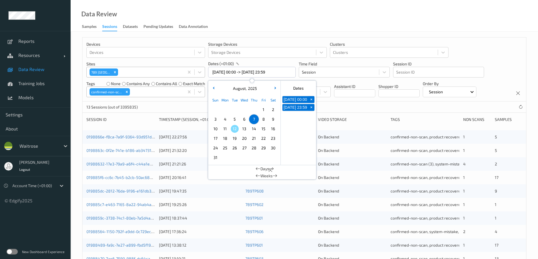
click at [227, 119] on span "4" at bounding box center [225, 119] width 8 height 8
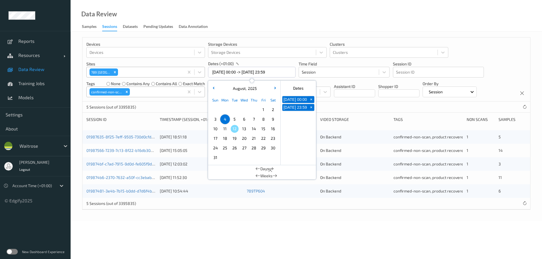
click at [266, 23] on div "Data Review Samples Sessions Datasets Pending Updates Data Annotation" at bounding box center [307, 16] width 472 height 32
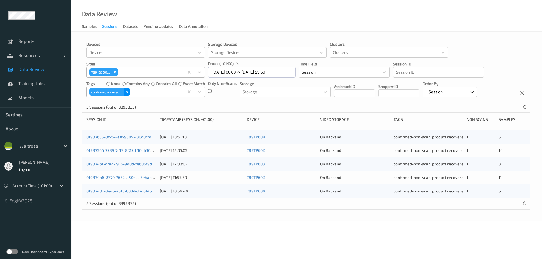
click at [126, 91] on icon "Remove confirmed-non-scan" at bounding box center [127, 92] width 4 height 4
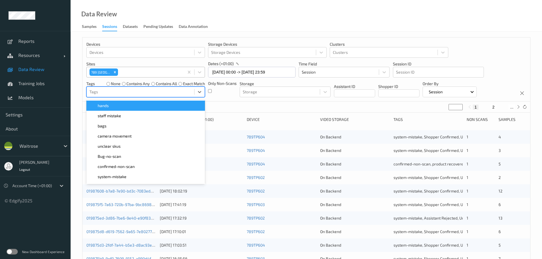
click at [126, 91] on div at bounding box center [141, 92] width 102 height 7
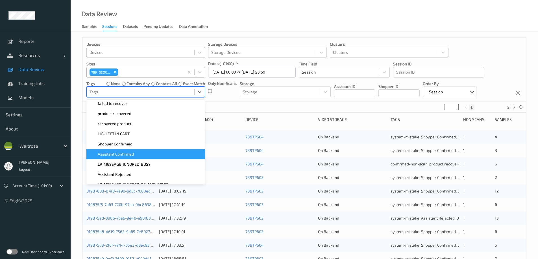
scroll to position [85, 0]
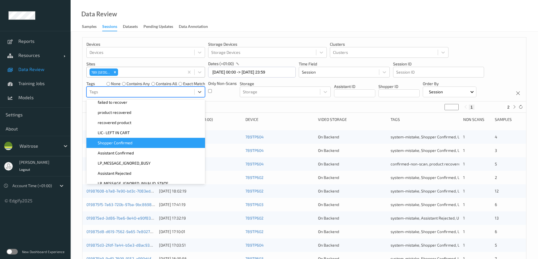
click at [123, 146] on span "Shopper Confirmed" at bounding box center [115, 143] width 35 height 6
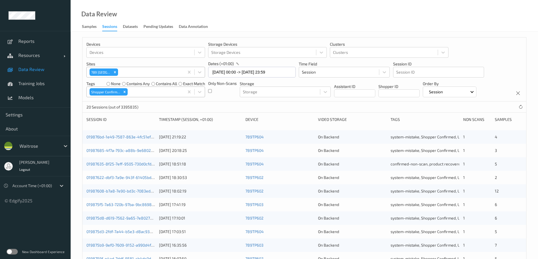
click at [250, 21] on div "Data Review Samples Sessions Datasets Pending Updates Data Annotation" at bounding box center [304, 16] width 467 height 32
click at [125, 92] on icon "Remove Shopper Confirmed" at bounding box center [125, 92] width 4 height 4
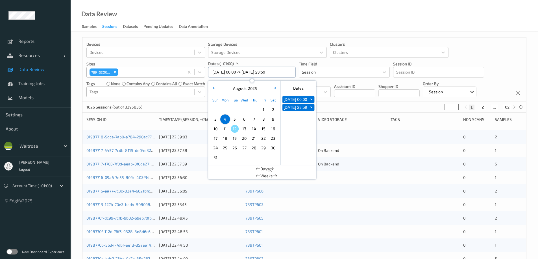
click at [242, 73] on input "04/08/2025 00:00 -> 04/08/2025 23:59" at bounding box center [252, 72] width 88 height 11
click at [233, 118] on span "5" at bounding box center [235, 119] width 8 height 8
click at [274, 21] on div "Data Review Samples Sessions Datasets Pending Updates Data Annotation" at bounding box center [304, 16] width 467 height 32
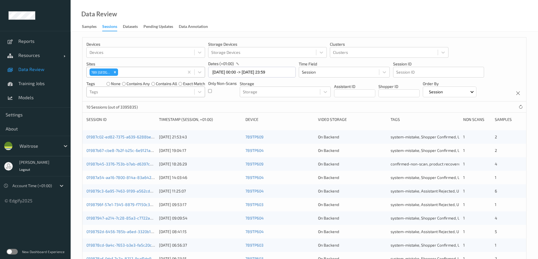
click at [159, 91] on div at bounding box center [141, 92] width 102 height 7
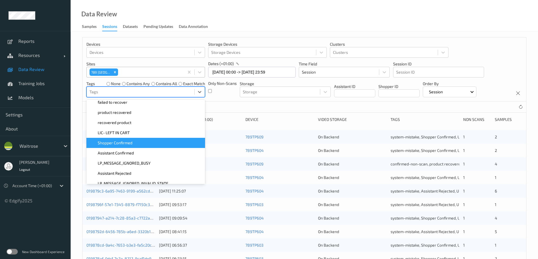
click at [147, 142] on div "Shopper Confirmed" at bounding box center [146, 143] width 112 height 6
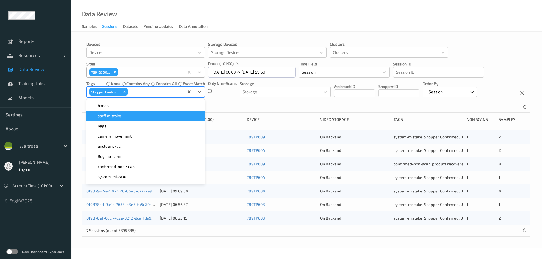
drag, startPoint x: 248, startPoint y: 22, endPoint x: 248, endPoint y: 18, distance: 4.0
click at [248, 22] on div "Data Review Samples Sessions Datasets Pending Updates Data Annotation" at bounding box center [307, 16] width 472 height 32
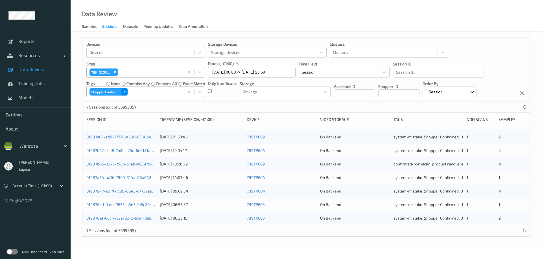
click at [124, 92] on icon "Remove Shopper Confirmed" at bounding box center [125, 92] width 4 height 4
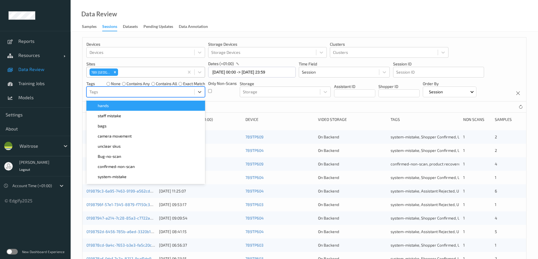
click at [126, 91] on div at bounding box center [141, 92] width 102 height 7
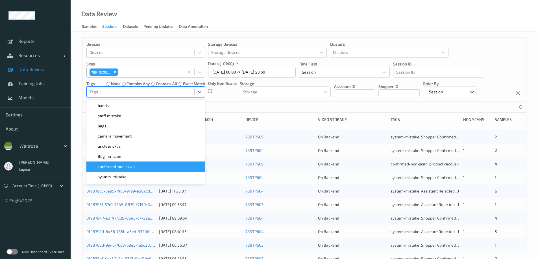
click at [122, 167] on span "confirmed-non-scan" at bounding box center [116, 167] width 37 height 6
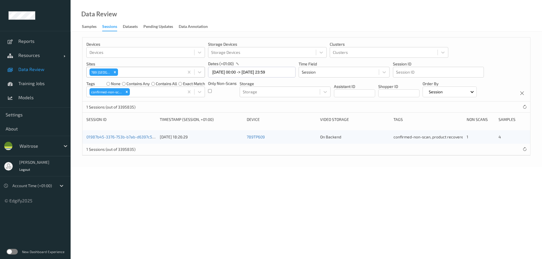
click at [247, 23] on div "Data Review Samples Sessions Datasets Pending Updates Data Annotation" at bounding box center [307, 16] width 472 height 32
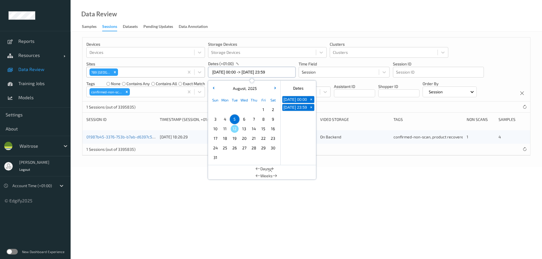
drag, startPoint x: 216, startPoint y: 73, endPoint x: 227, endPoint y: 72, distance: 11.4
click at [216, 73] on input "05/08/2025 00:00 -> 05/08/2025 23:59" at bounding box center [252, 72] width 88 height 11
click at [243, 120] on span "6" at bounding box center [244, 119] width 8 height 8
click at [243, 121] on span "6" at bounding box center [244, 119] width 8 height 8
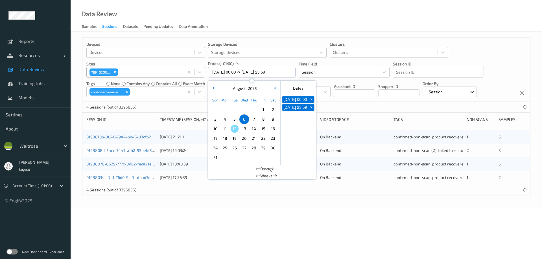
click at [256, 23] on div "Data Review Samples Sessions Datasets Pending Updates Data Annotation" at bounding box center [307, 16] width 472 height 32
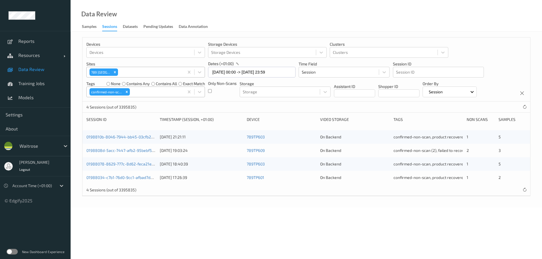
click at [128, 91] on icon "Remove confirmed-non-scan" at bounding box center [127, 92] width 4 height 4
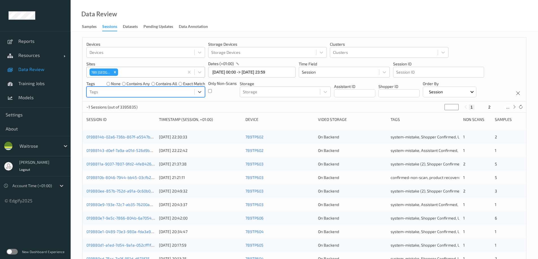
click at [129, 91] on div at bounding box center [141, 92] width 102 height 7
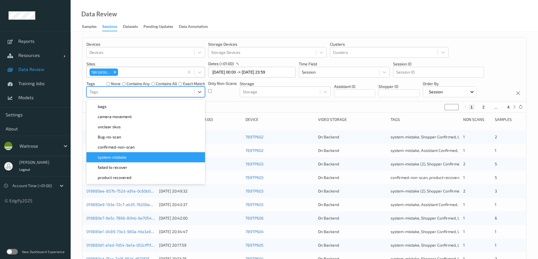
scroll to position [56, 0]
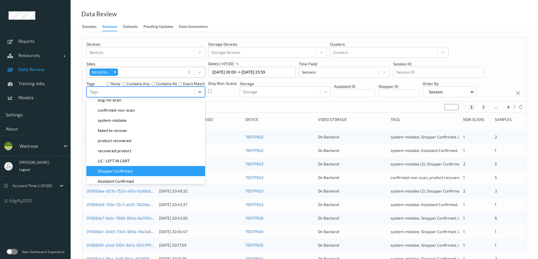
click at [121, 172] on span "Shopper Confirmed" at bounding box center [115, 172] width 35 height 6
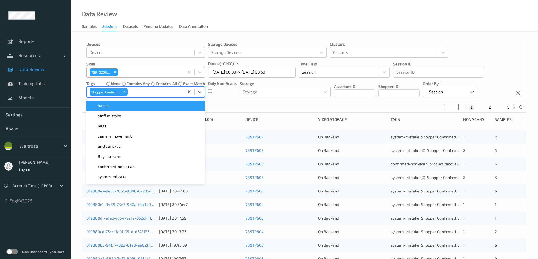
click at [229, 17] on div "Data Review Samples Sessions Datasets Pending Updates Data Annotation" at bounding box center [304, 16] width 467 height 32
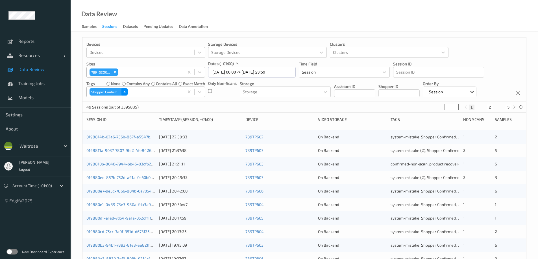
click at [124, 91] on icon "Remove Shopper Confirmed" at bounding box center [125, 92] width 4 height 4
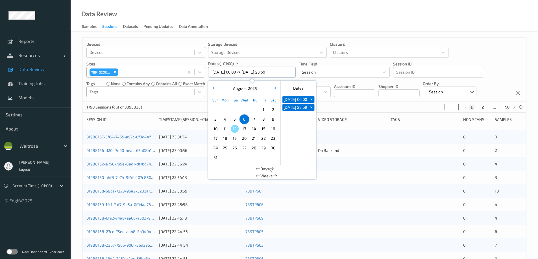
click at [231, 74] on input "06/08/2025 00:00 -> 06/08/2025 23:59" at bounding box center [252, 72] width 88 height 11
click at [255, 118] on span "7" at bounding box center [254, 119] width 8 height 8
click at [256, 117] on span "7" at bounding box center [254, 119] width 8 height 8
type input "07/08/2025 00:00 -> 07/08/2025 23:59"
click at [278, 18] on div "Data Review Samples Sessions Datasets Pending Updates Data Annotation" at bounding box center [304, 16] width 467 height 32
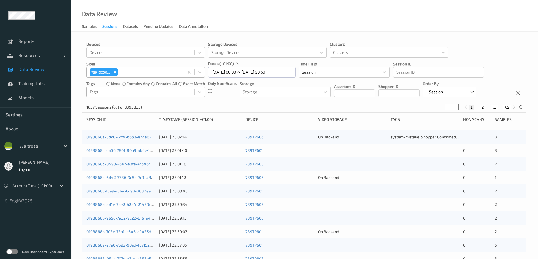
click at [212, 91] on div "Only Non-Scans" at bounding box center [222, 89] width 29 height 17
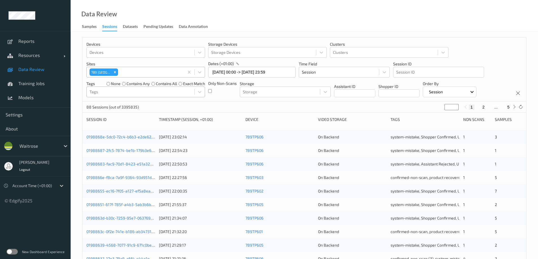
click at [96, 91] on div at bounding box center [141, 92] width 102 height 7
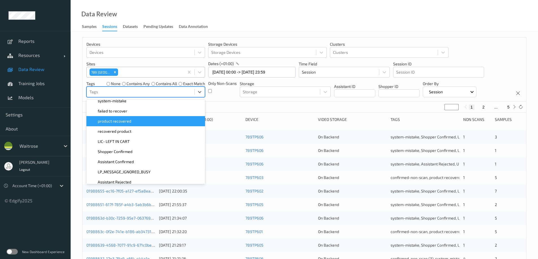
scroll to position [85, 0]
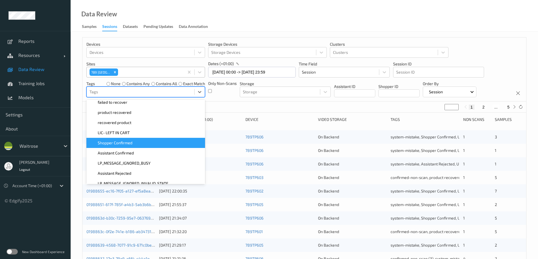
click at [111, 145] on span "Shopper Confirmed" at bounding box center [115, 143] width 35 height 6
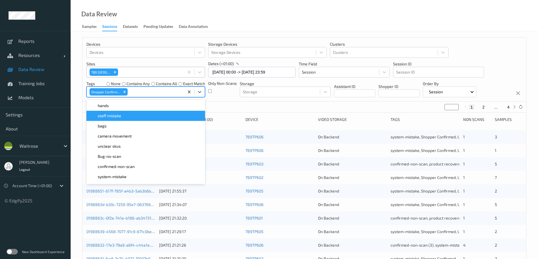
click at [243, 9] on div "Data Review Samples Sessions Datasets Pending Updates Data Annotation" at bounding box center [304, 16] width 467 height 32
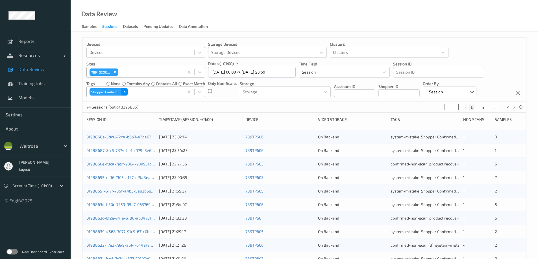
click at [125, 91] on icon "Remove Shopper Confirmed" at bounding box center [125, 92] width 4 height 4
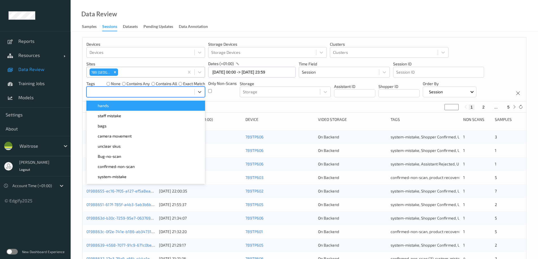
click at [124, 91] on div at bounding box center [141, 92] width 102 height 7
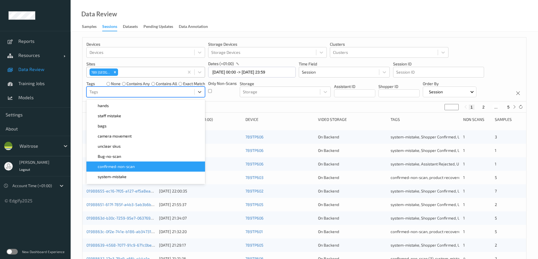
click at [116, 167] on span "confirmed-non-scan" at bounding box center [116, 167] width 37 height 6
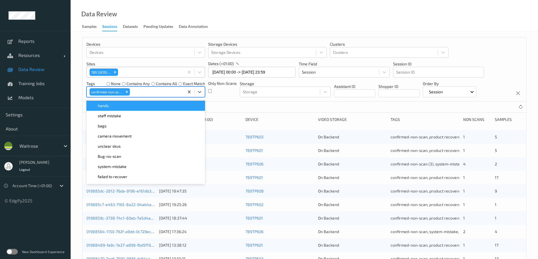
click at [244, 23] on div "Data Review Samples Sessions Datasets Pending Updates Data Annotation" at bounding box center [304, 16] width 467 height 32
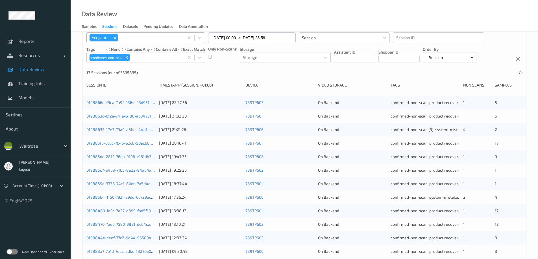
scroll to position [0, 0]
